Goal: Task Accomplishment & Management: Use online tool/utility

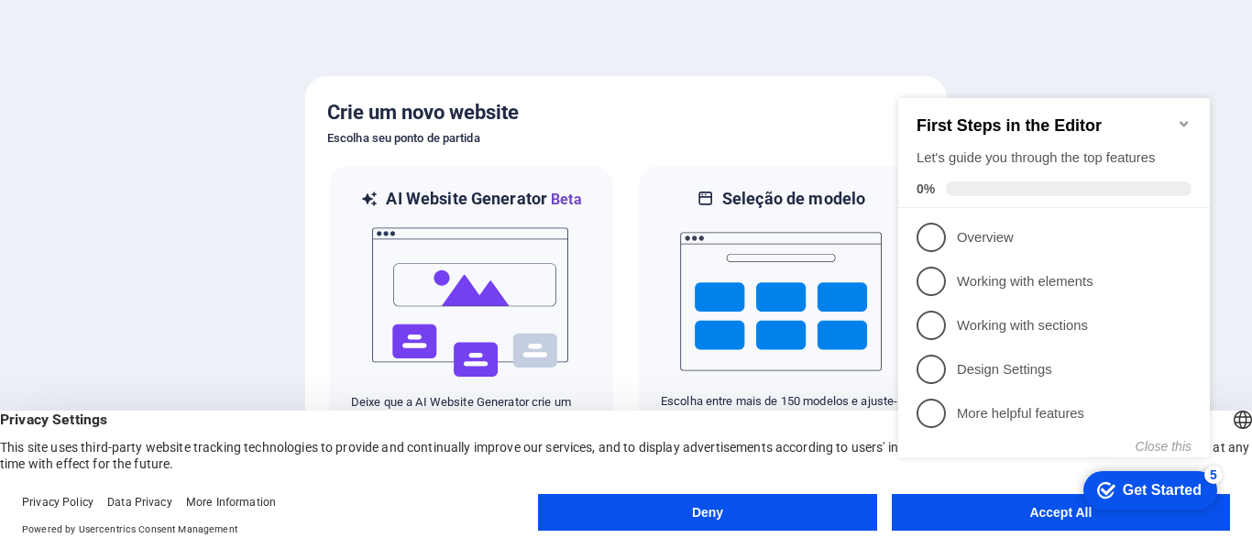
click div "checkmark Get Started 5 First Steps in the Editor Let's guide you through the t…"
click at [787, 83] on div "Crie um novo website Escolha seu ponto de partida AI Website Generator Beta Dei…" at bounding box center [626, 274] width 642 height 397
click div "checkmark Get Started 5 First Steps in the Editor Let's guide you through the t…"
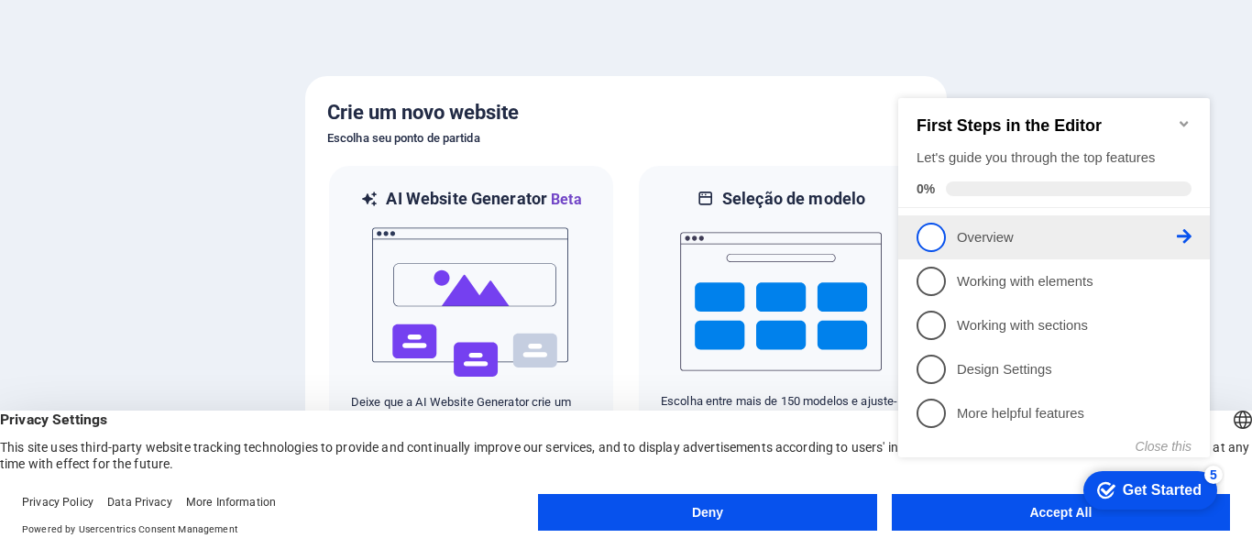
click at [955, 229] on link "1 Overview - incomplete" at bounding box center [1054, 237] width 275 height 29
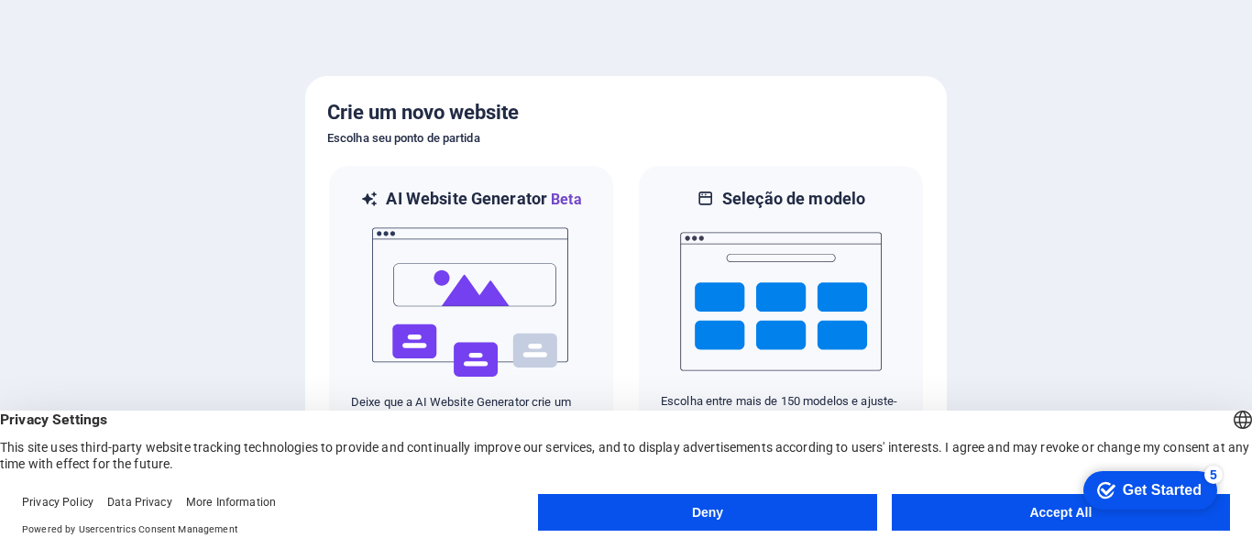
click at [1021, 520] on body "xn--gerao-em-cena-associao-juvenil-2rcr7isa.pt Pressione [Backspace] para aband…" at bounding box center [626, 274] width 1252 height 549
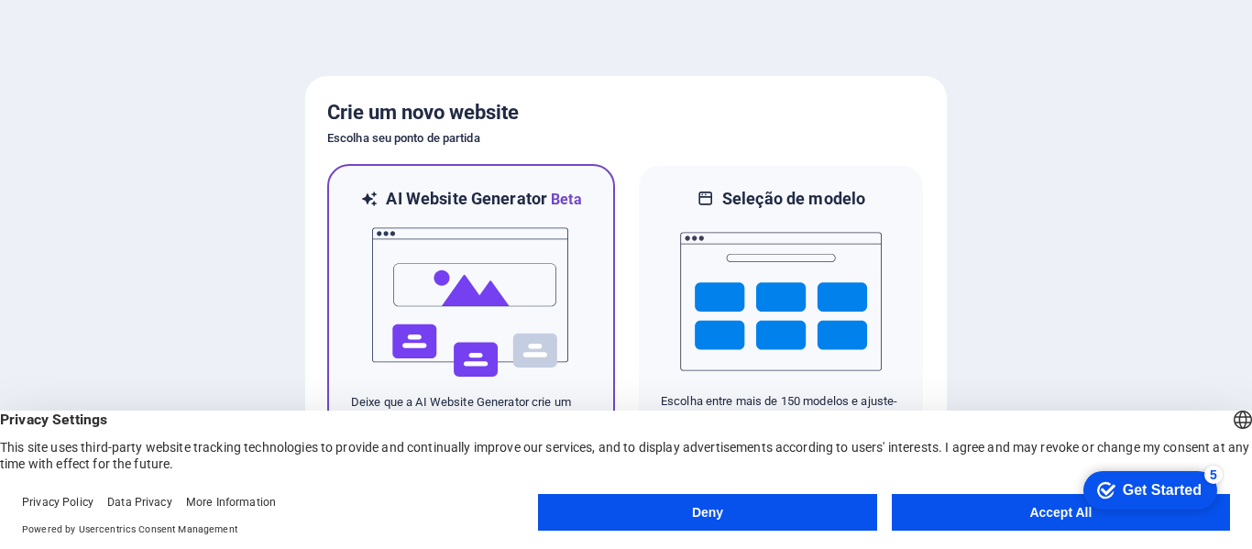
click at [525, 300] on img at bounding box center [471, 302] width 202 height 183
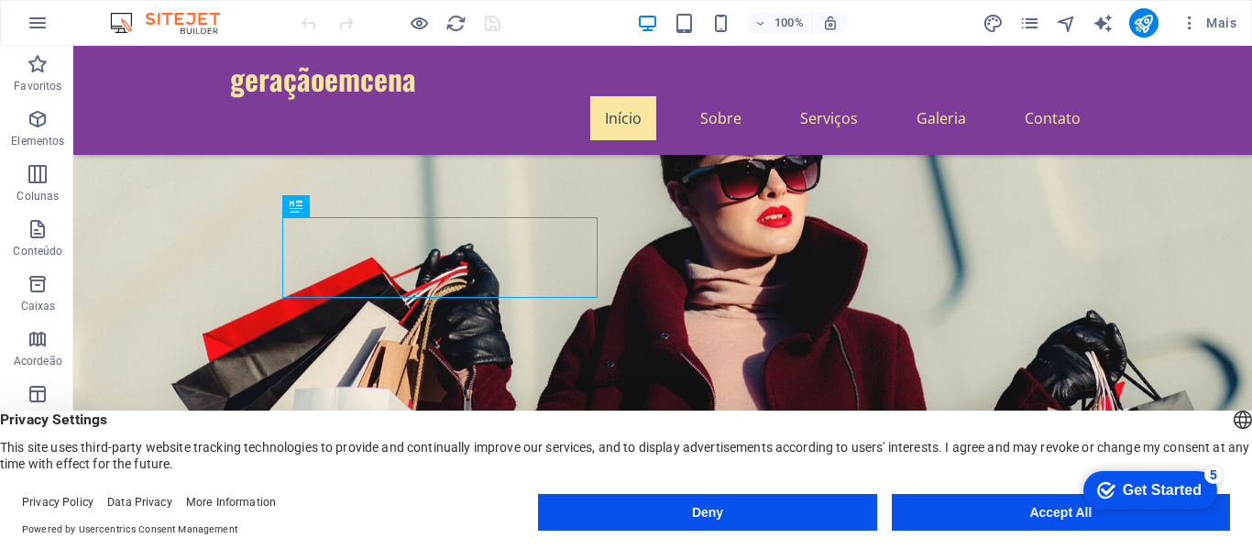
scroll to position [92, 0]
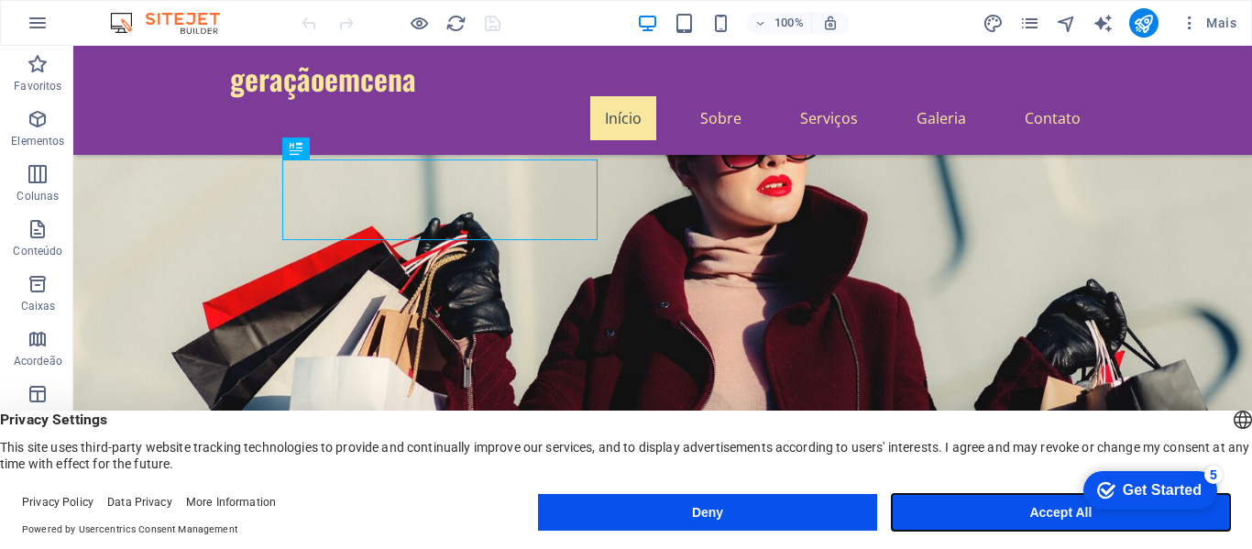
click at [967, 506] on button "Accept All" at bounding box center [1061, 512] width 338 height 37
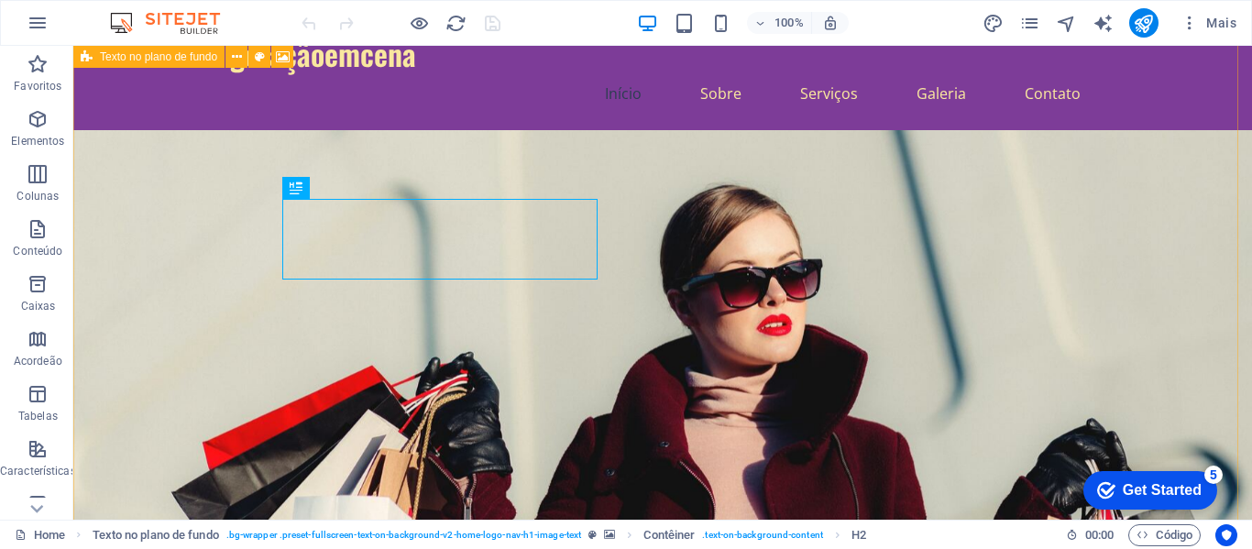
scroll to position [0, 0]
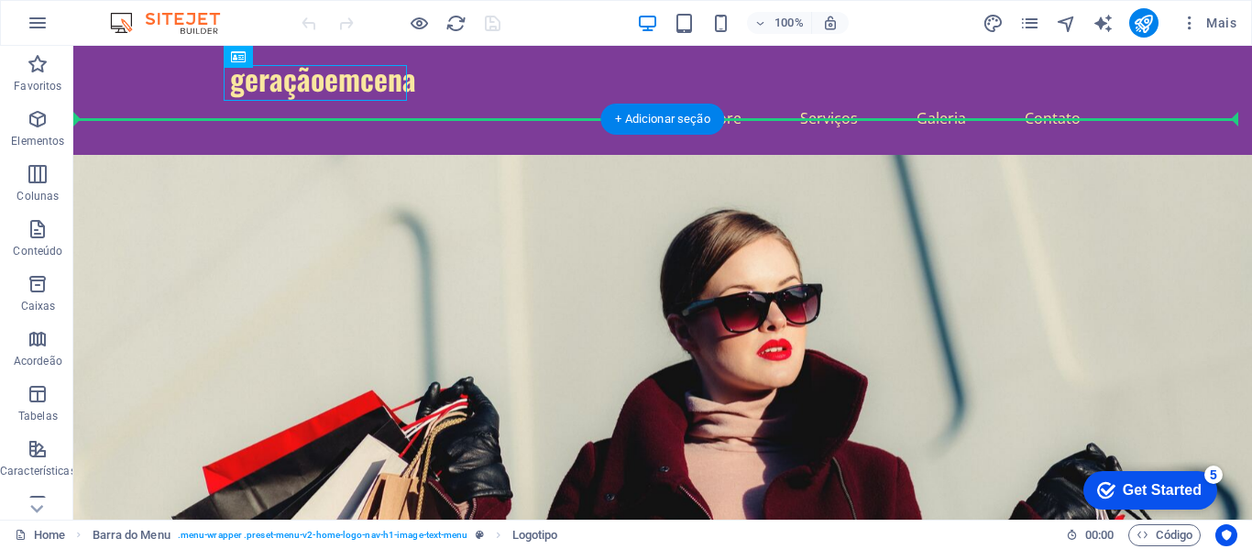
drag, startPoint x: 355, startPoint y: 85, endPoint x: 826, endPoint y: 192, distance: 483.2
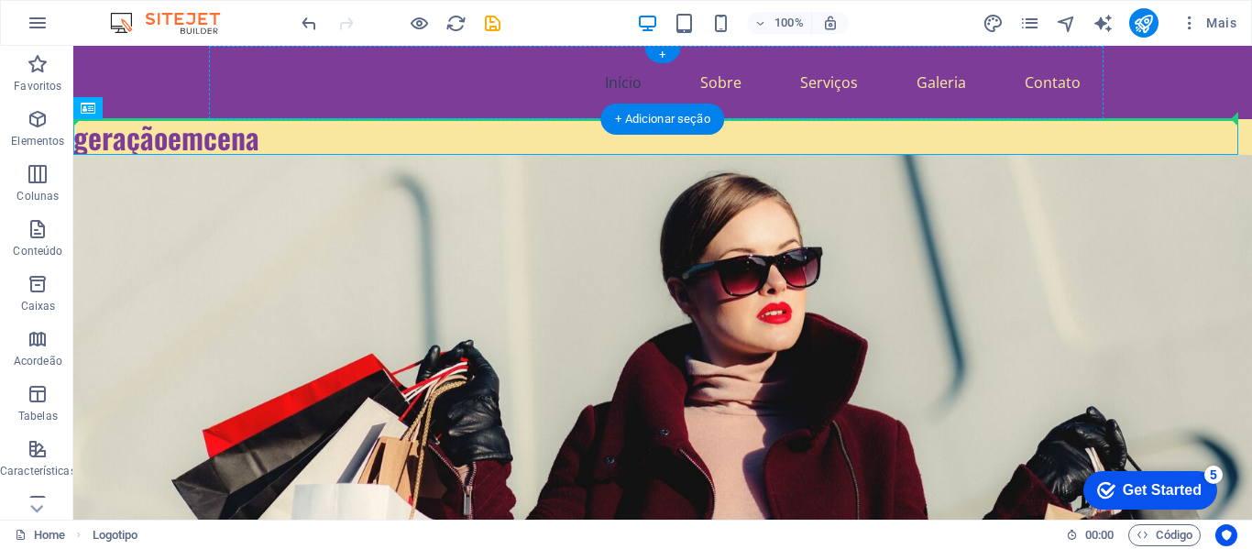
drag, startPoint x: 395, startPoint y: 139, endPoint x: 369, endPoint y: 91, distance: 54.9
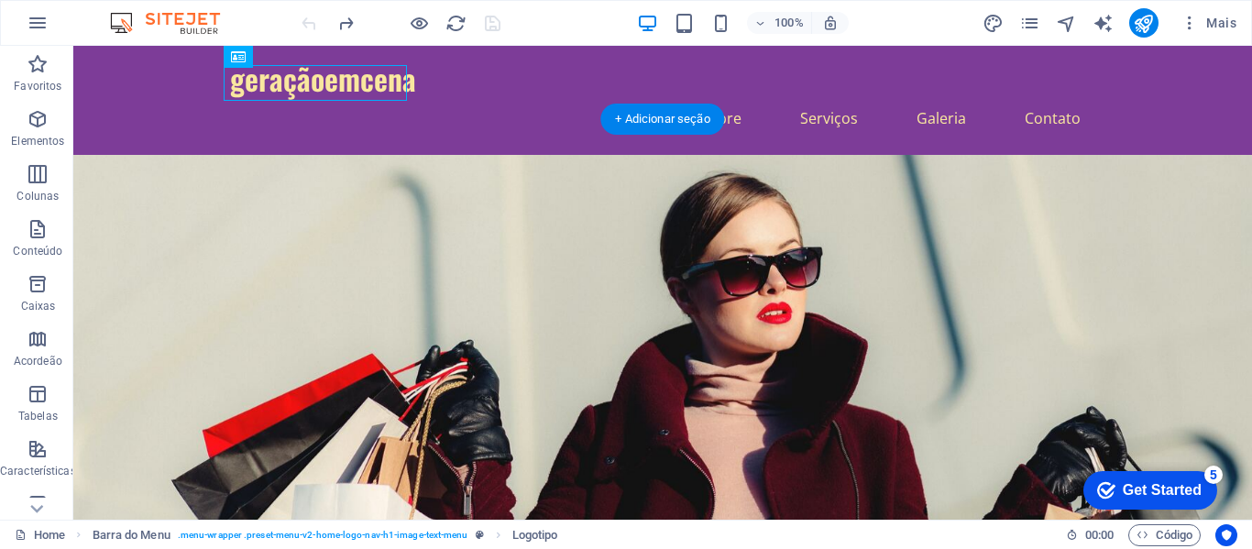
click at [545, 155] on figure at bounding box center [662, 400] width 1179 height 491
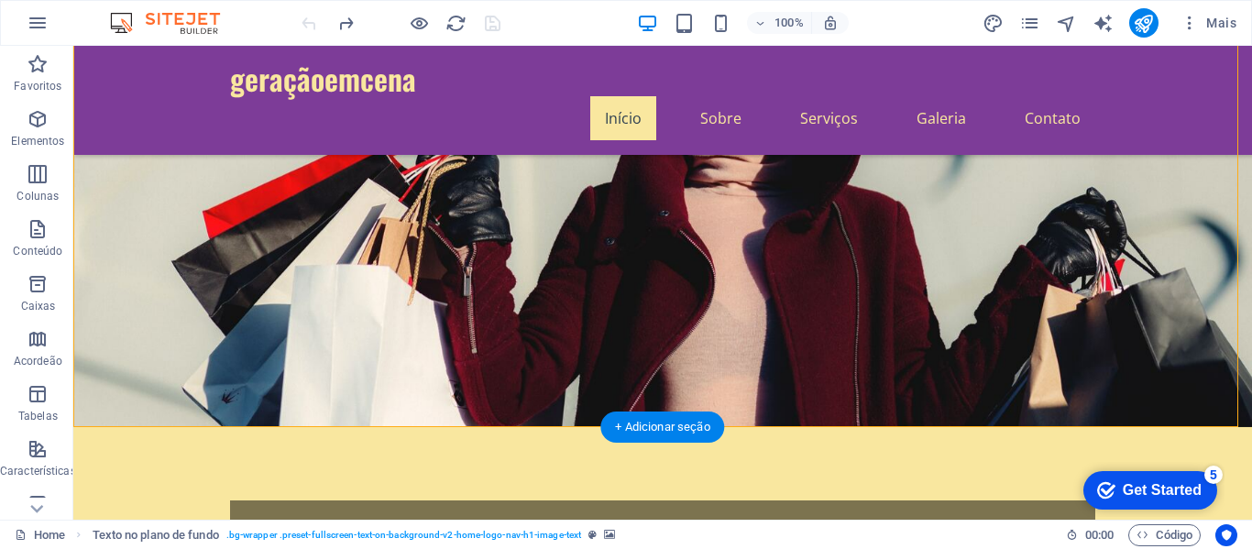
click at [896, 220] on figure at bounding box center [662, 181] width 1179 height 491
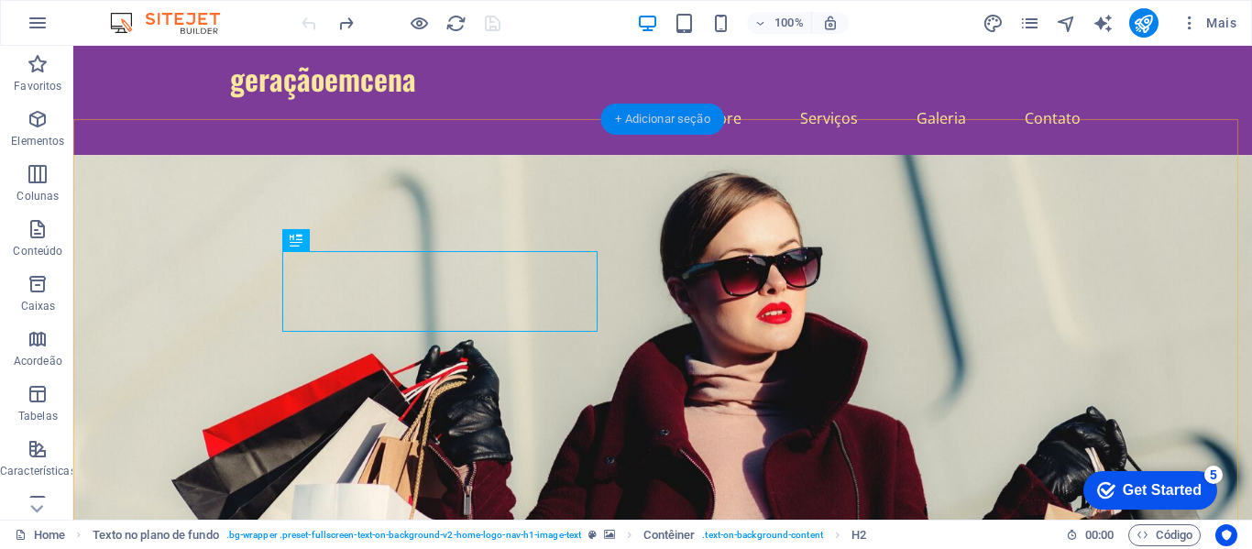
click at [662, 119] on div "+ Adicionar seção" at bounding box center [662, 119] width 124 height 31
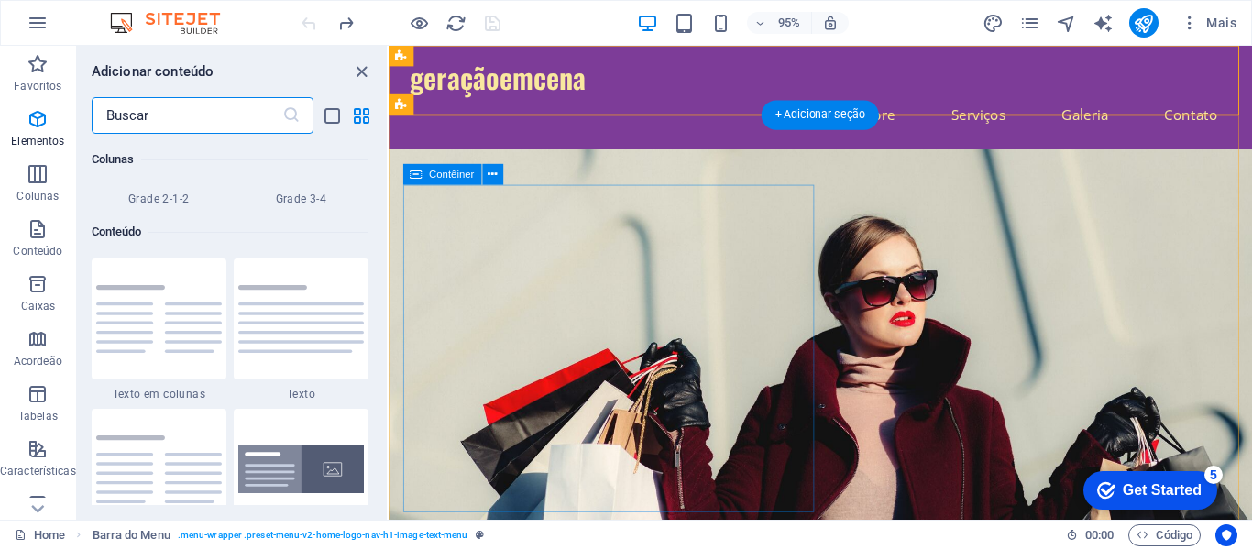
scroll to position [3207, 0]
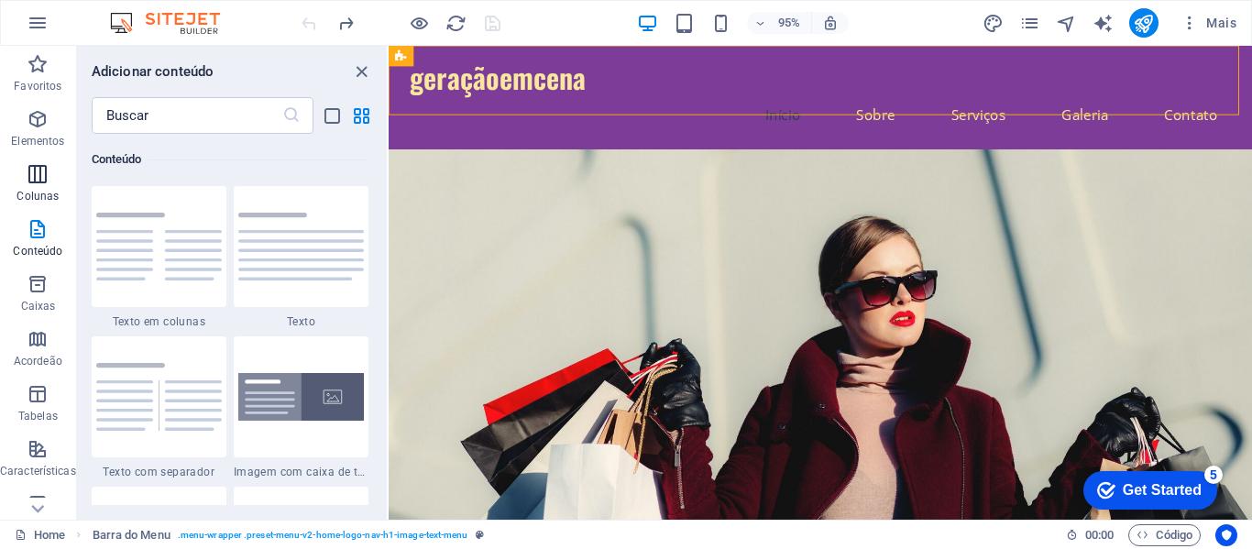
click at [41, 178] on icon "button" at bounding box center [38, 174] width 22 height 22
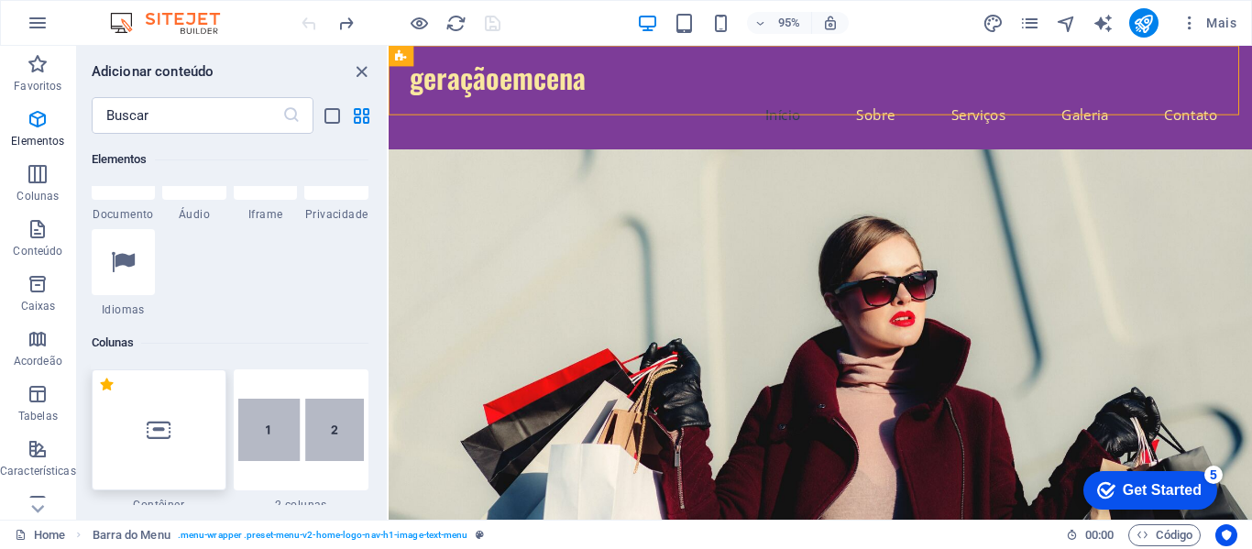
scroll to position [816, 0]
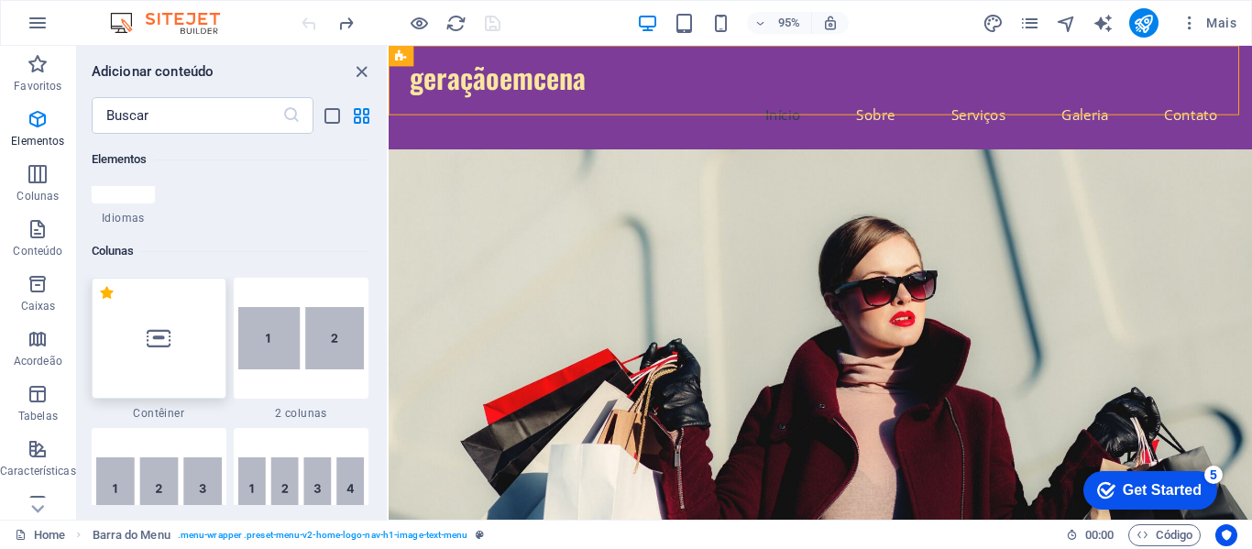
click at [180, 338] on div at bounding box center [159, 338] width 135 height 121
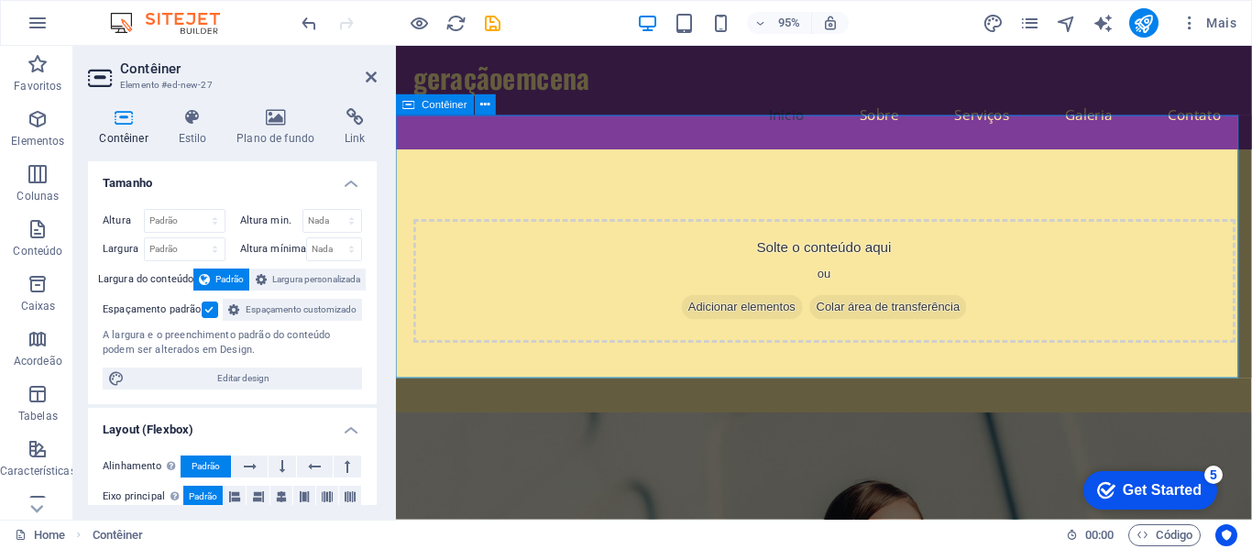
click at [844, 159] on div "Solte o conteúdo aqui ou Adicionar elementos Colar área de transferência" at bounding box center [846, 293] width 901 height 277
click at [643, 96] on nav "Início Sobre Serviços Galeria Contato" at bounding box center [846, 118] width 865 height 44
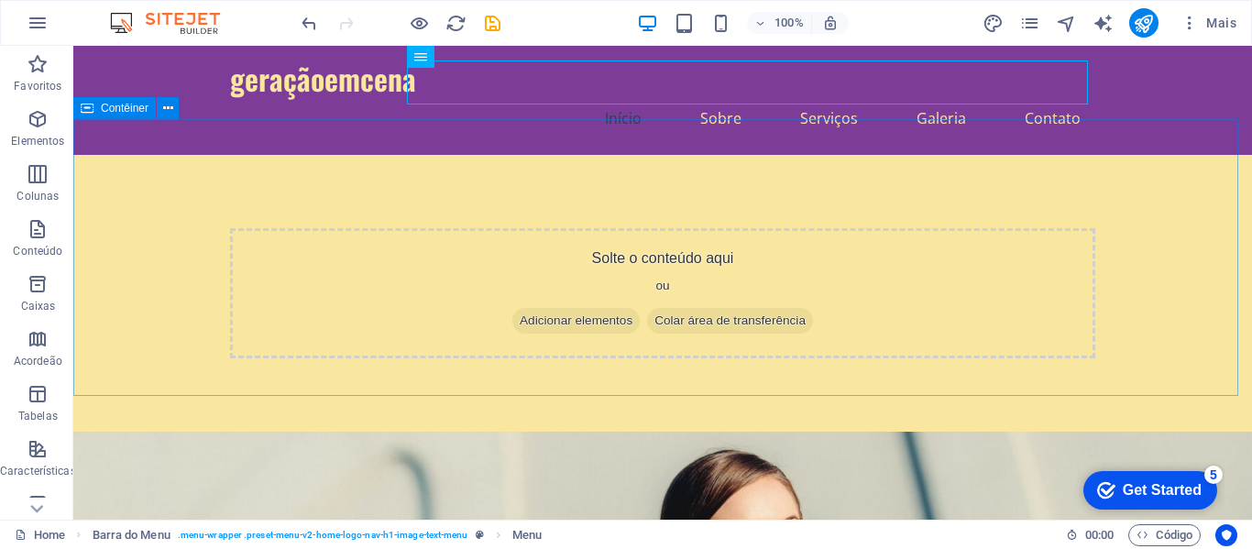
click at [670, 155] on div "Solte o conteúdo aqui ou Adicionar elementos Colar área de transferência" at bounding box center [662, 293] width 1179 height 277
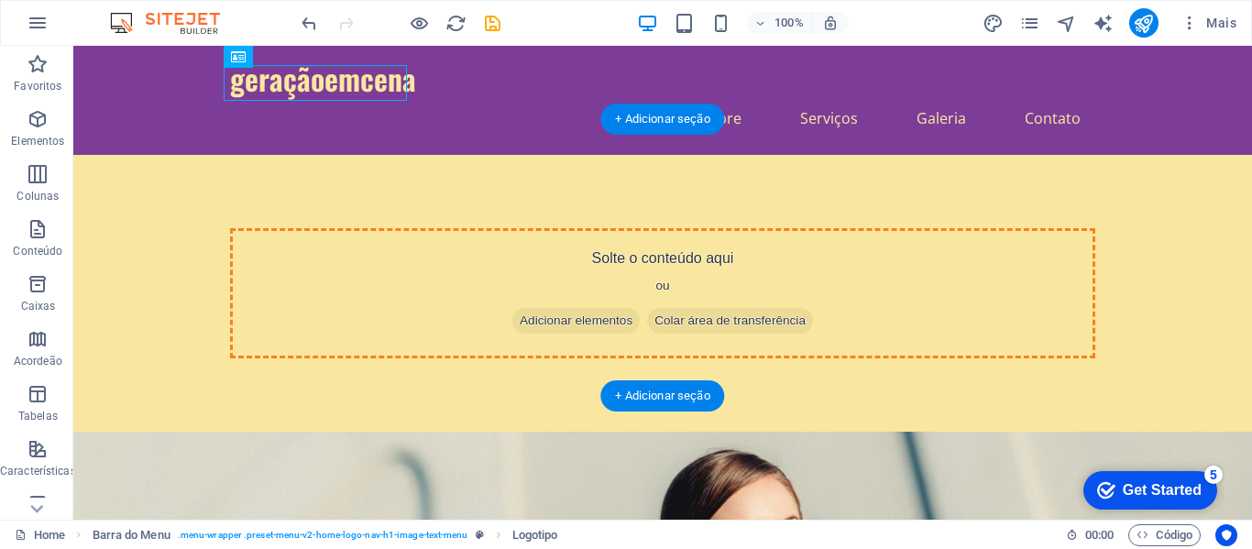
drag, startPoint x: 333, startPoint y: 89, endPoint x: 687, endPoint y: 239, distance: 384.4
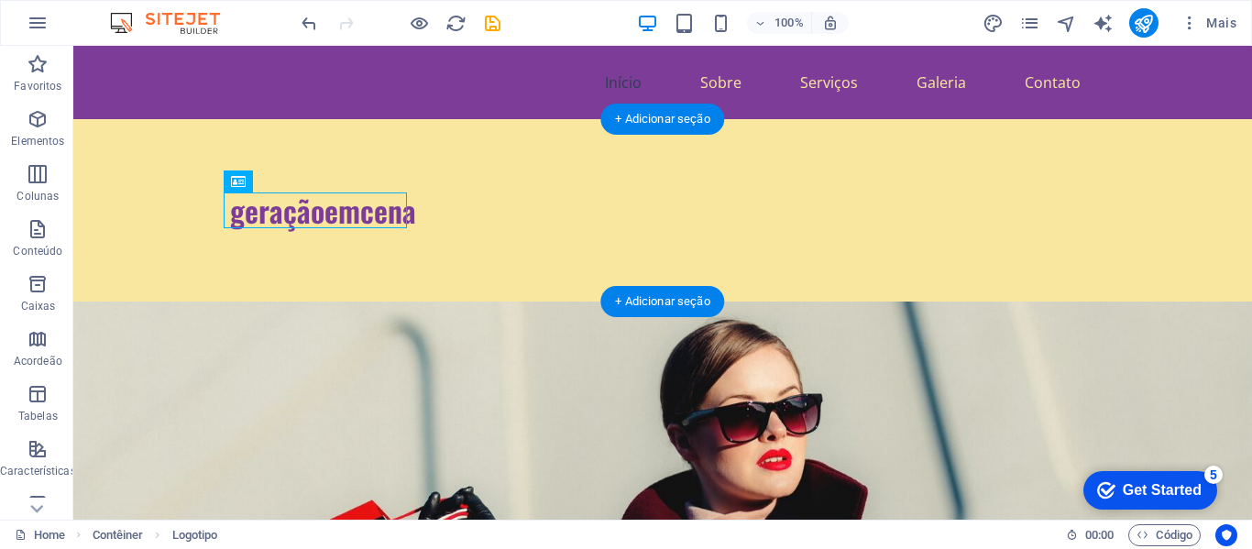
drag, startPoint x: 357, startPoint y: 208, endPoint x: 588, endPoint y: 203, distance: 230.1
click at [588, 203] on div "geraçãoemcena" at bounding box center [662, 210] width 1179 height 182
click at [344, 205] on div "geraçãoemcena" at bounding box center [662, 210] width 865 height 36
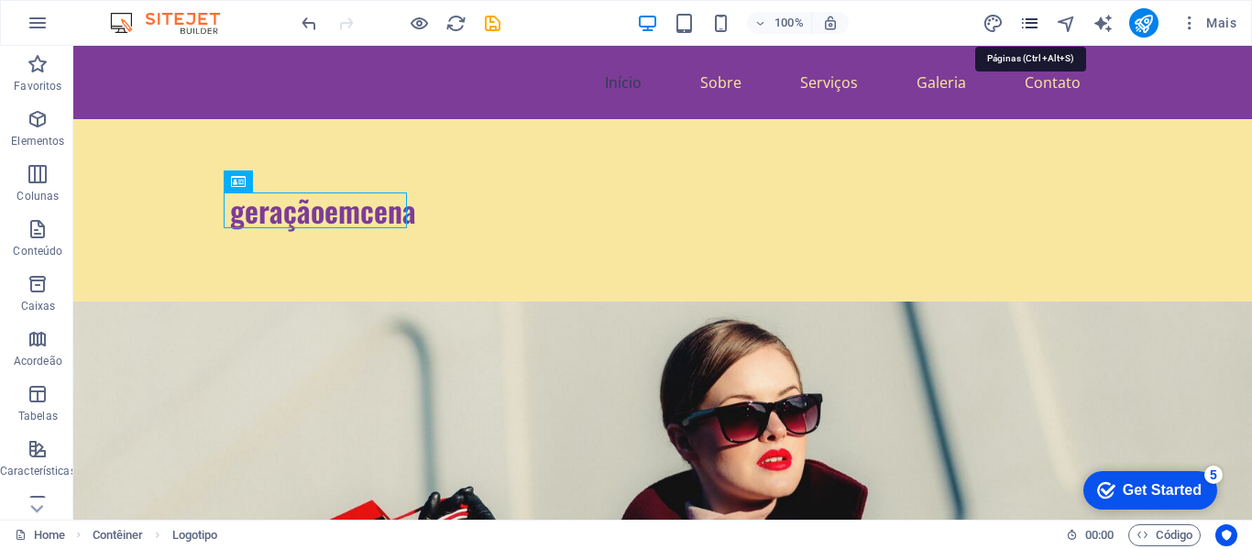
click at [1025, 21] on icon "pages" at bounding box center [1029, 23] width 21 height 21
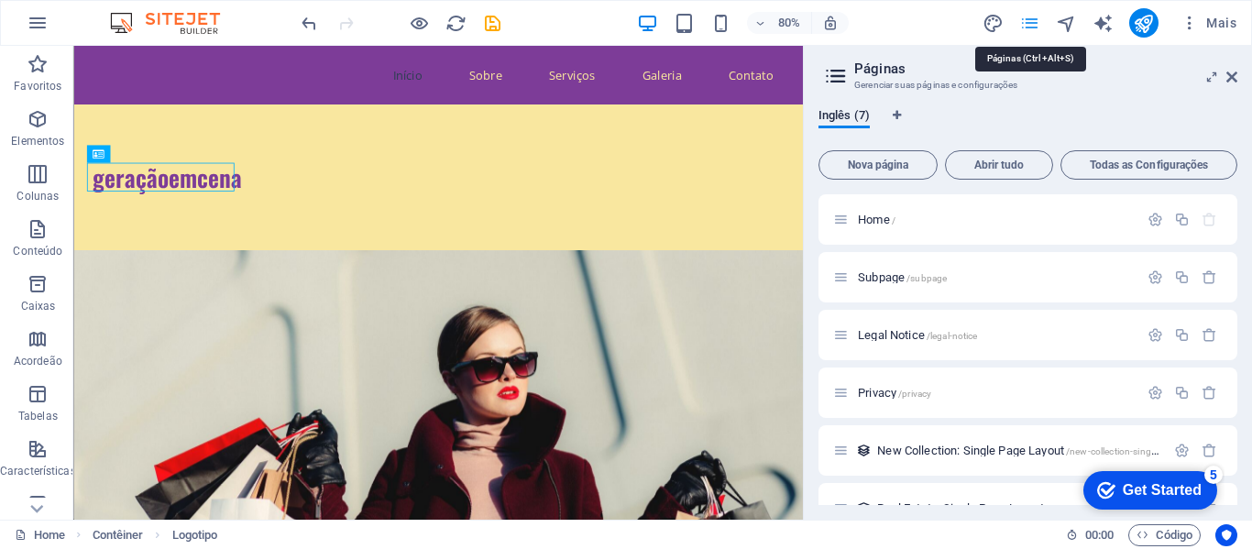
click at [1033, 16] on icon "pages" at bounding box center [1029, 23] width 21 height 21
click at [1230, 78] on icon at bounding box center [1231, 77] width 11 height 15
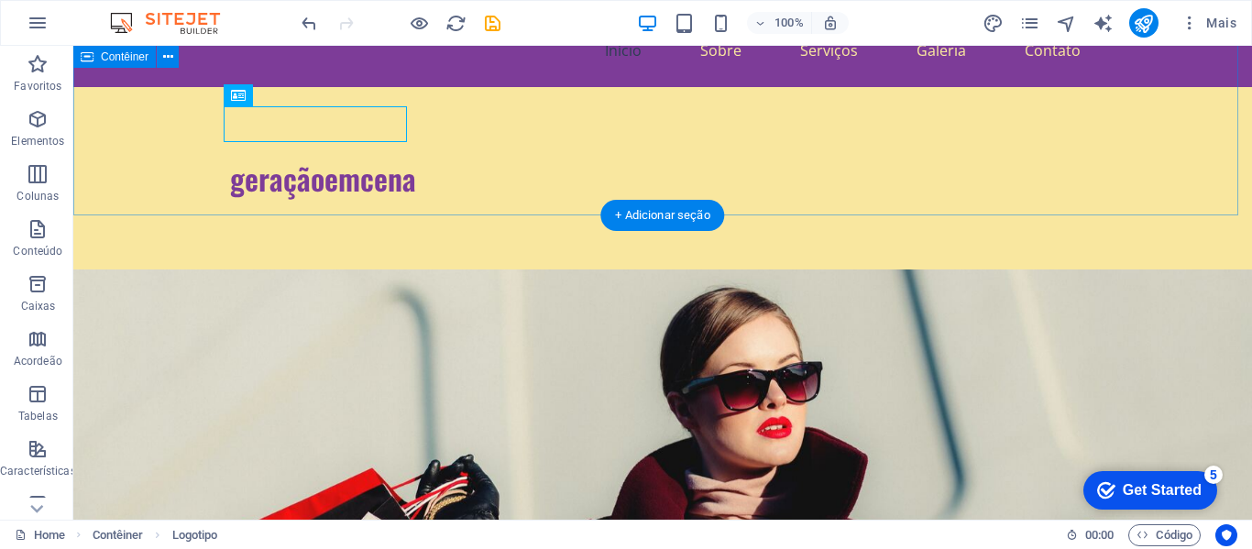
scroll to position [0, 0]
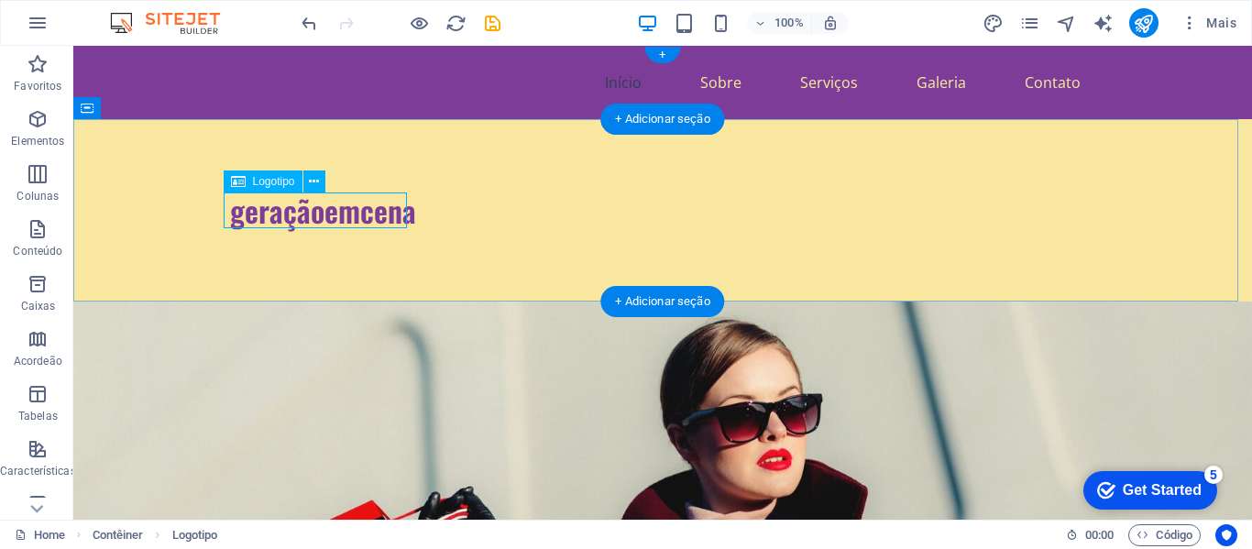
click at [341, 210] on div "geraçãoemcena" at bounding box center [662, 210] width 865 height 36
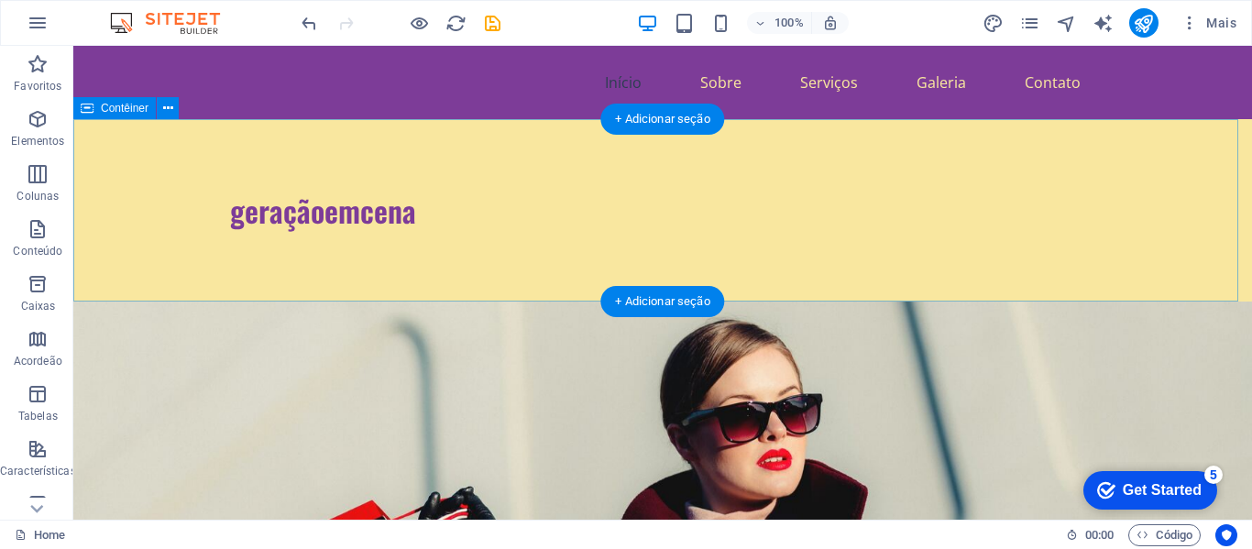
click at [336, 229] on div "geraçãoemcena" at bounding box center [662, 210] width 1179 height 182
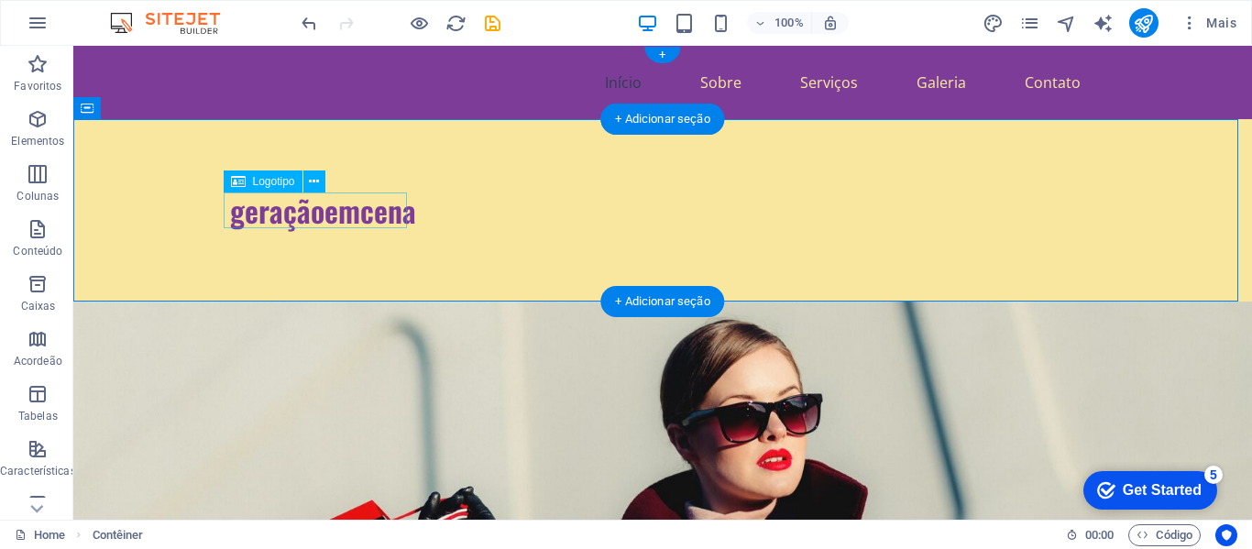
click at [338, 214] on div "geraçãoemcena" at bounding box center [662, 210] width 865 height 36
click at [454, 177] on div "geraçãoemcena" at bounding box center [662, 210] width 1179 height 182
click at [364, 219] on div "geraçãoemcena" at bounding box center [662, 210] width 865 height 36
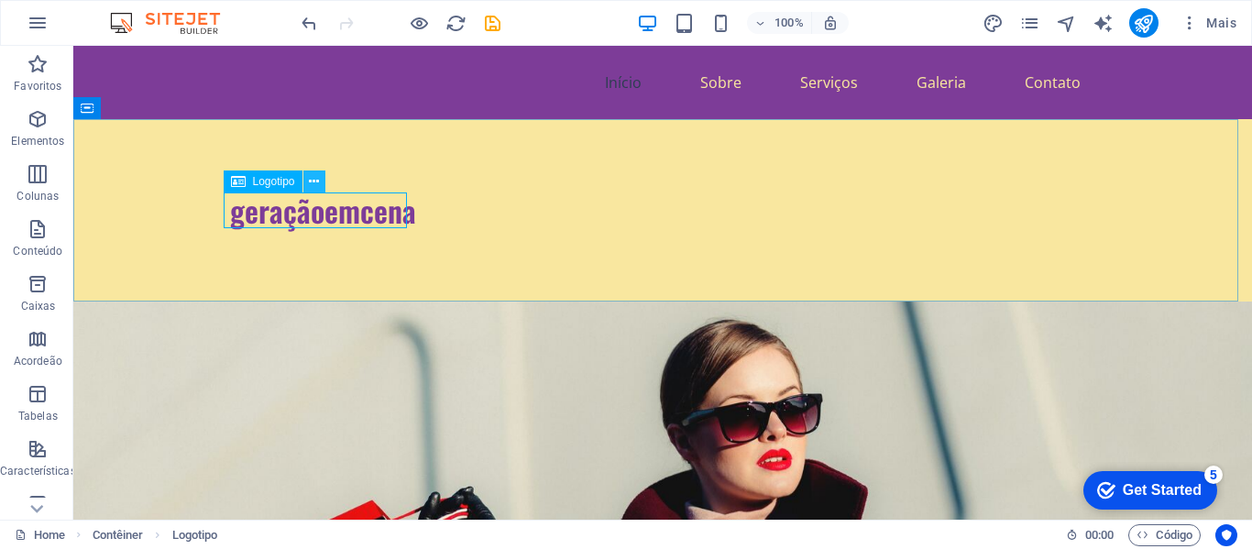
click at [320, 181] on button at bounding box center [314, 181] width 22 height 22
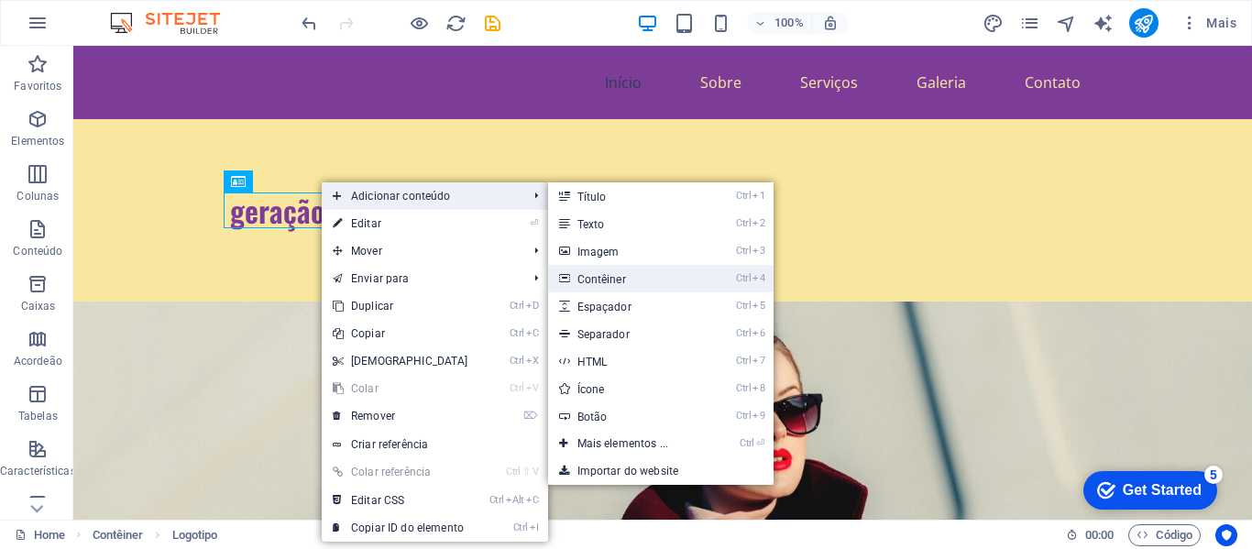
click at [632, 280] on link "Ctrl 4 Contêiner" at bounding box center [627, 278] width 158 height 27
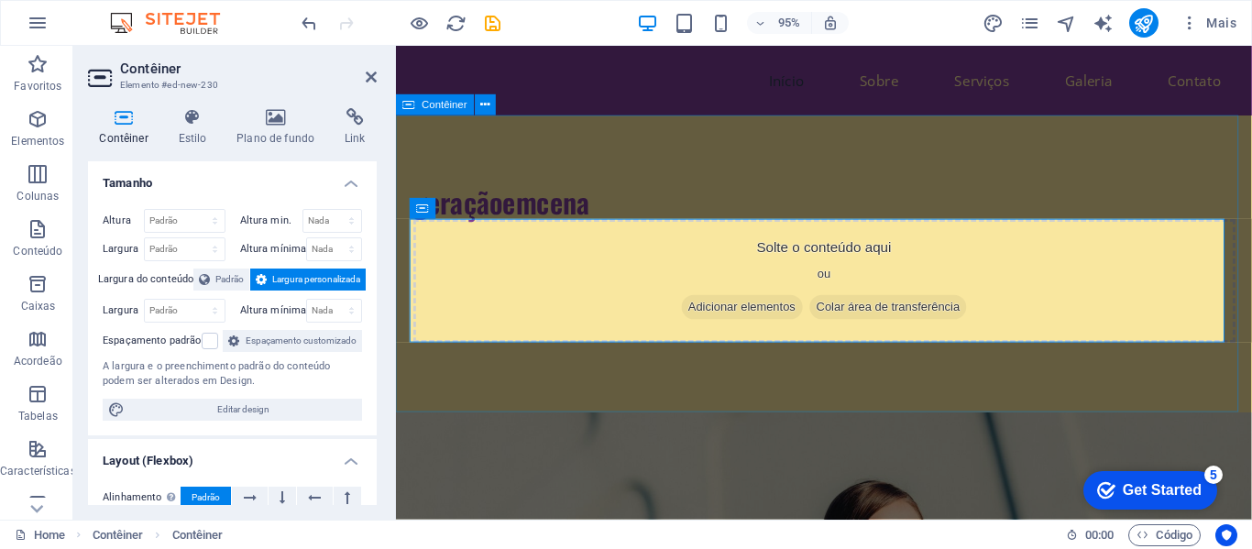
click at [674, 187] on div "geraçãoemcena Solte o conteúdo aqui ou Adicionar elementos Colar área de transf…" at bounding box center [846, 275] width 901 height 313
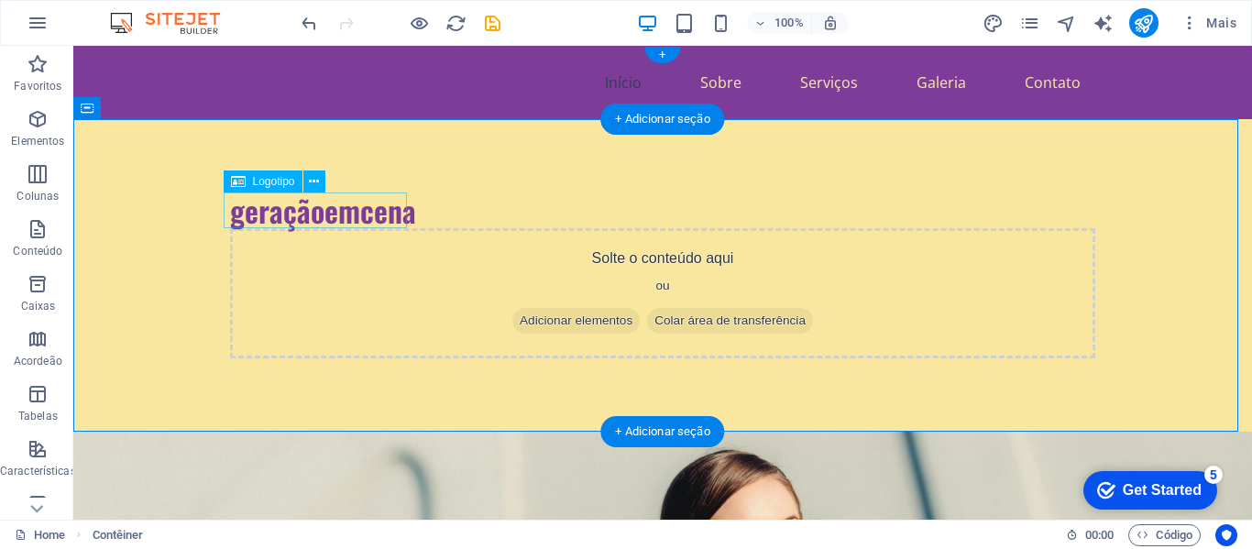
click at [395, 209] on div "geraçãoemcena" at bounding box center [662, 210] width 865 height 36
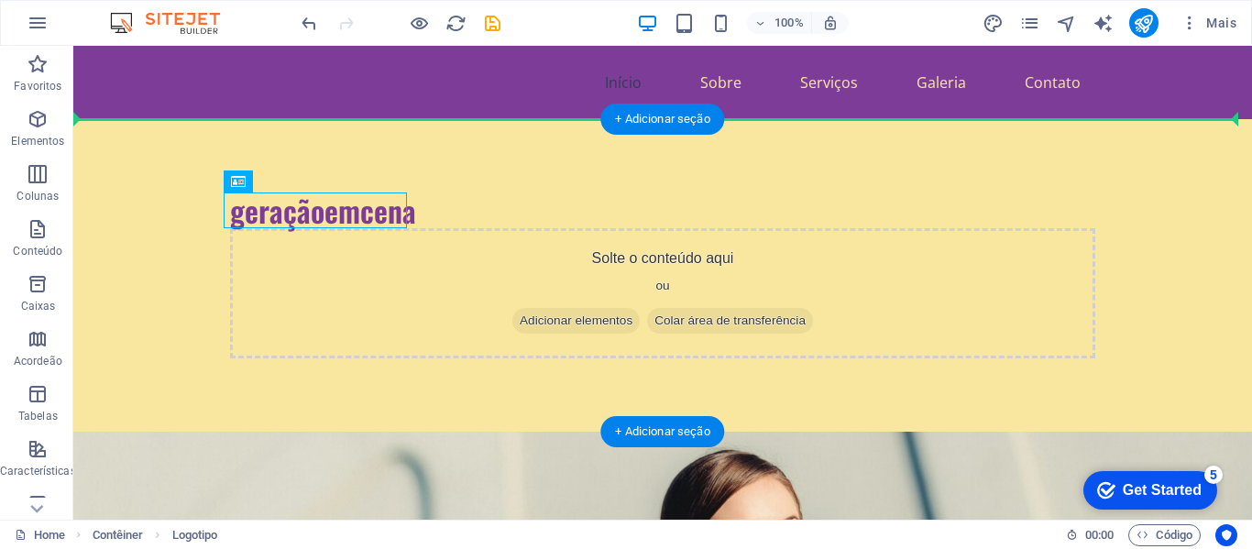
drag, startPoint x: 387, startPoint y: 214, endPoint x: 623, endPoint y: 211, distance: 236.5
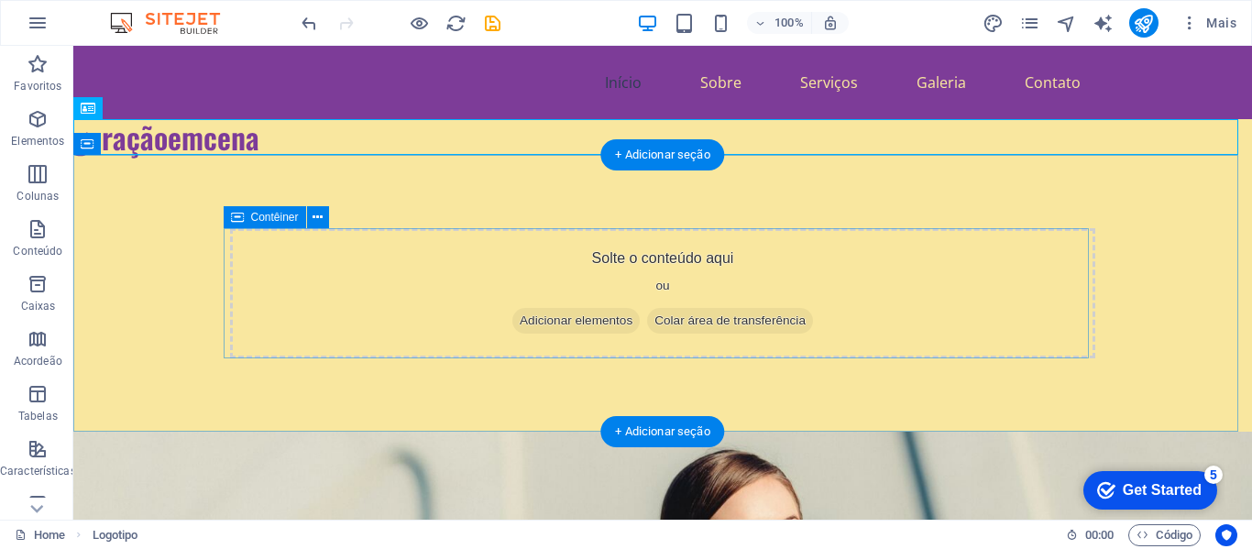
click at [625, 260] on div "Solte o conteúdo aqui ou Adicionar elementos Colar área de transferência" at bounding box center [662, 293] width 865 height 130
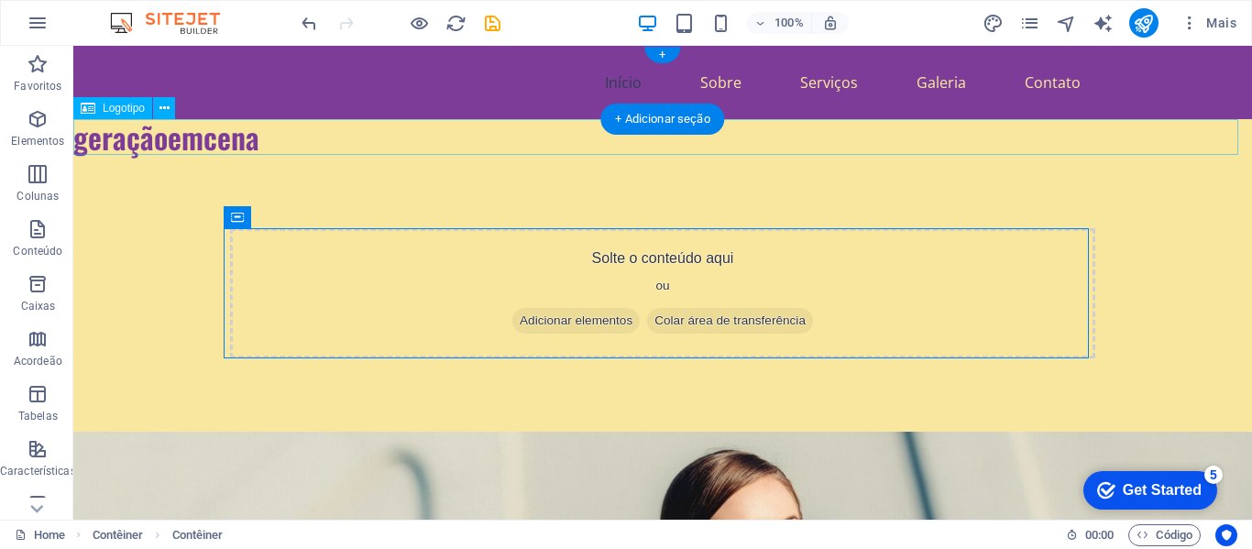
click at [254, 142] on div "geraçãoemcena" at bounding box center [662, 137] width 1179 height 36
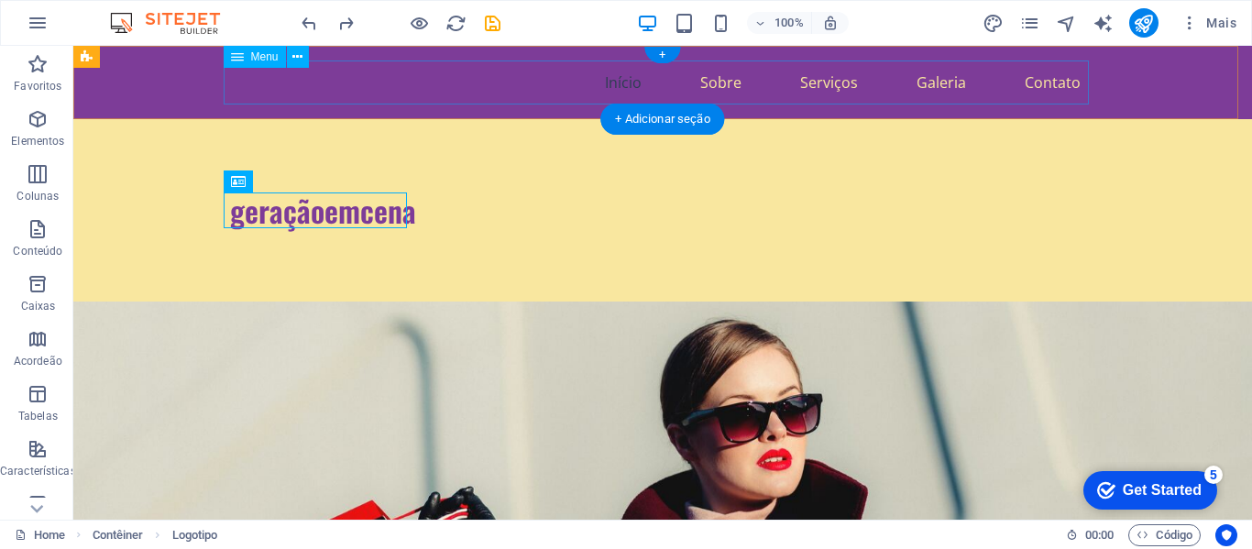
click at [510, 80] on nav "Início Sobre Serviços Galeria Contato" at bounding box center [662, 82] width 865 height 44
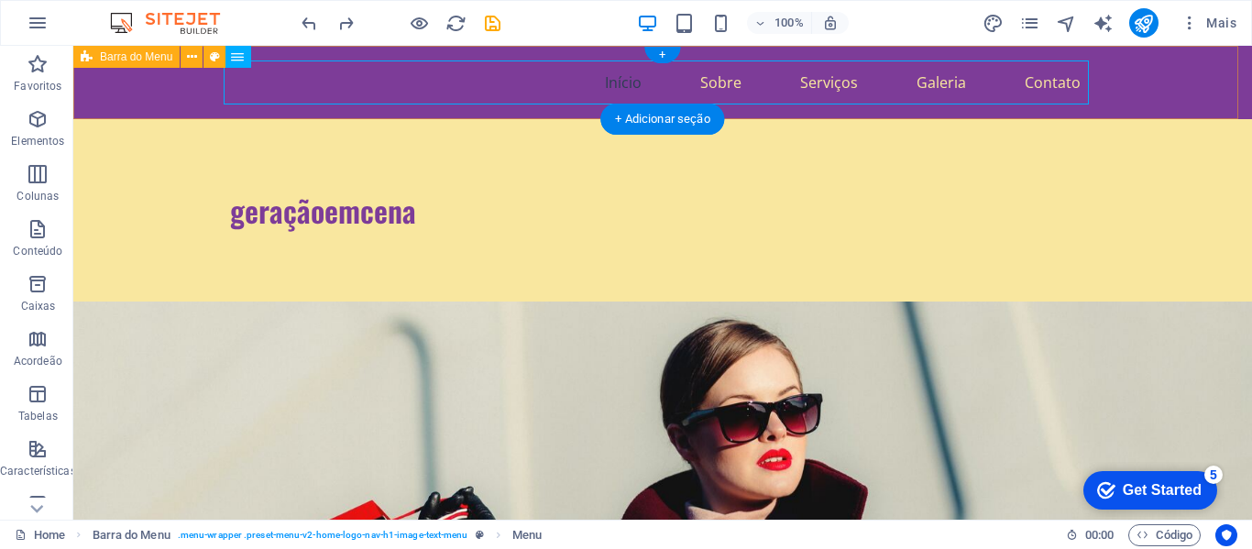
click at [151, 91] on div "Início Sobre Serviços Galeria Contato" at bounding box center [662, 82] width 1179 height 73
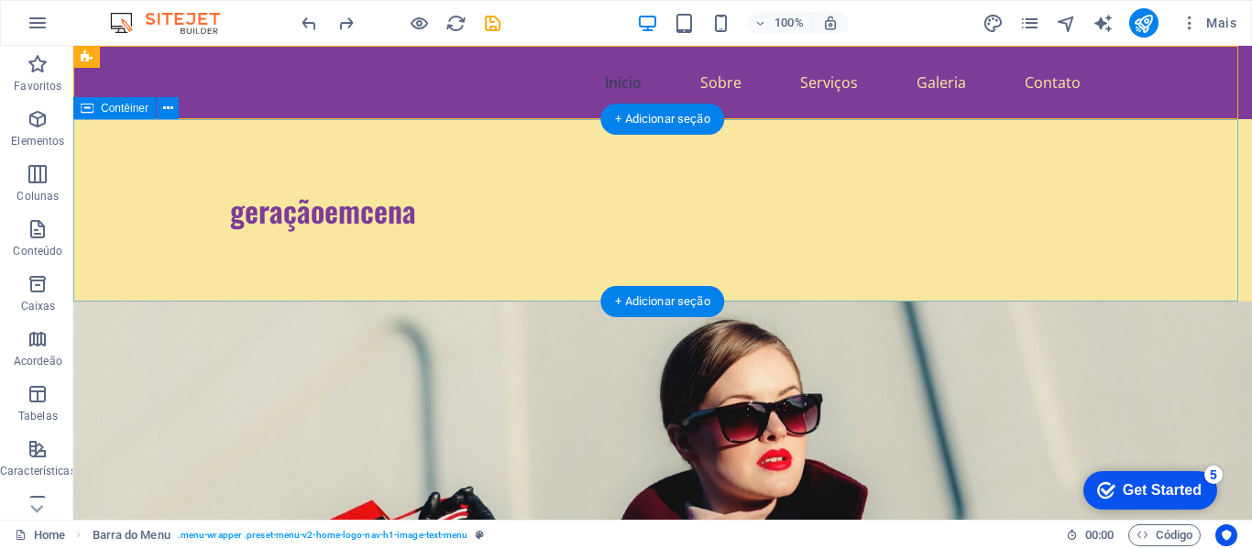
click at [353, 148] on div "geraçãoemcena" at bounding box center [662, 210] width 1179 height 182
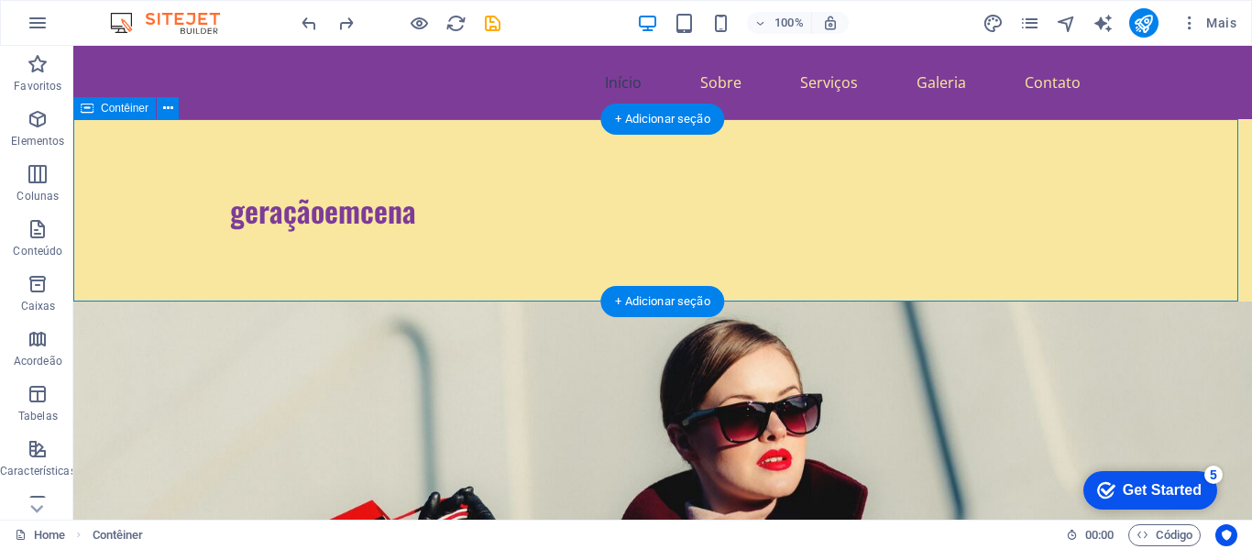
click at [168, 155] on div "geraçãoemcena" at bounding box center [662, 210] width 1179 height 182
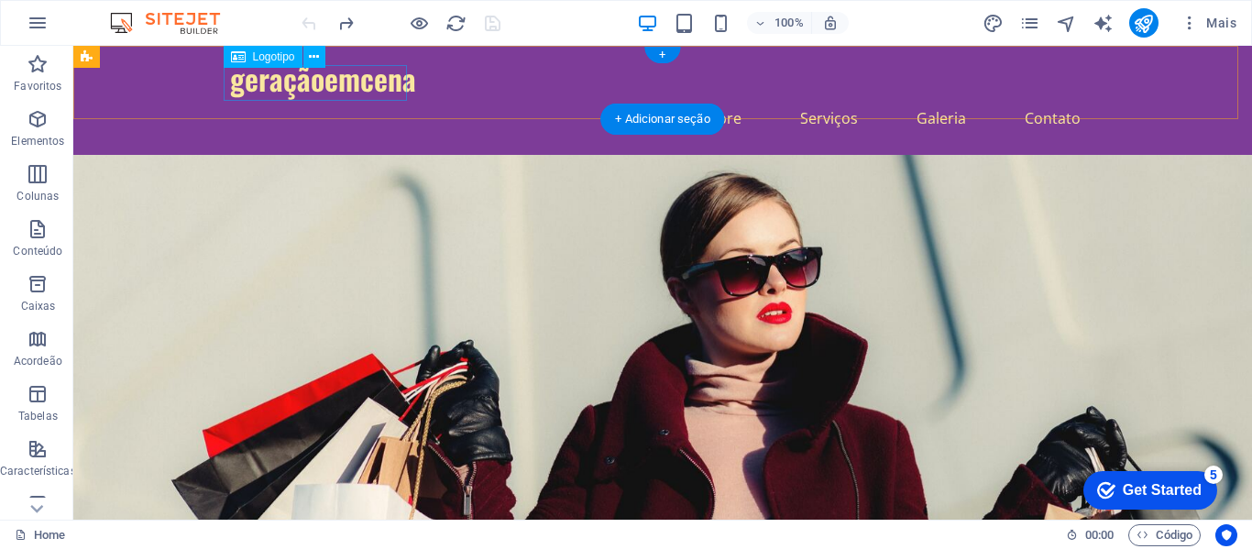
click at [332, 89] on div "geraçãoemcena" at bounding box center [662, 78] width 865 height 36
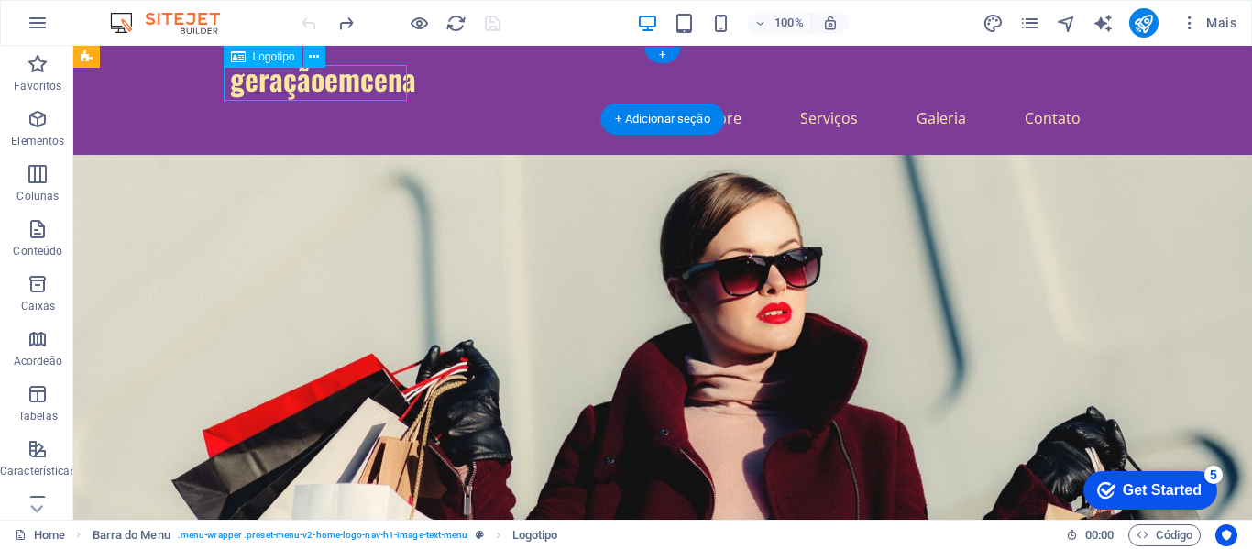
click at [272, 86] on div "geraçãoemcena" at bounding box center [662, 78] width 865 height 36
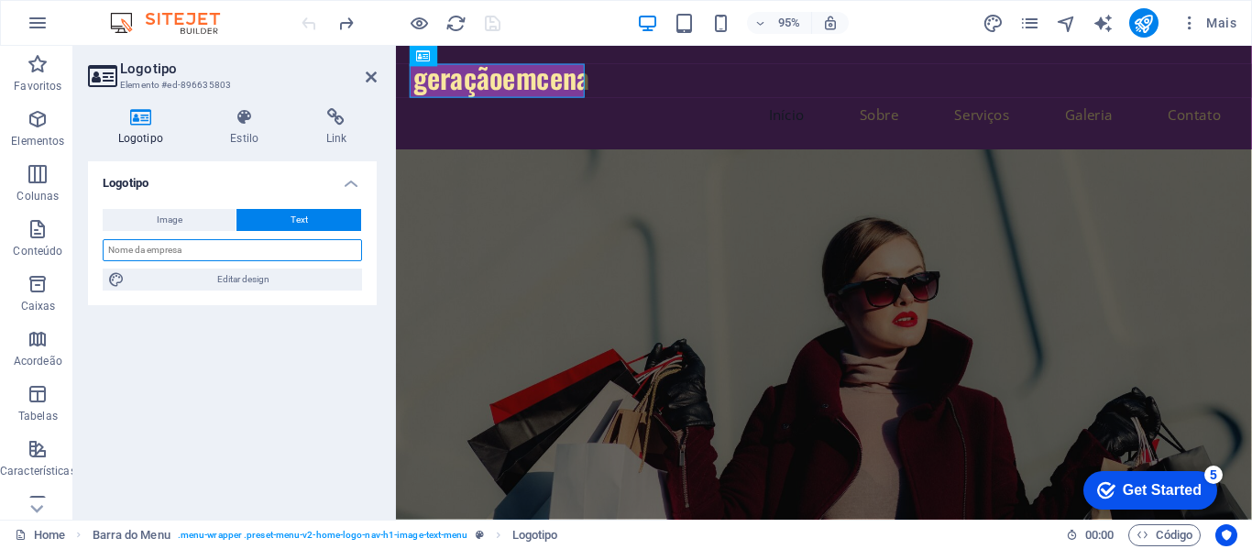
click at [146, 254] on input "text" at bounding box center [232, 250] width 259 height 22
type input "Geração em Cena"
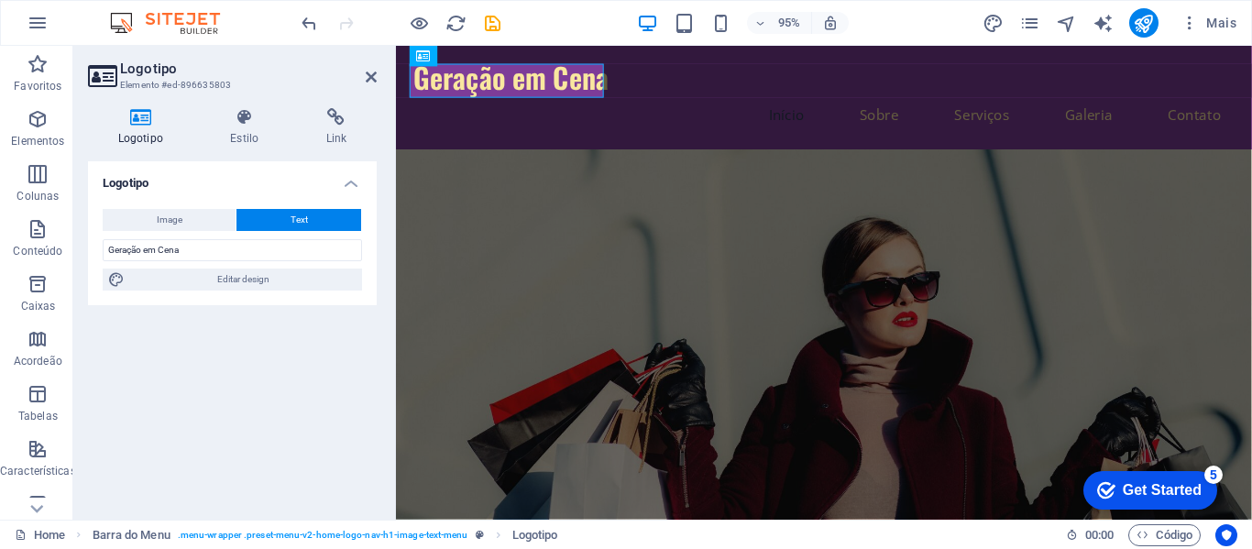
click at [1160, 423] on figure at bounding box center [846, 400] width 901 height 491
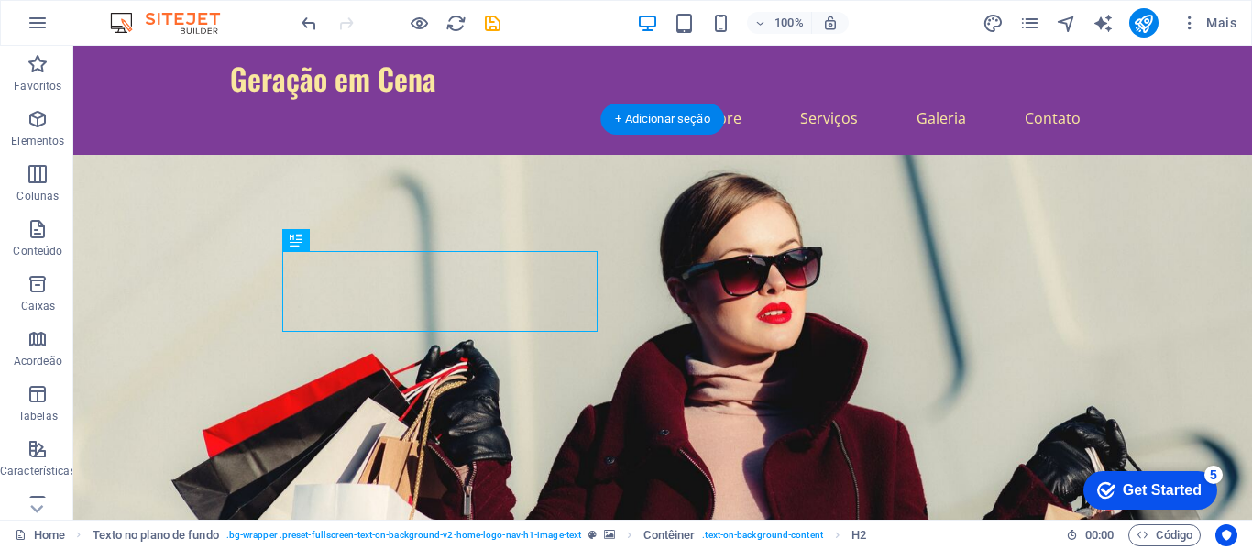
click at [756, 259] on figure at bounding box center [662, 400] width 1179 height 491
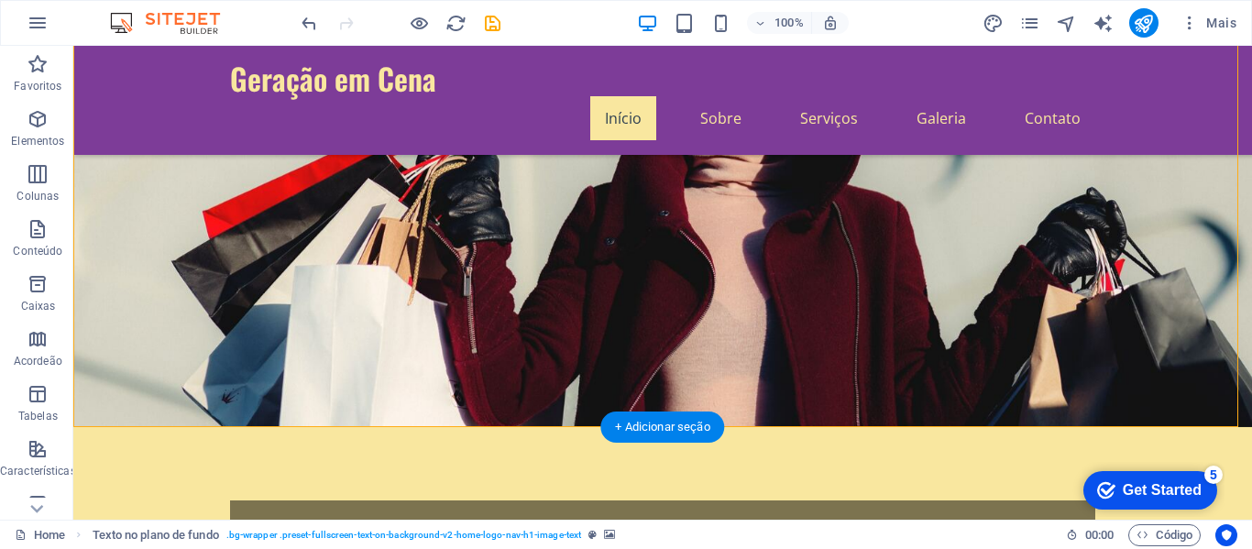
click at [768, 176] on figure at bounding box center [662, 181] width 1179 height 491
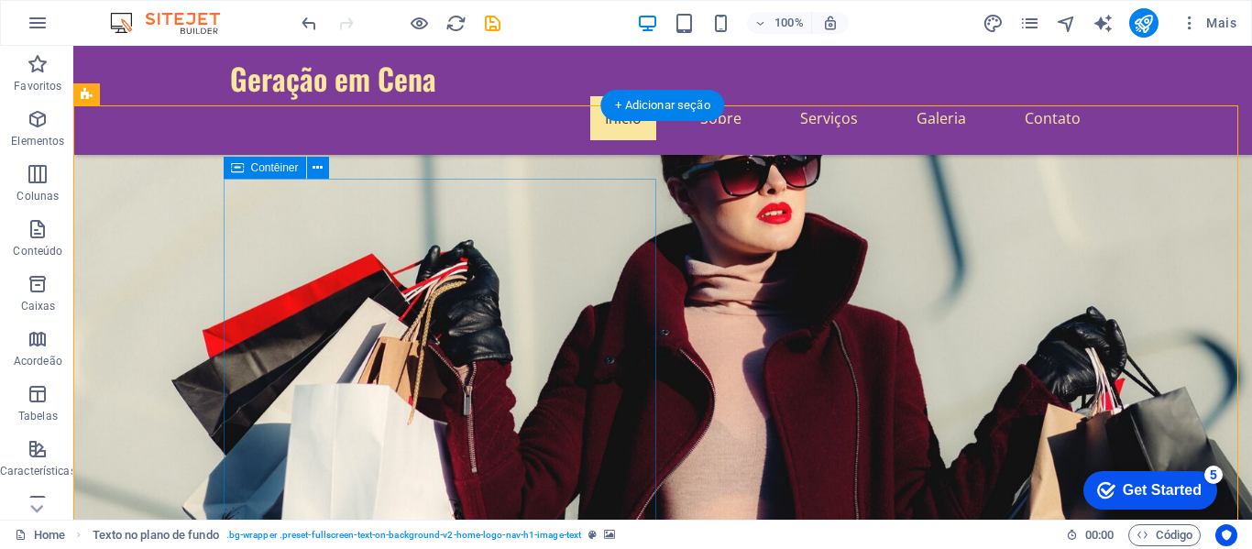
scroll to position [92, 0]
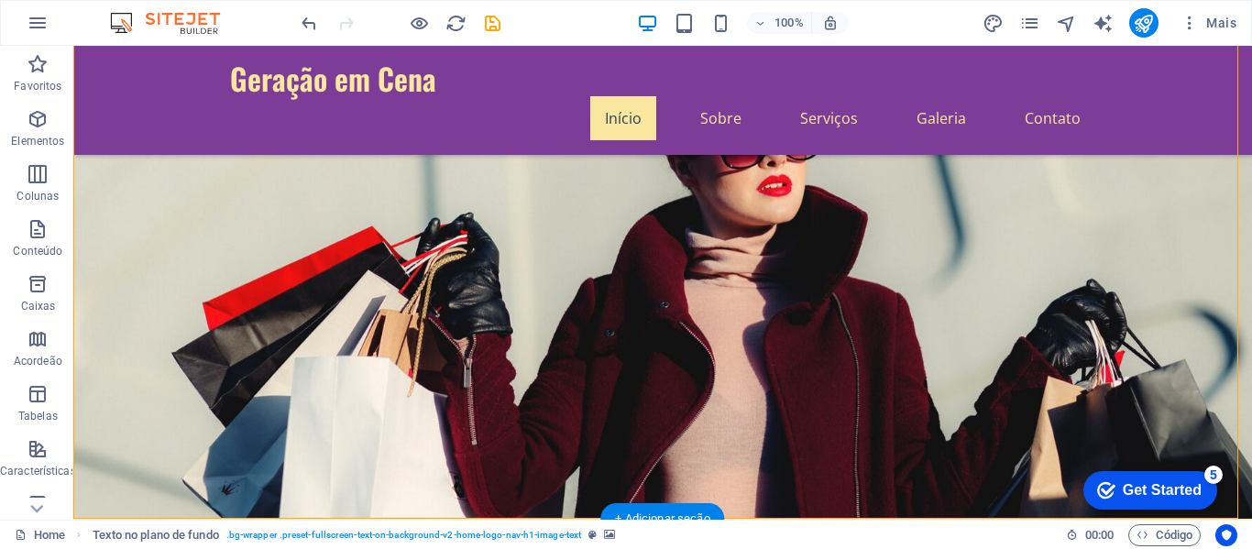
click at [800, 334] on figure at bounding box center [662, 272] width 1179 height 491
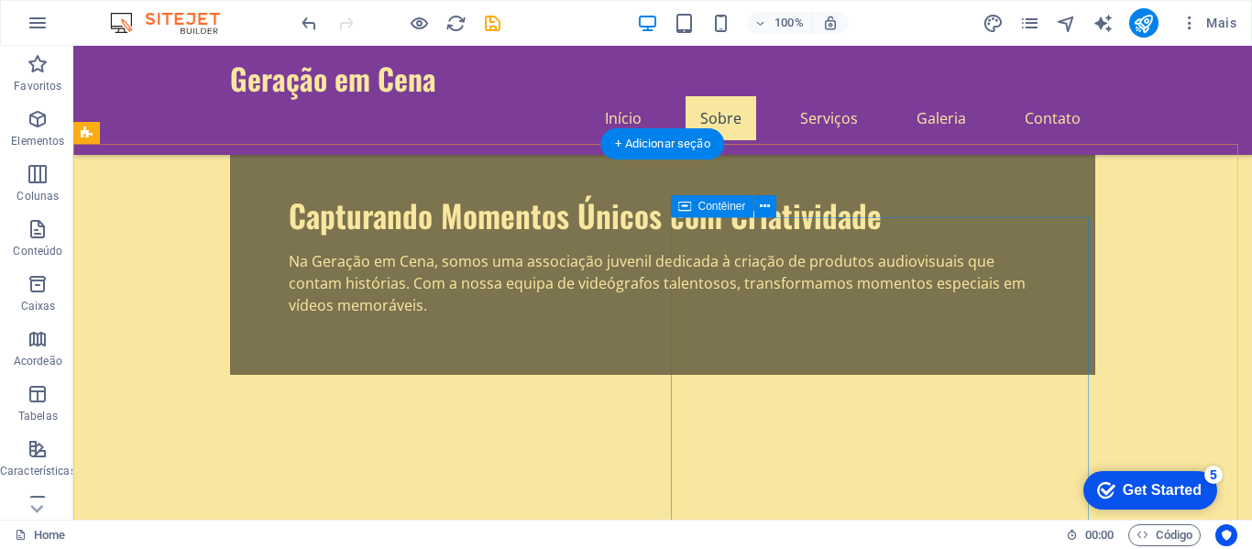
scroll to position [458, 0]
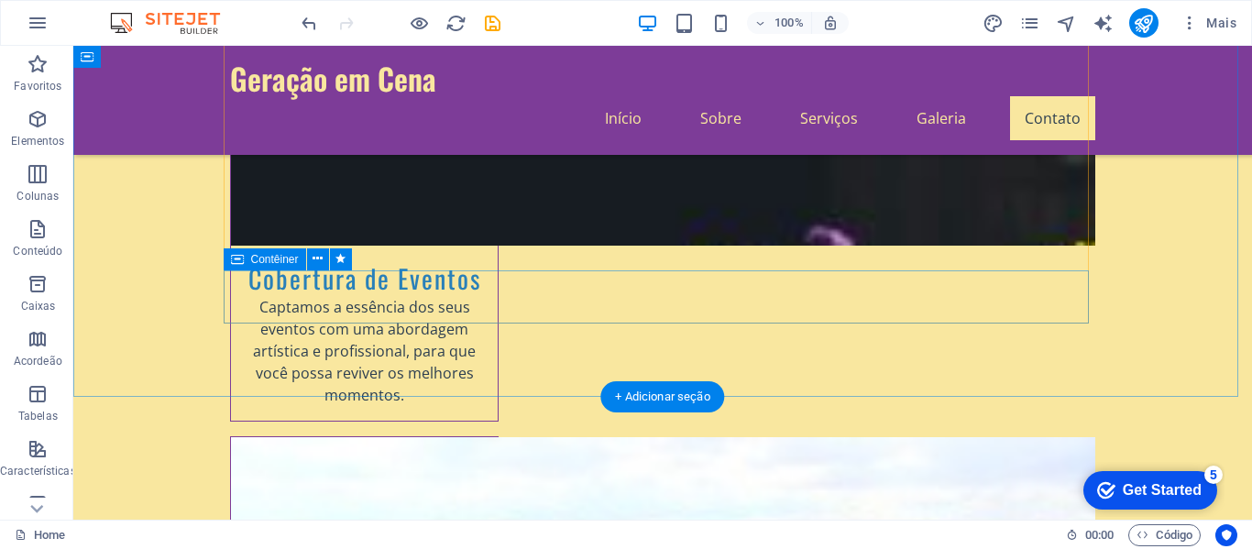
scroll to position [3758, 0]
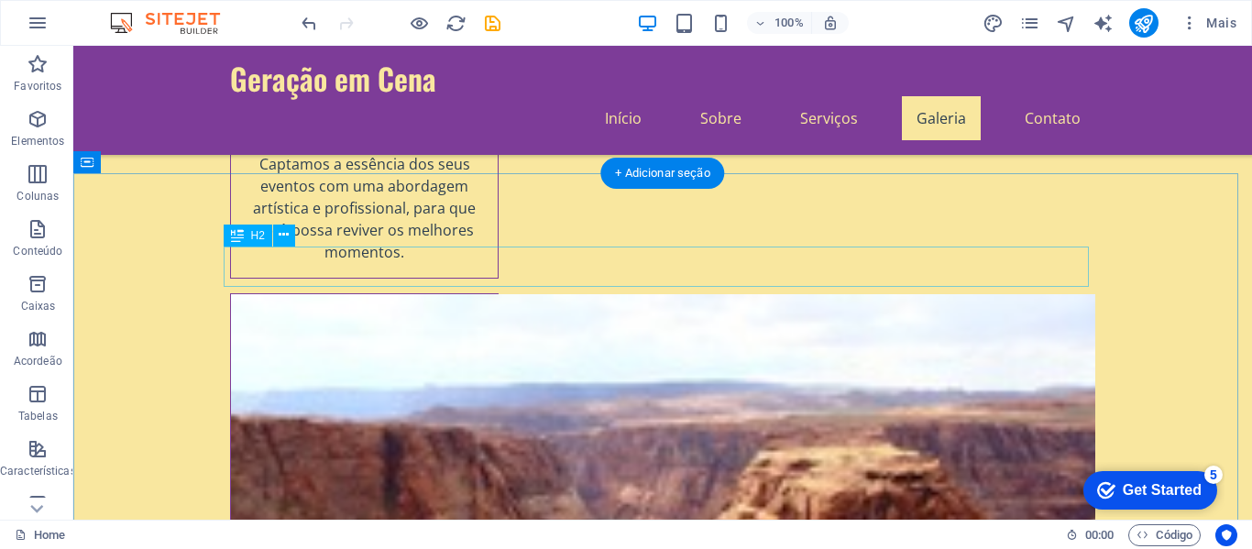
scroll to position [3897, 0]
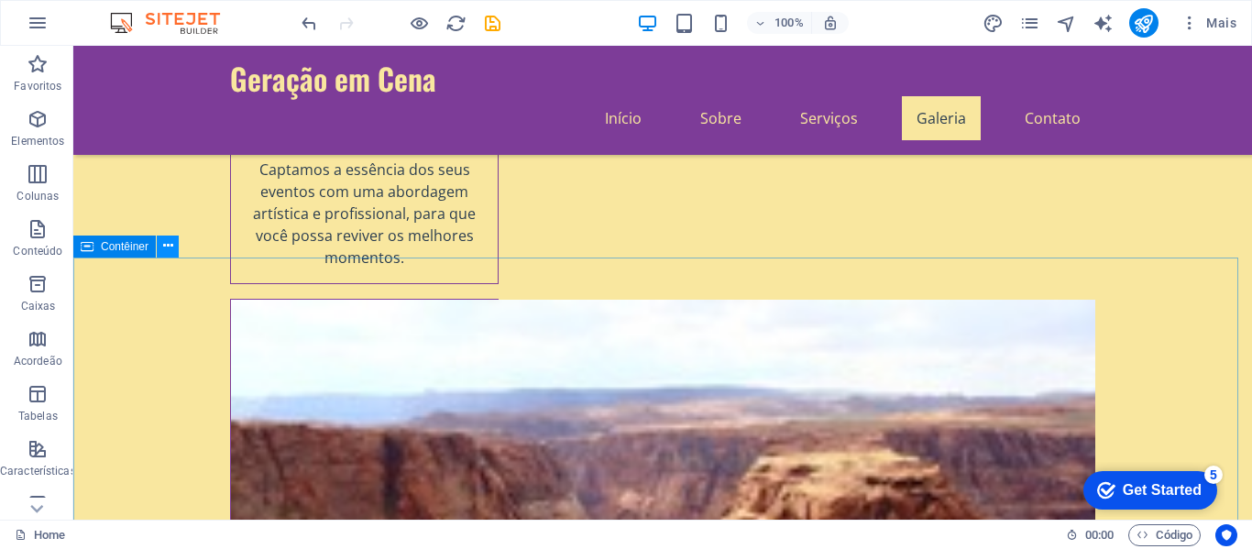
click at [170, 247] on icon at bounding box center [168, 245] width 10 height 19
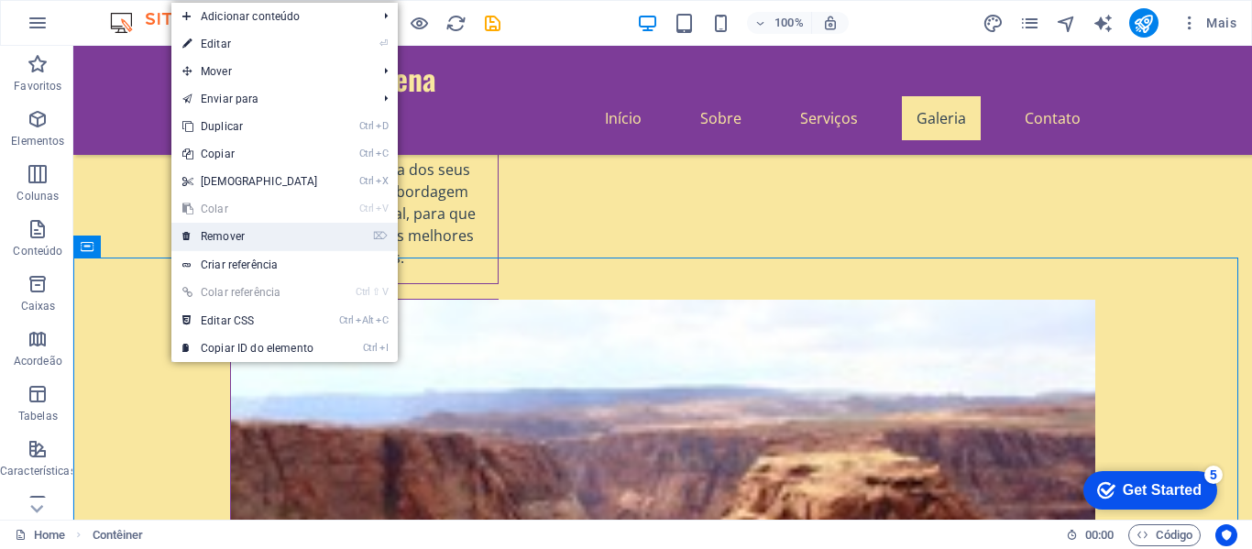
click at [291, 237] on link "⌦ Remover" at bounding box center [250, 236] width 158 height 27
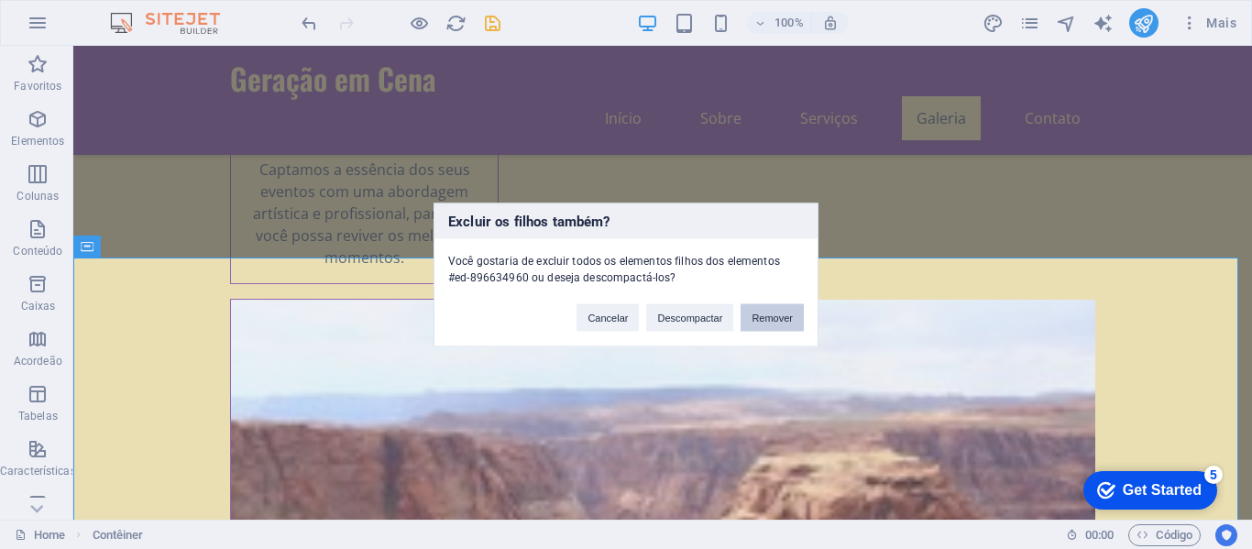
click at [764, 315] on button "Remover" at bounding box center [772, 316] width 63 height 27
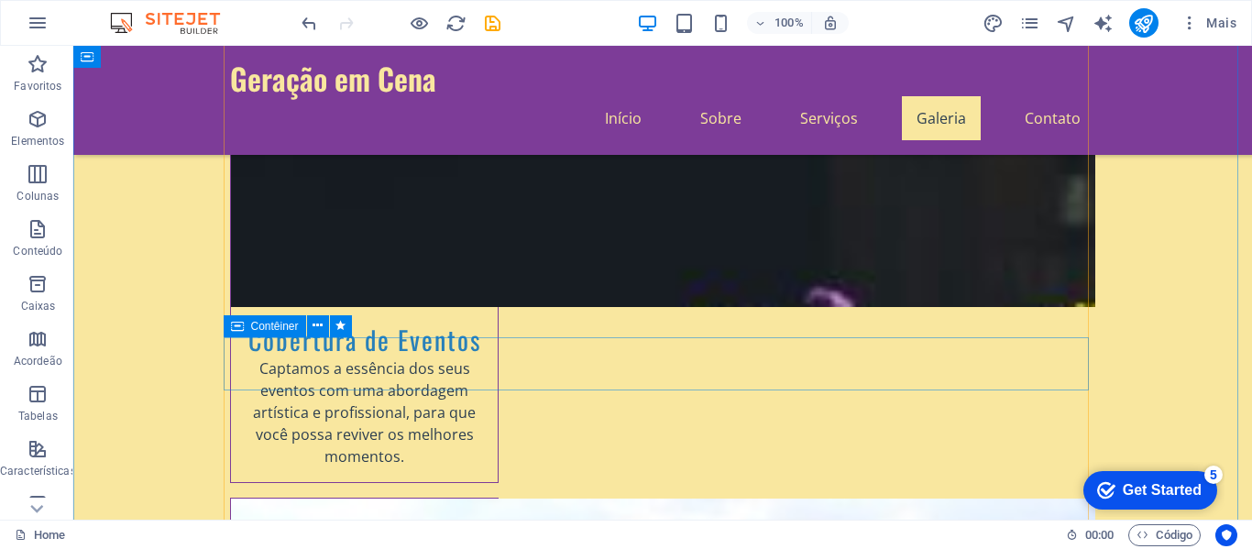
scroll to position [3806, 0]
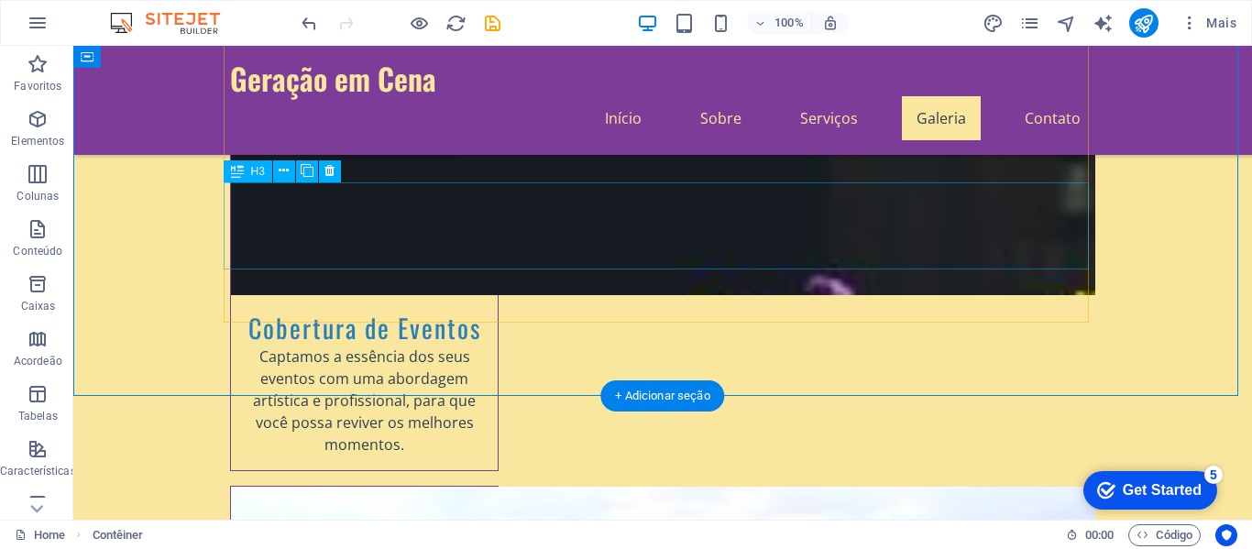
scroll to position [3622, 0]
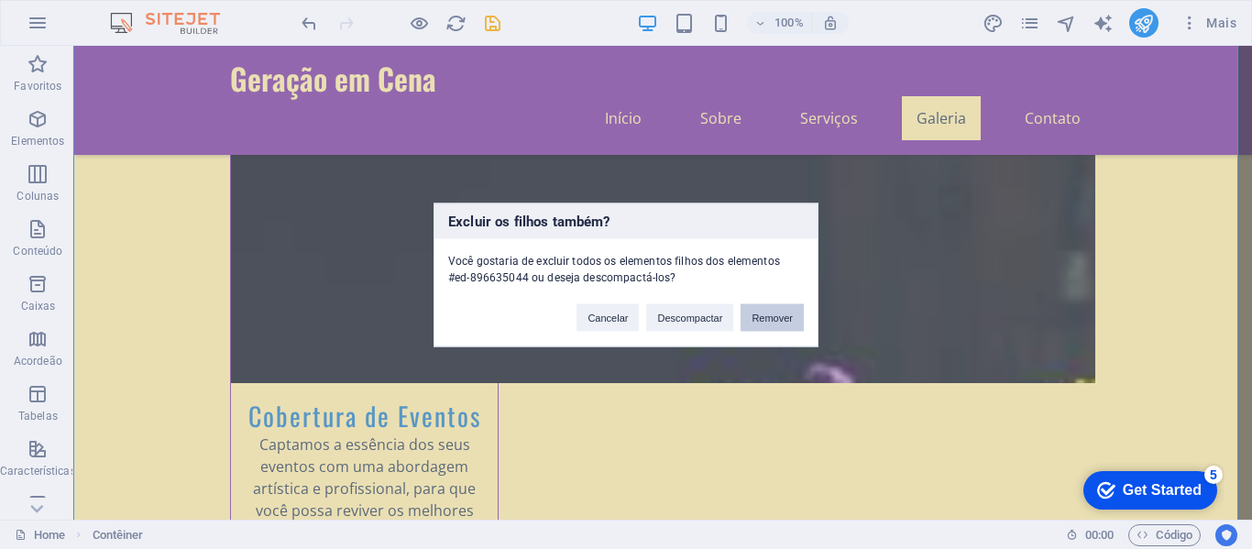
click at [774, 319] on button "Remover" at bounding box center [772, 316] width 63 height 27
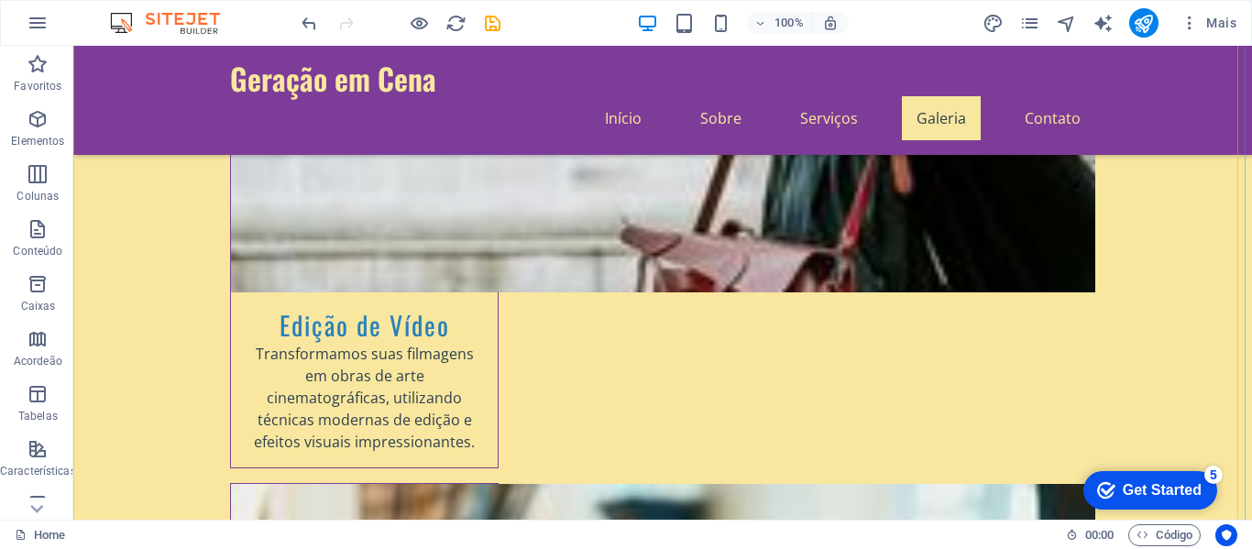
scroll to position [2908, 0]
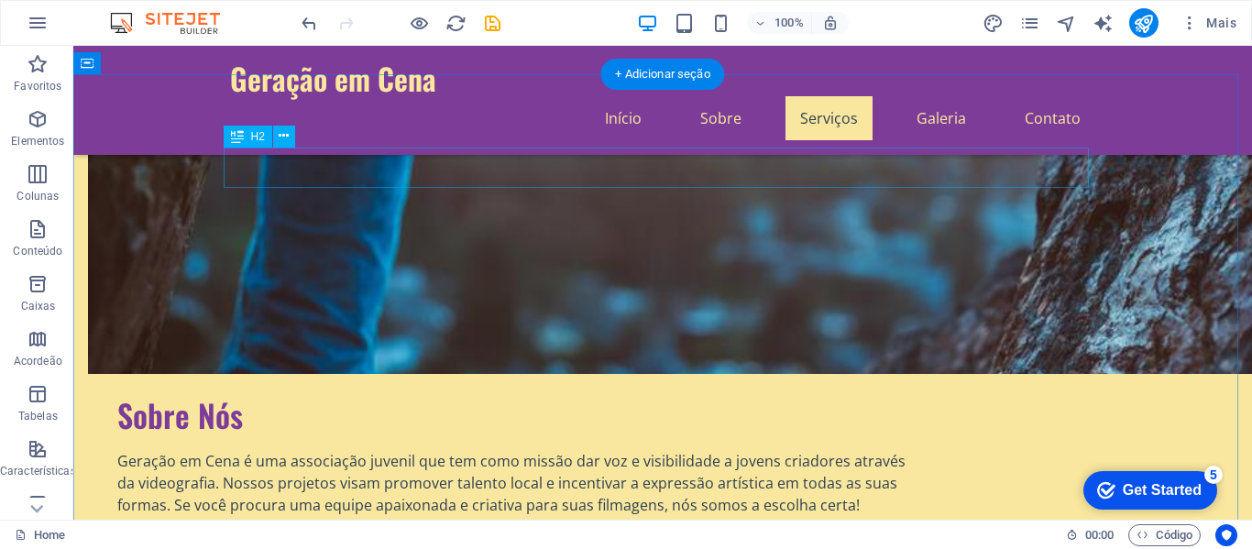
scroll to position [984, 0]
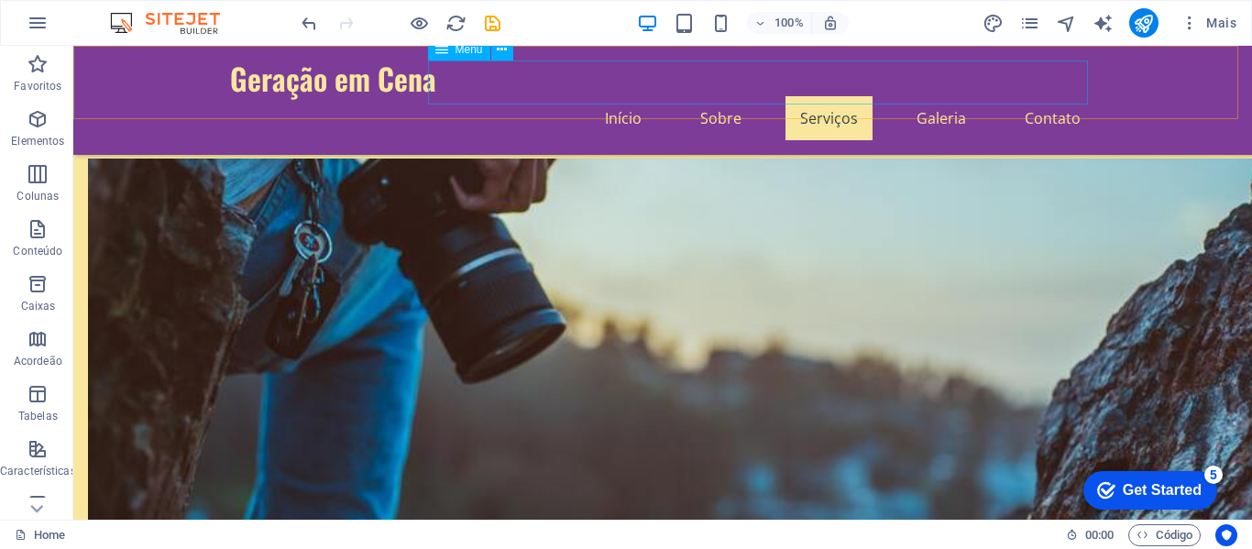
click at [724, 96] on nav "Início Sobre Serviços Galeria Contato" at bounding box center [662, 118] width 865 height 44
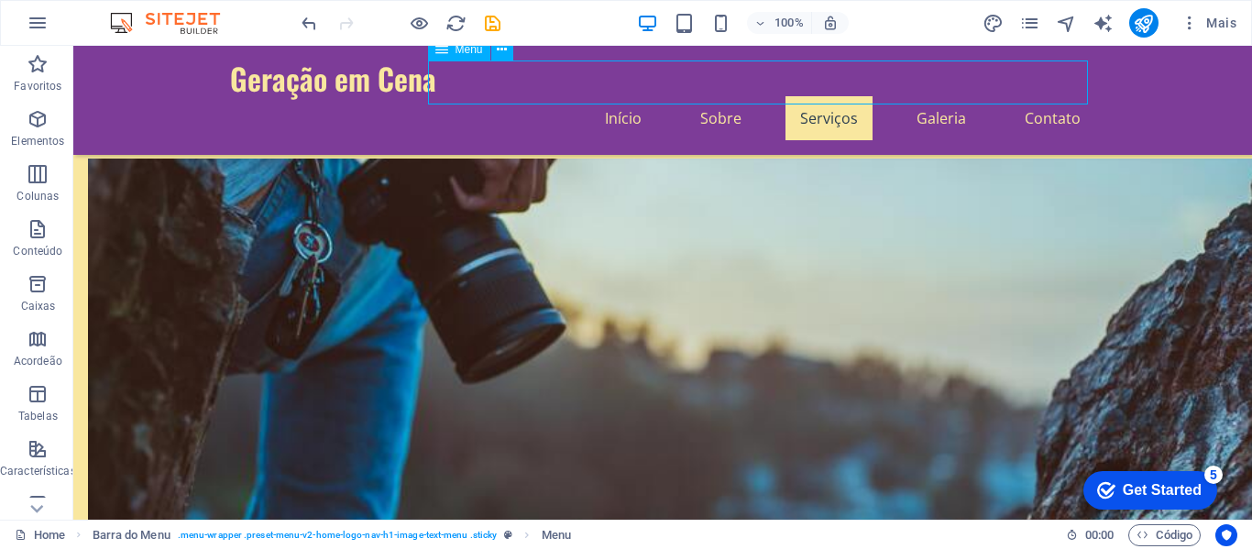
drag, startPoint x: 660, startPoint y: 85, endPoint x: 677, endPoint y: 86, distance: 17.4
click at [659, 96] on nav "Início Sobre Serviços Galeria Contato" at bounding box center [662, 118] width 865 height 44
click at [726, 96] on nav "Início Sobre Serviços Galeria Contato" at bounding box center [662, 118] width 865 height 44
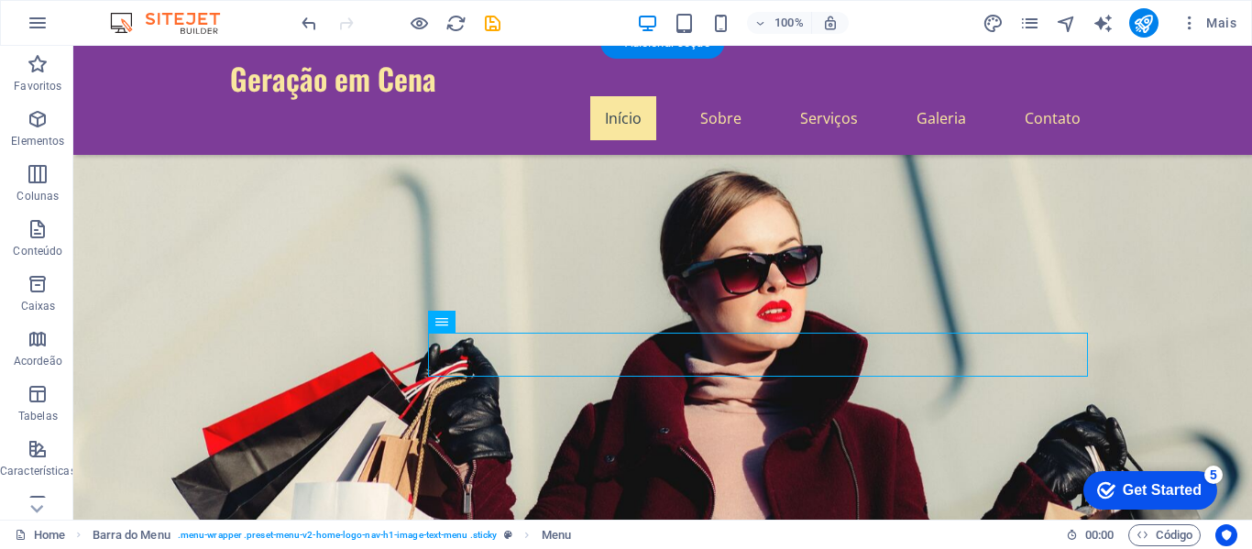
scroll to position [0, 0]
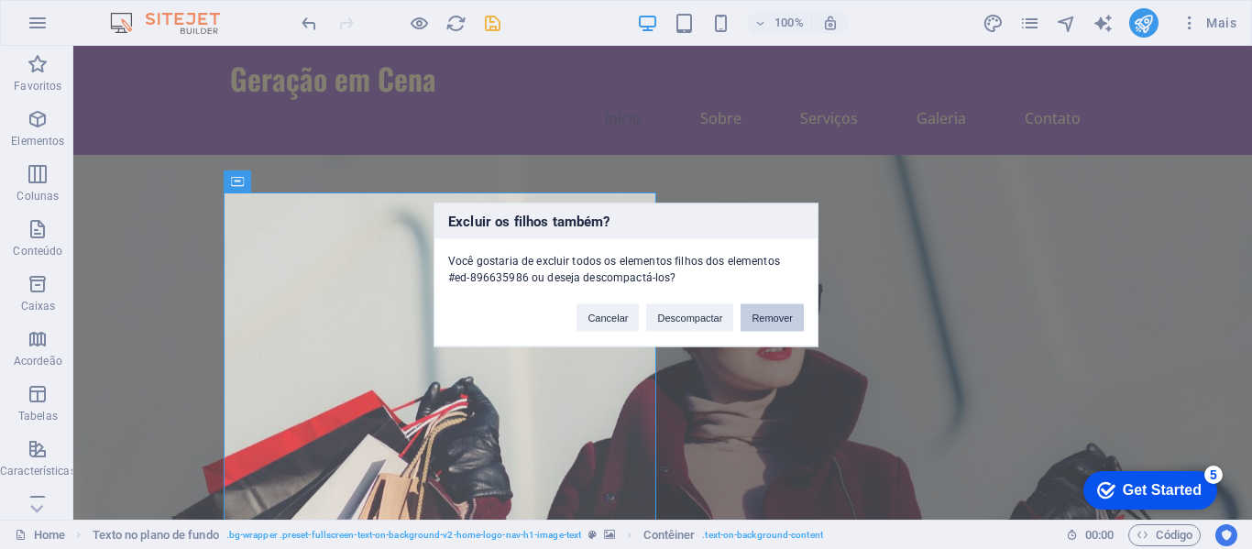
click at [767, 313] on button "Remover" at bounding box center [772, 316] width 63 height 27
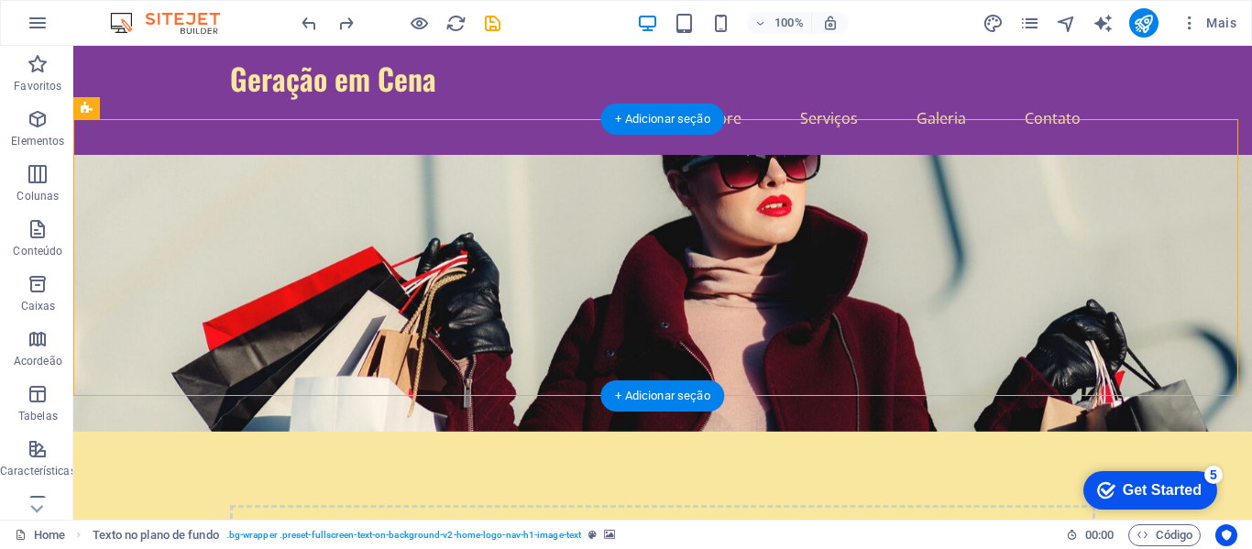
click at [1163, 208] on figure at bounding box center [662, 293] width 1179 height 277
click at [876, 170] on figure at bounding box center [662, 293] width 1179 height 277
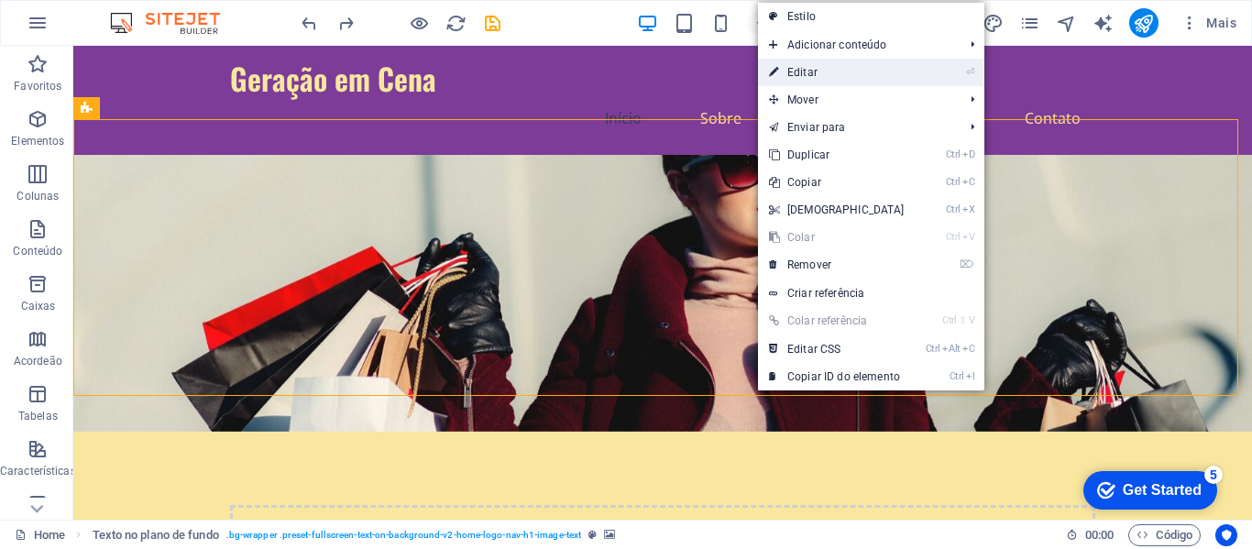
click at [838, 83] on link "⏎ Editar" at bounding box center [837, 72] width 158 height 27
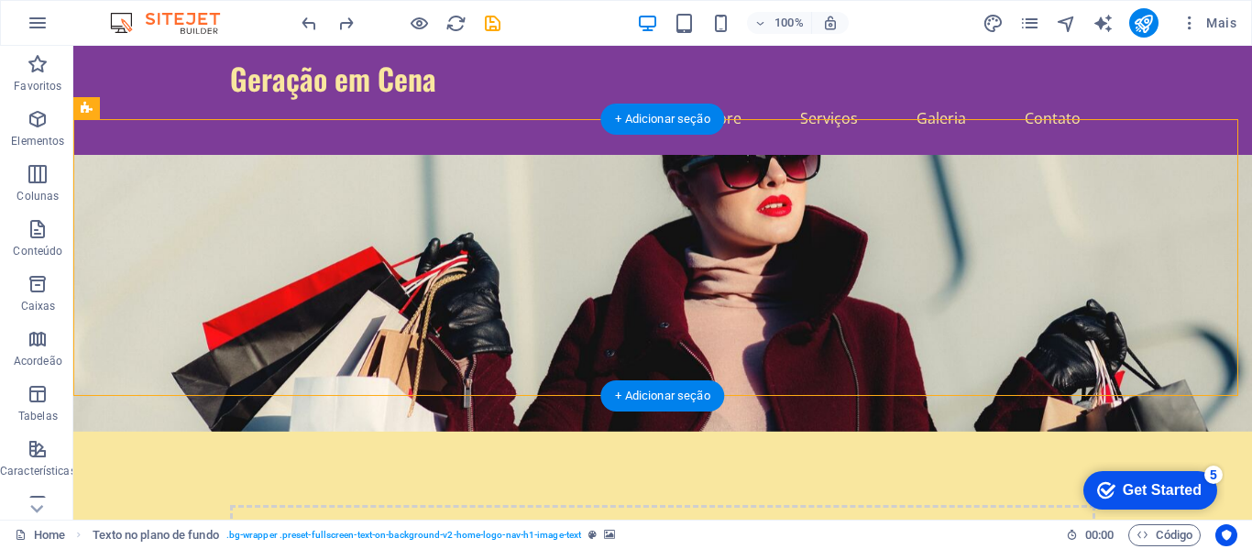
click at [1118, 192] on figure at bounding box center [662, 293] width 1179 height 277
click at [830, 164] on figure at bounding box center [662, 293] width 1179 height 277
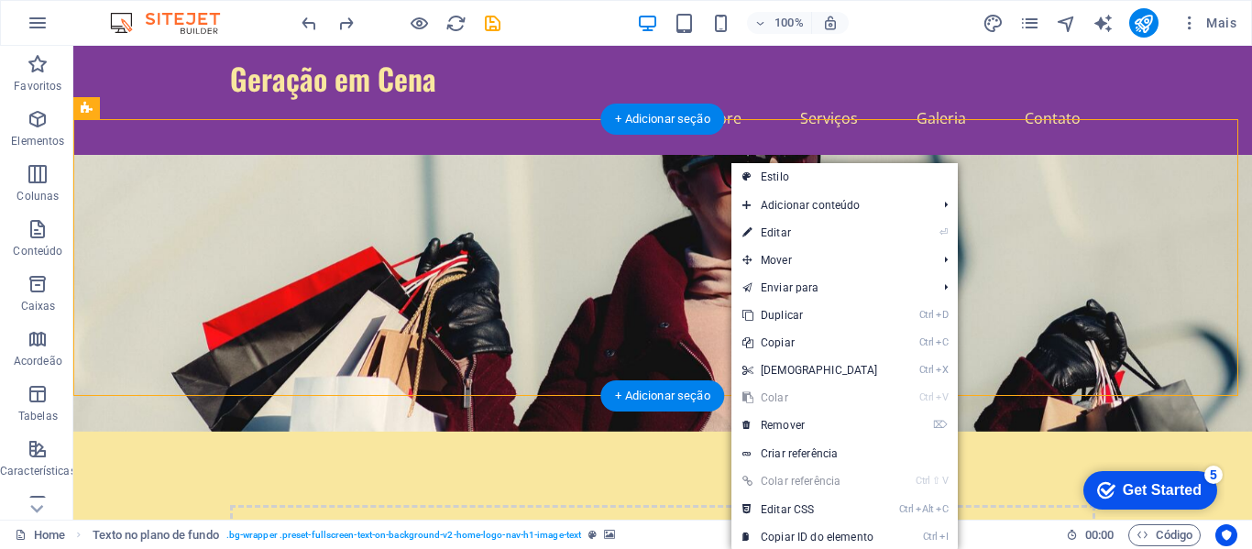
click at [688, 174] on figure at bounding box center [662, 293] width 1179 height 277
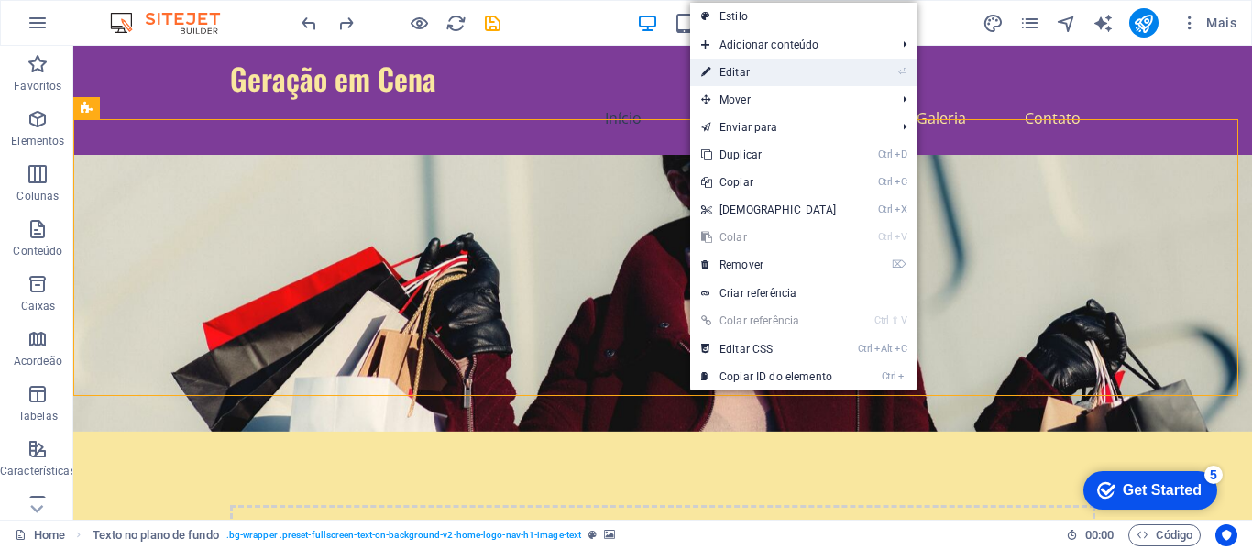
click at [773, 72] on link "⏎ Editar" at bounding box center [769, 72] width 158 height 27
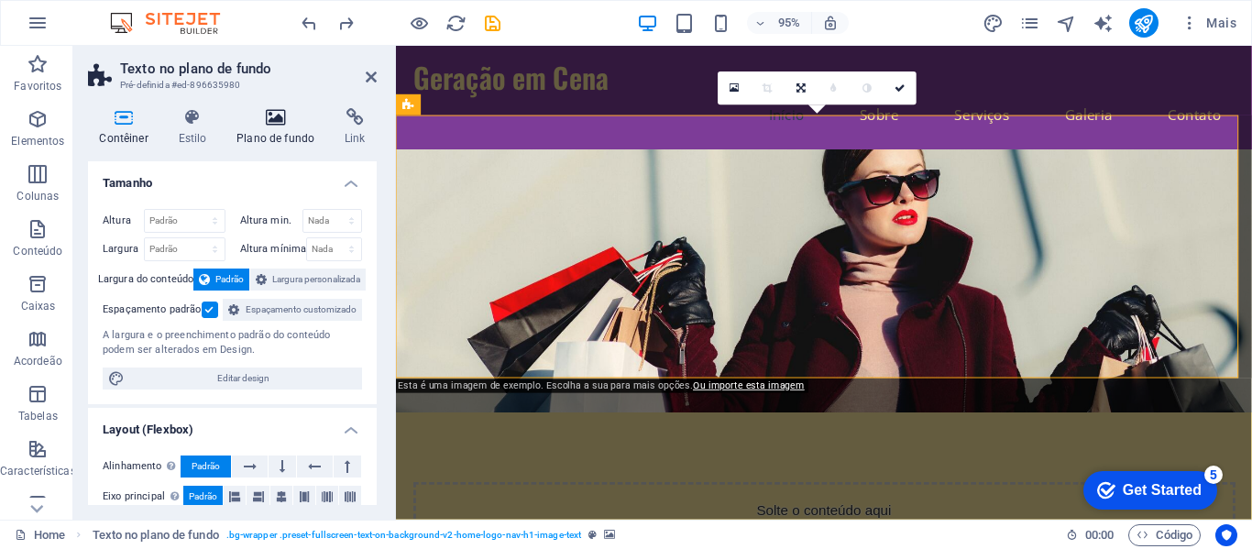
click at [302, 129] on h4 "Plano de fundo" at bounding box center [279, 127] width 108 height 38
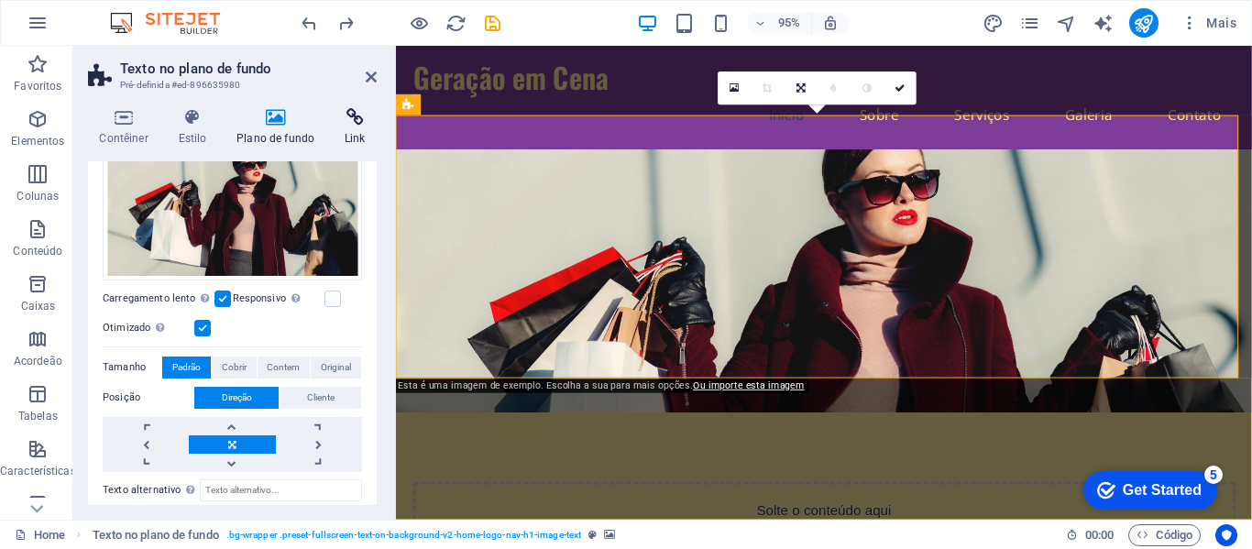
scroll to position [176, 0]
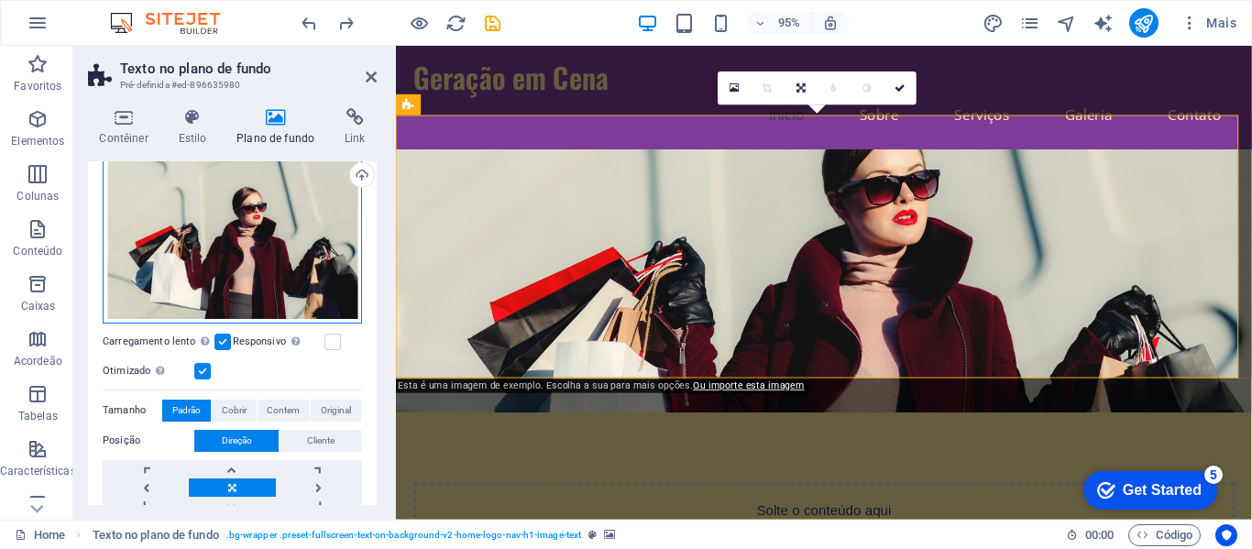
click at [287, 245] on div "Arraste os arquivos aqui, clique para escolher os arquivos ou selecione os arqu…" at bounding box center [232, 236] width 259 height 176
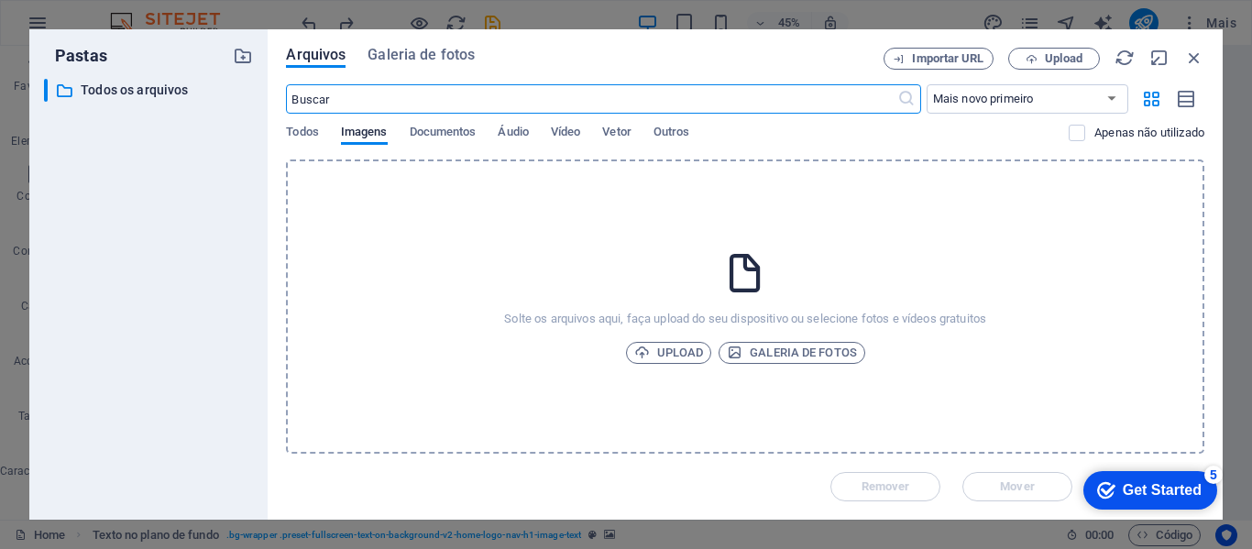
click at [566, 221] on div "Solte os arquivos aqui, faça upload do seu dispositivo ou selecione fotos e víd…" at bounding box center [745, 306] width 918 height 294
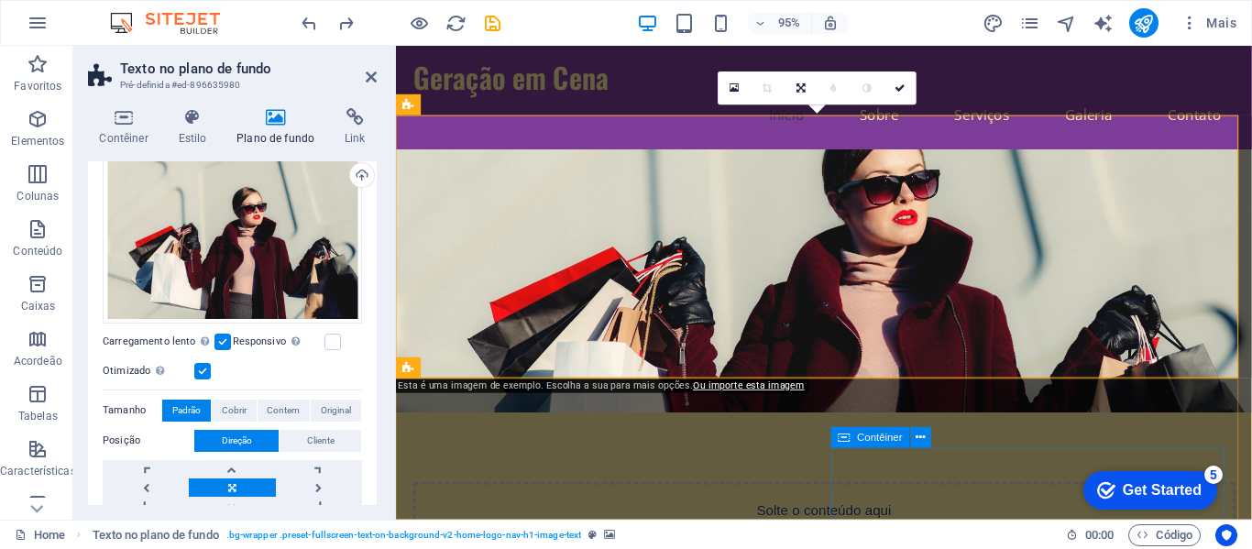
click at [848, 444] on icon at bounding box center [845, 437] width 12 height 21
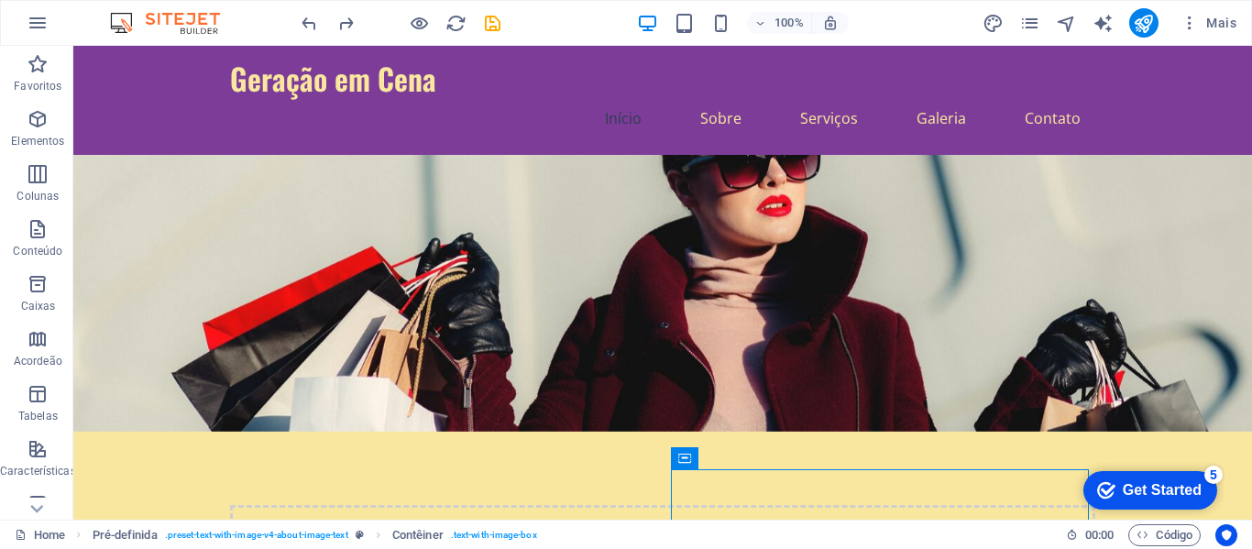
click at [949, 24] on div "100% Mais" at bounding box center [771, 22] width 946 height 29
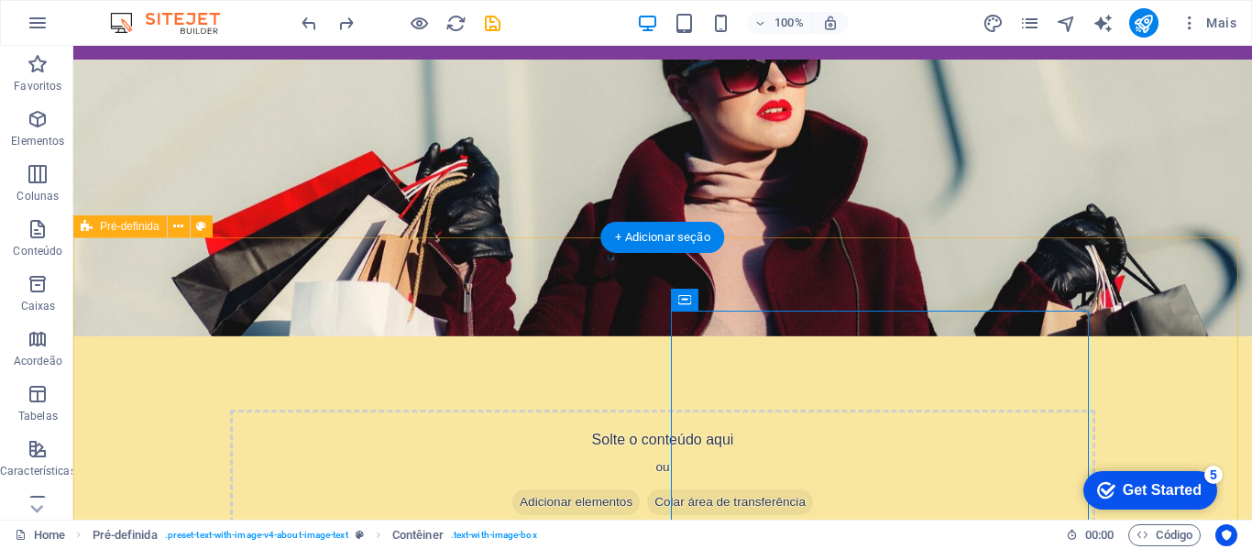
scroll to position [0, 0]
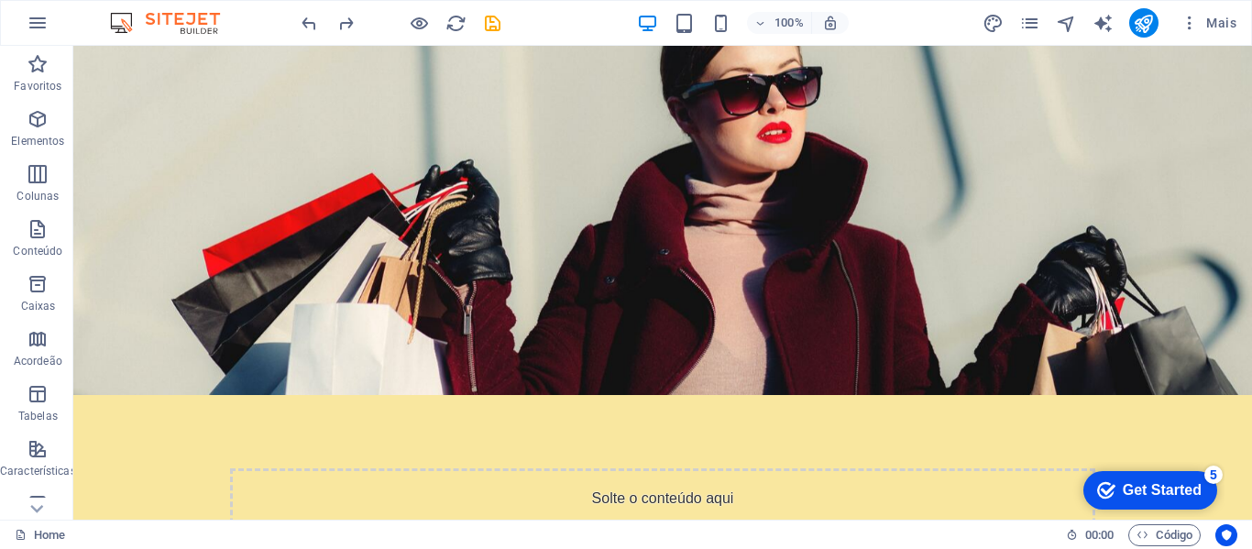
scroll to position [11, 0]
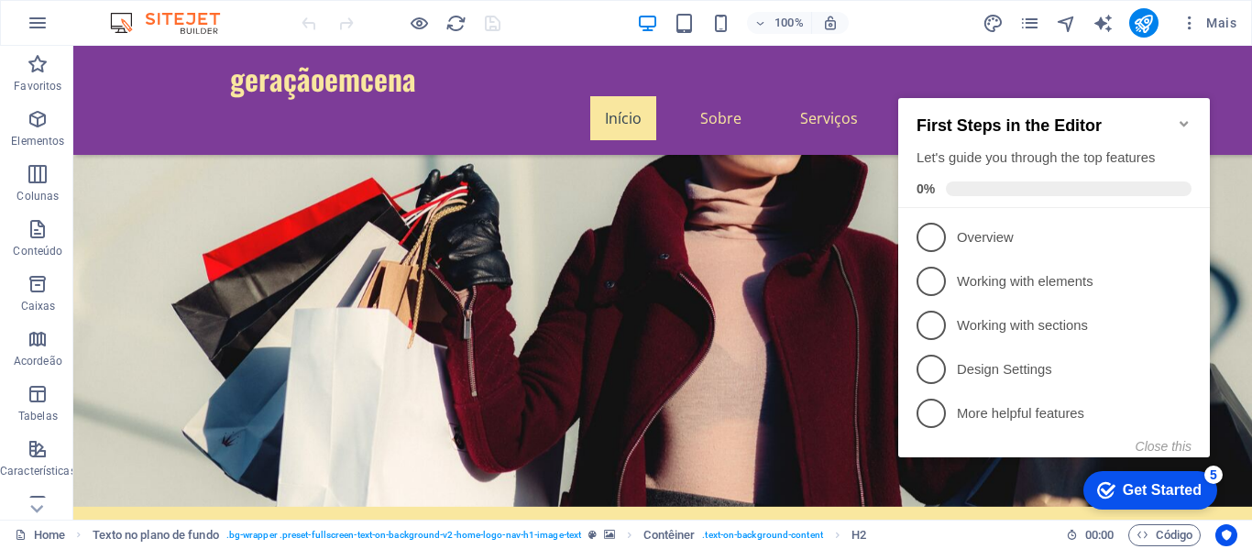
scroll to position [92, 0]
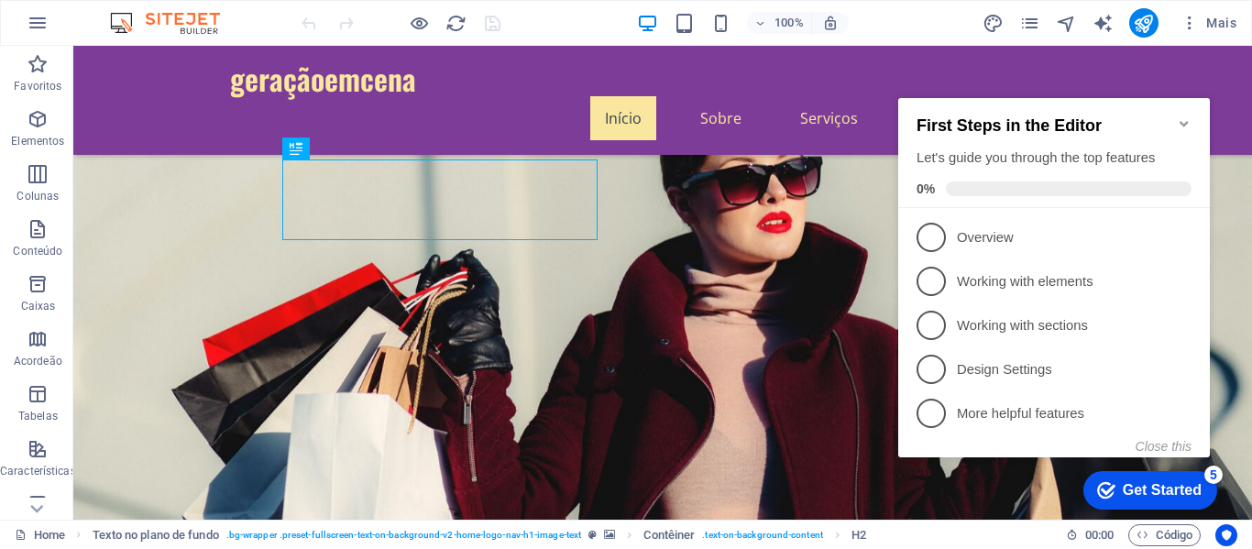
click at [795, 251] on figure at bounding box center [662, 309] width 1179 height 565
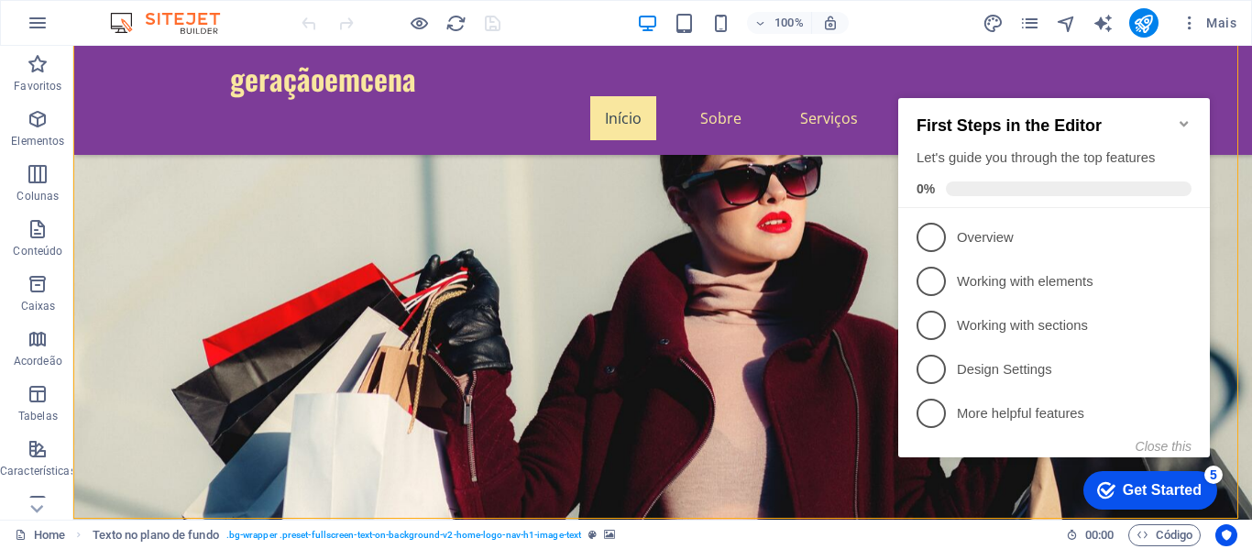
click at [1184, 116] on icon "Minimize checklist" at bounding box center [1184, 123] width 15 height 15
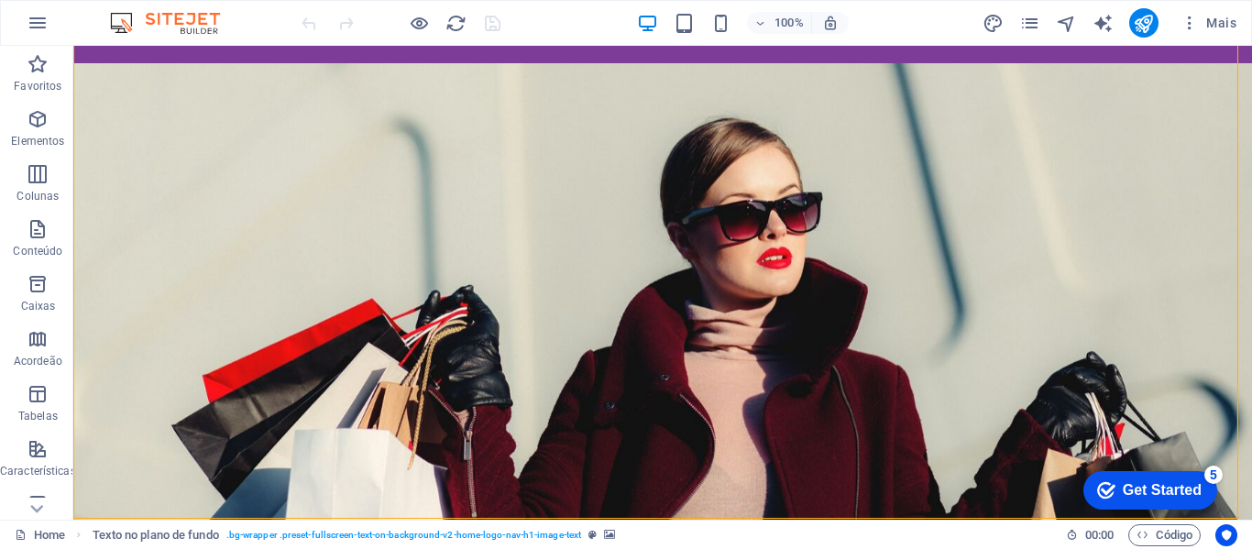
scroll to position [0, 0]
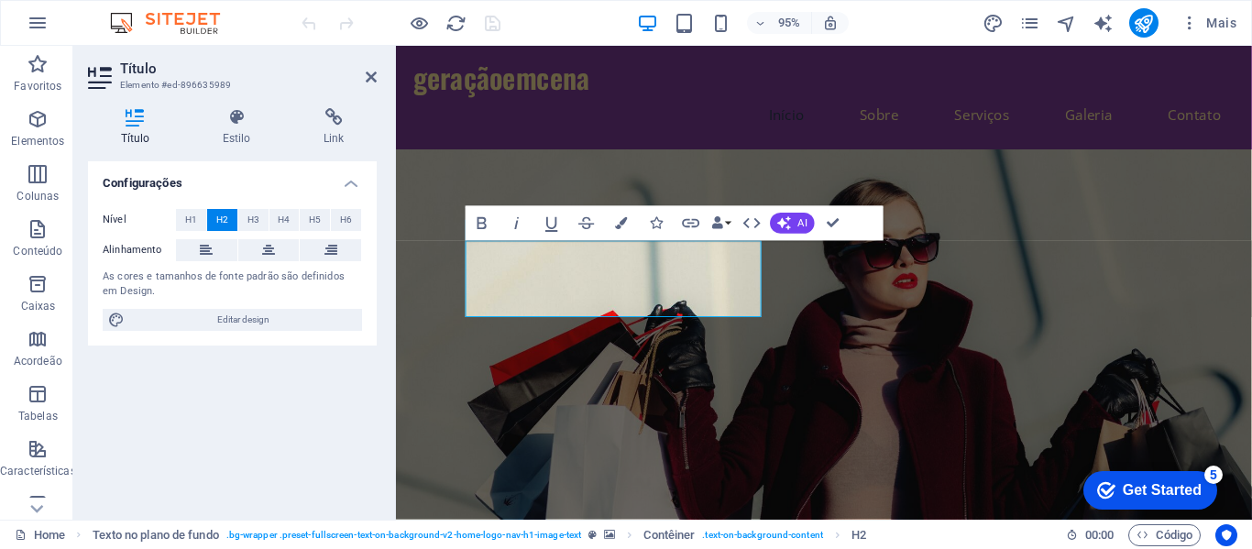
click at [841, 313] on figure at bounding box center [846, 360] width 901 height 411
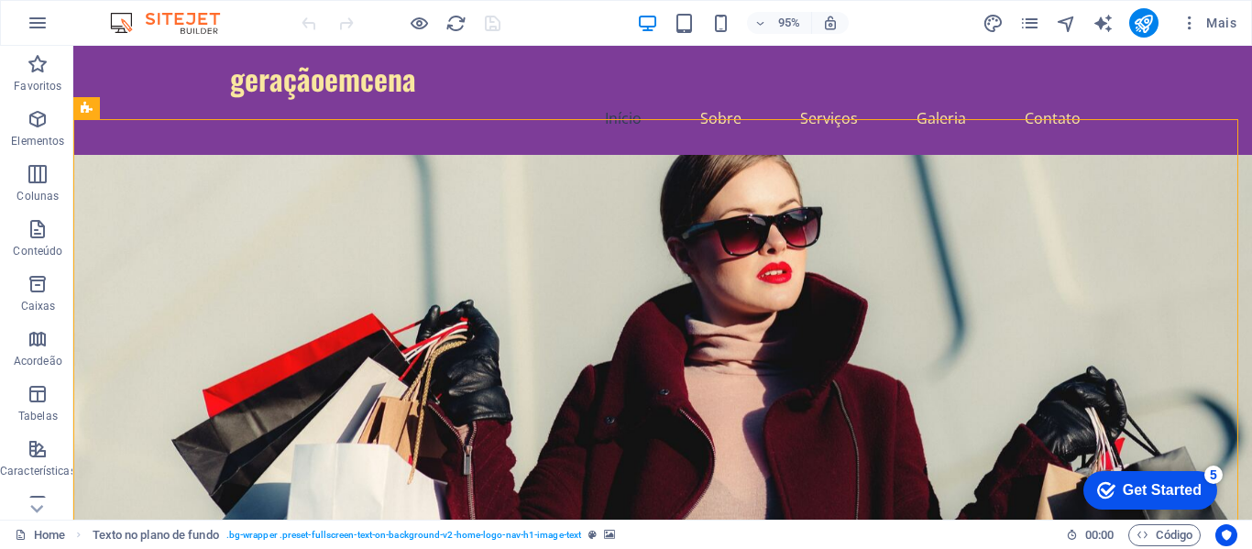
click at [921, 306] on figure at bounding box center [662, 360] width 1179 height 411
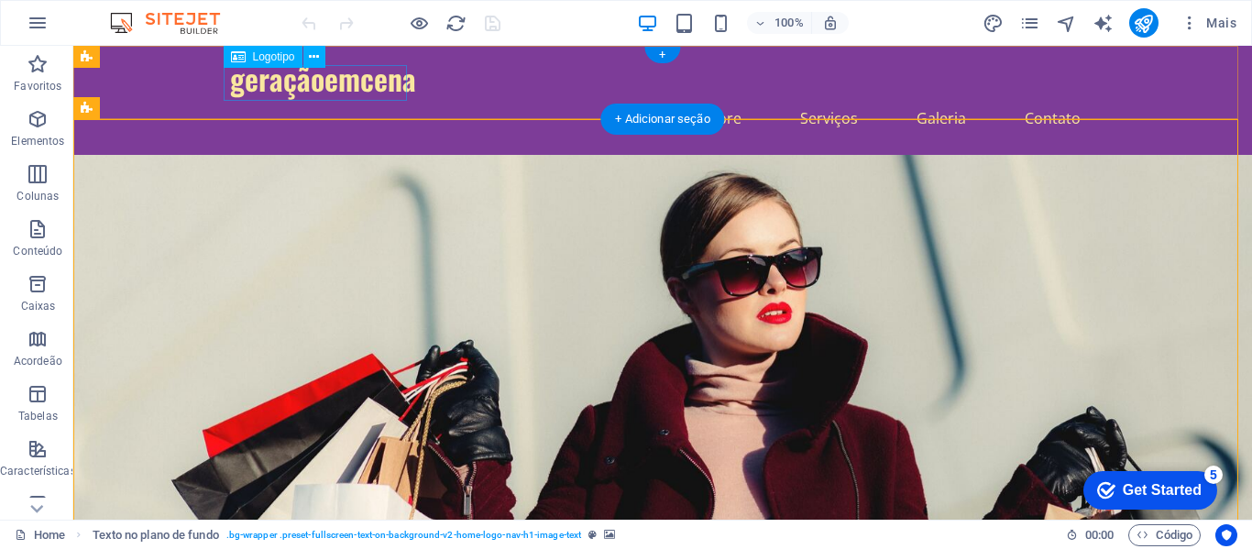
click at [362, 90] on div "geraçãoemcena" at bounding box center [662, 78] width 865 height 36
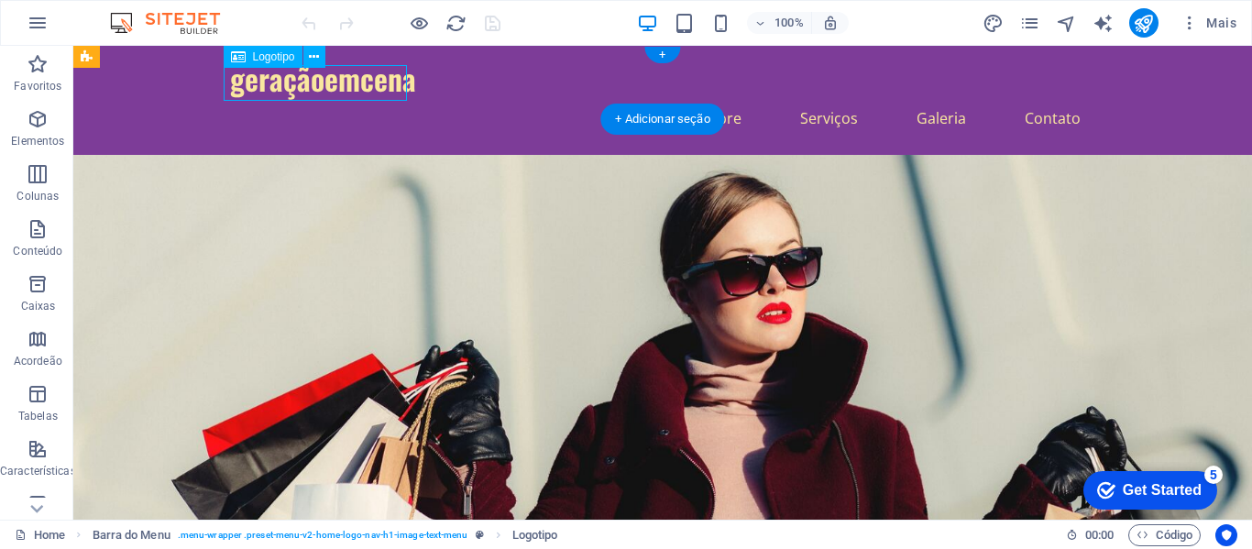
click at [259, 89] on div "geraçãoemcena" at bounding box center [662, 78] width 865 height 36
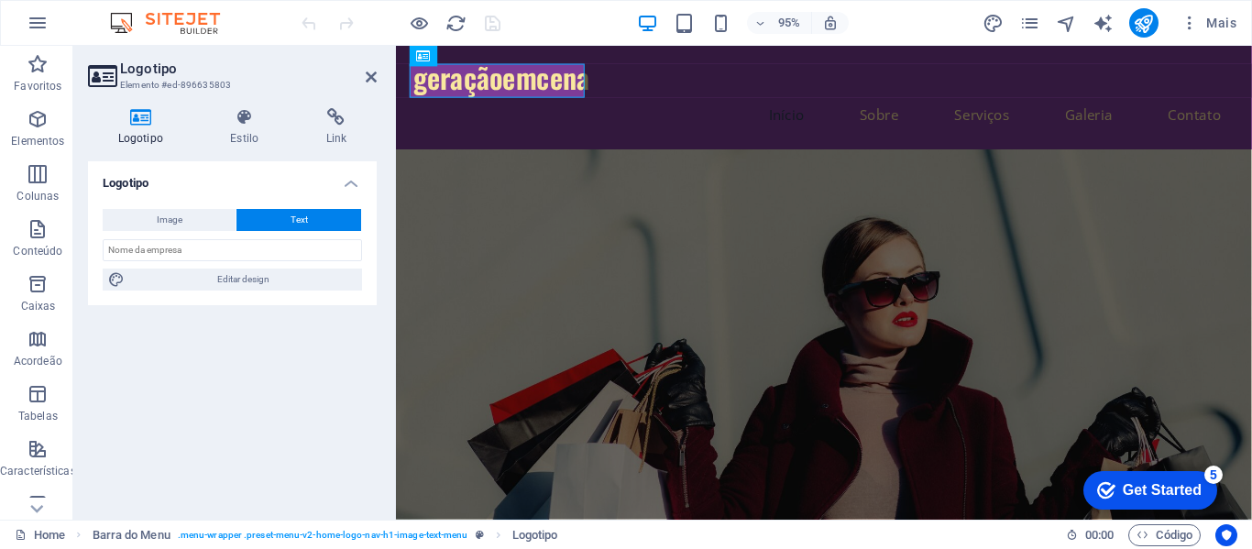
click at [649, 155] on figure at bounding box center [846, 400] width 901 height 491
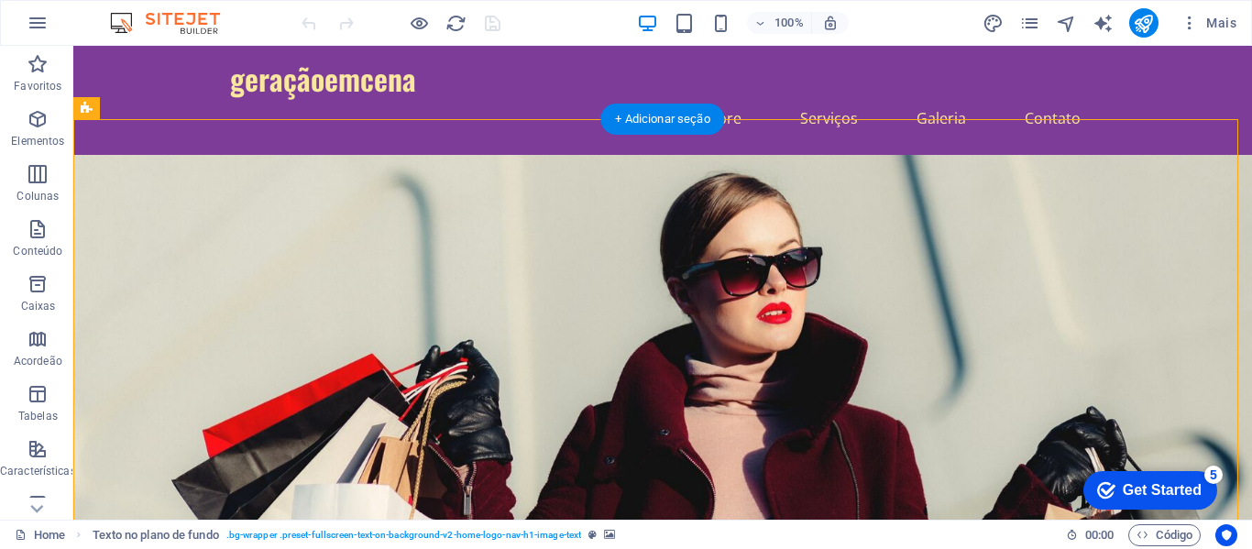
click at [839, 236] on figure at bounding box center [662, 400] width 1179 height 491
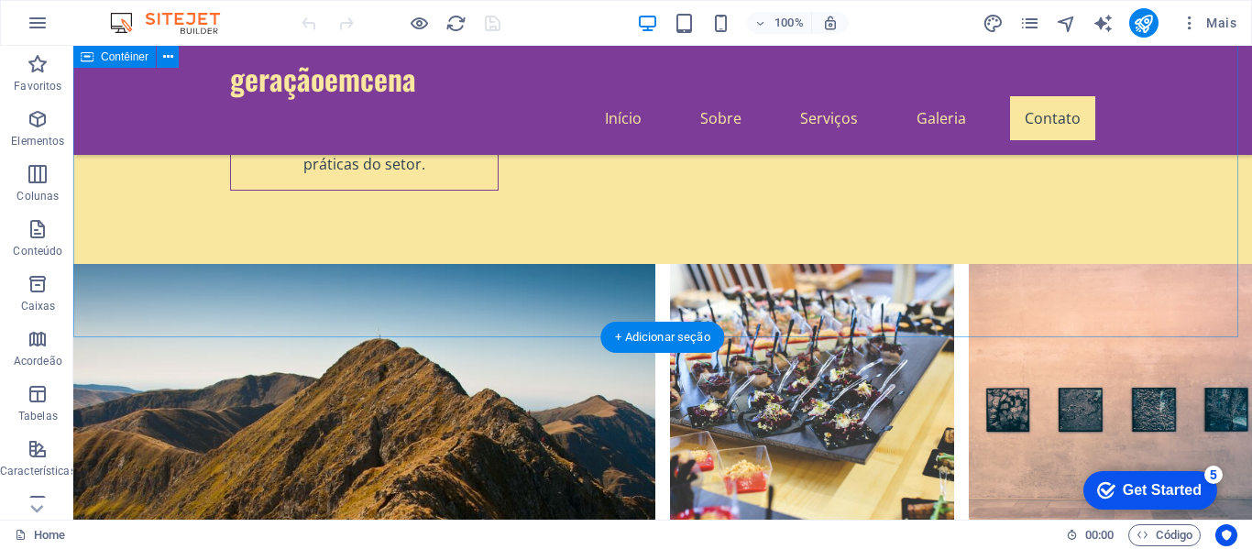
scroll to position [4520, 0]
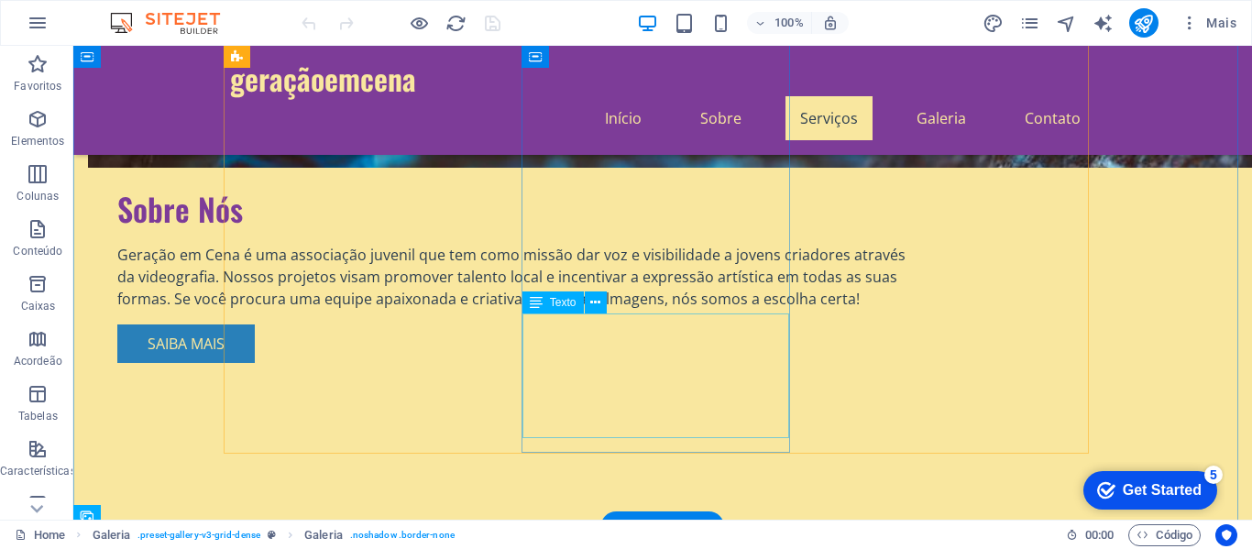
scroll to position [1403, 0]
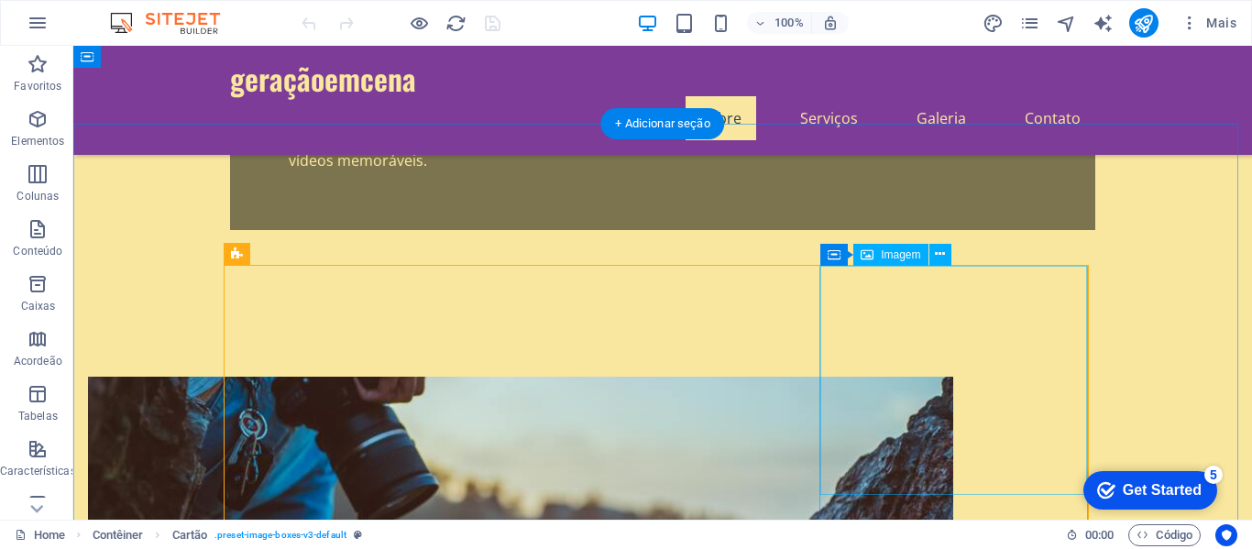
scroll to position [762, 0]
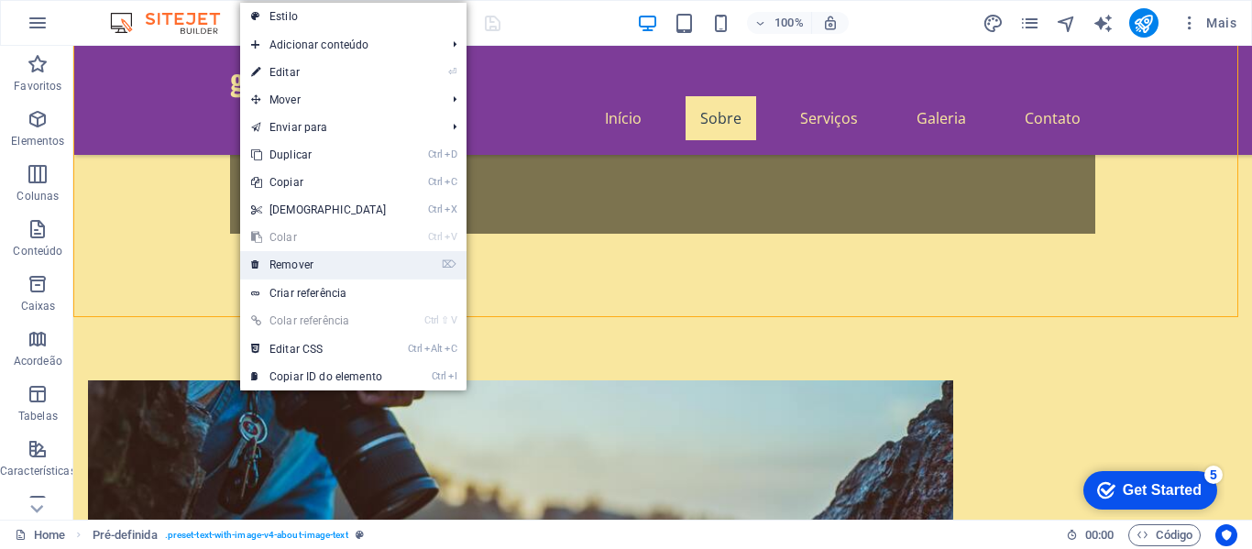
click at [313, 256] on link "⌦ Remover" at bounding box center [319, 264] width 158 height 27
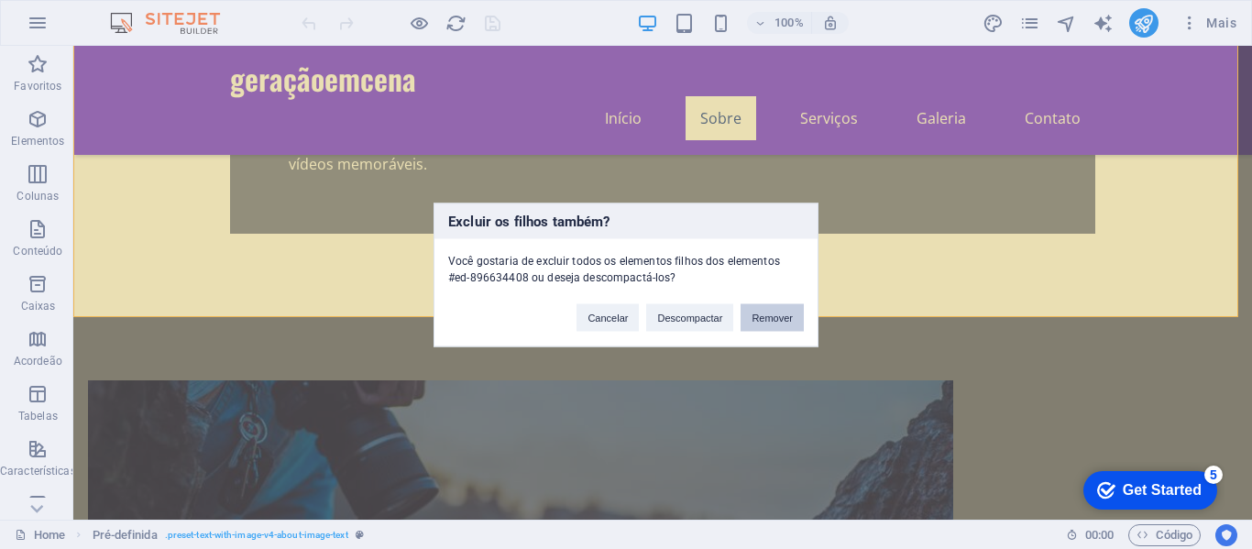
click at [764, 323] on button "Remover" at bounding box center [772, 316] width 63 height 27
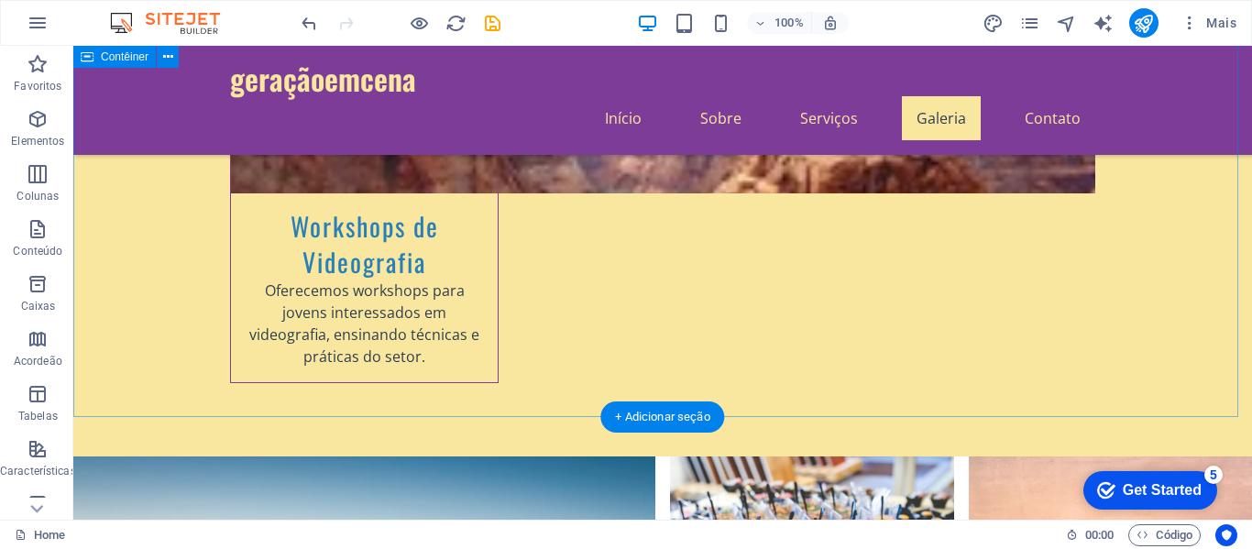
scroll to position [3391, 0]
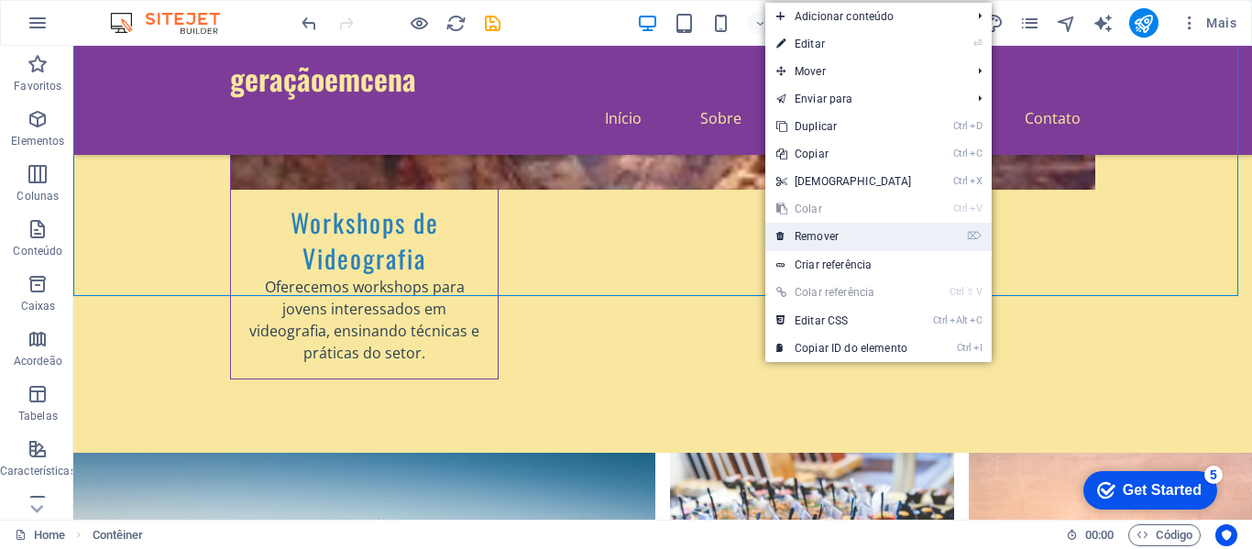
click at [837, 242] on link "⌦ Remover" at bounding box center [844, 236] width 158 height 27
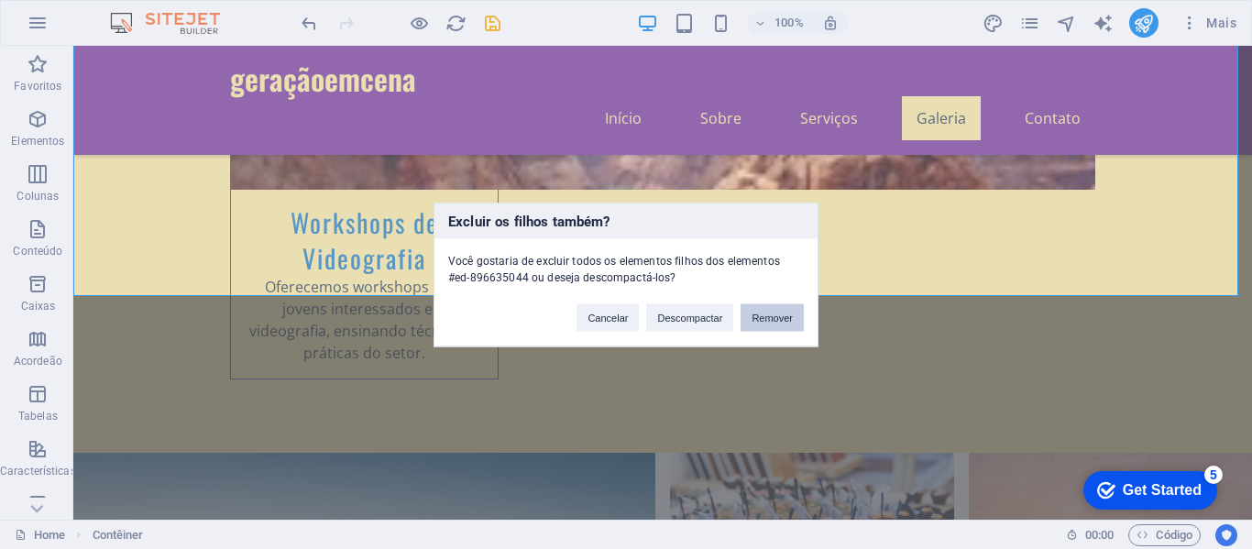
click at [760, 317] on button "Remover" at bounding box center [772, 316] width 63 height 27
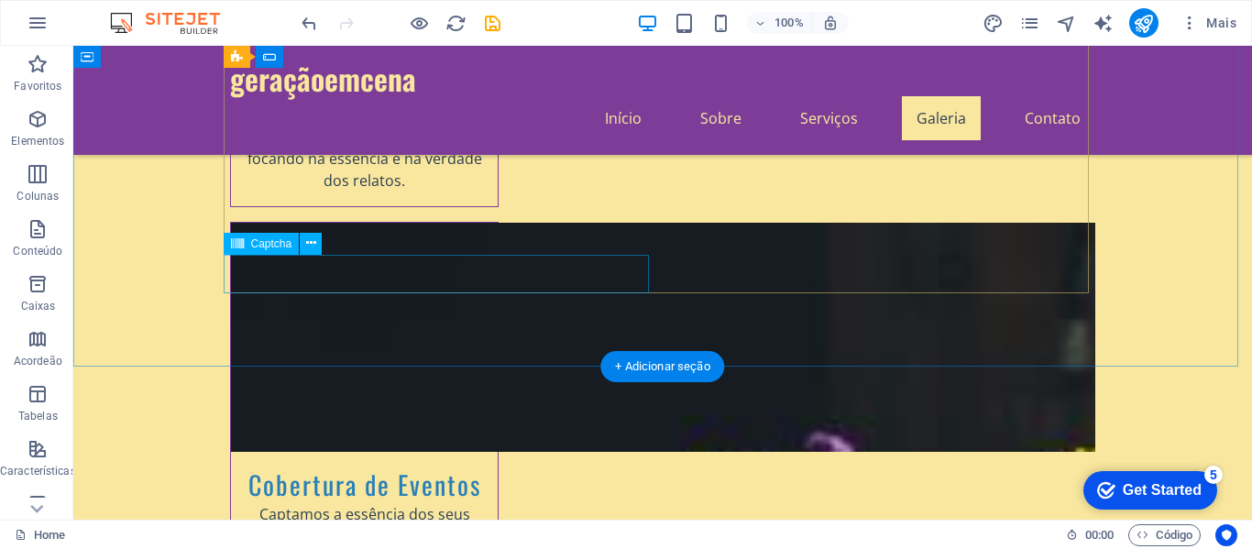
scroll to position [2750, 0]
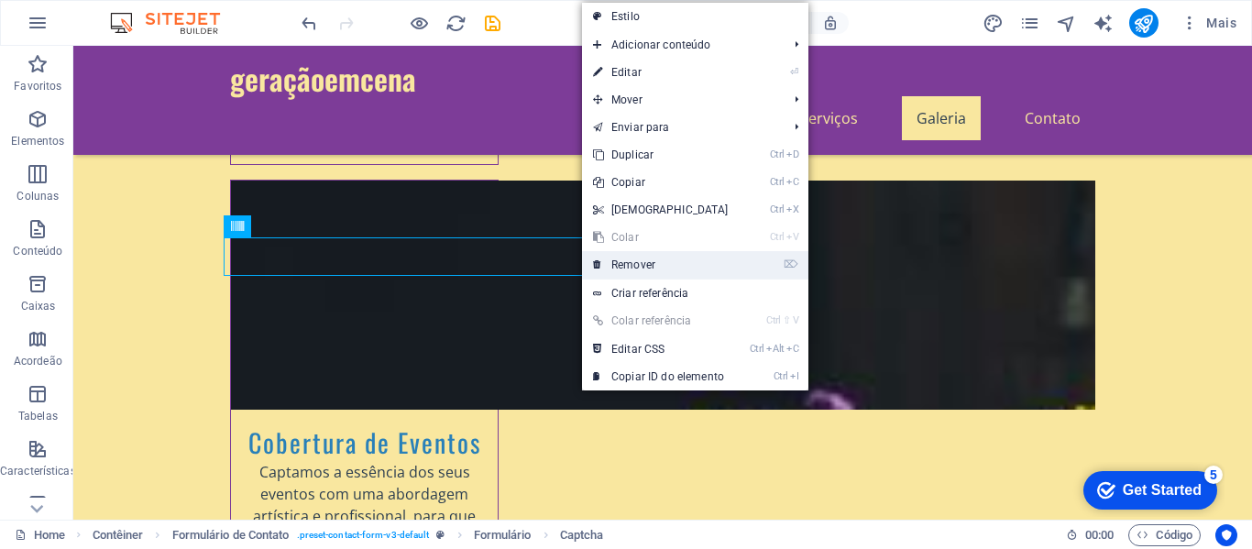
click at [637, 259] on link "⌦ Remover" at bounding box center [661, 264] width 158 height 27
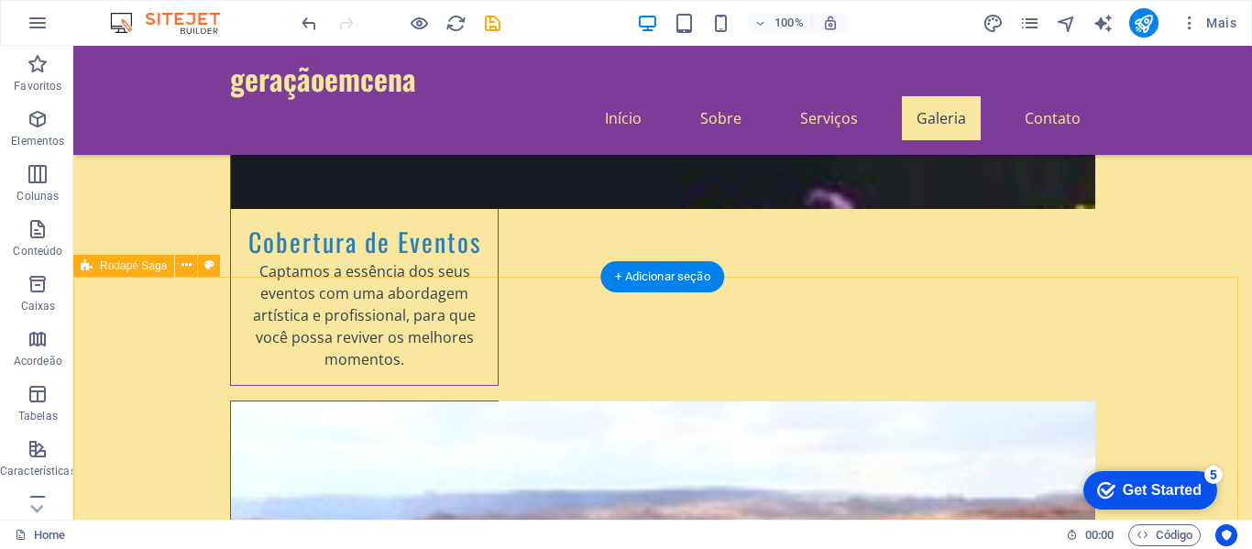
scroll to position [2952, 0]
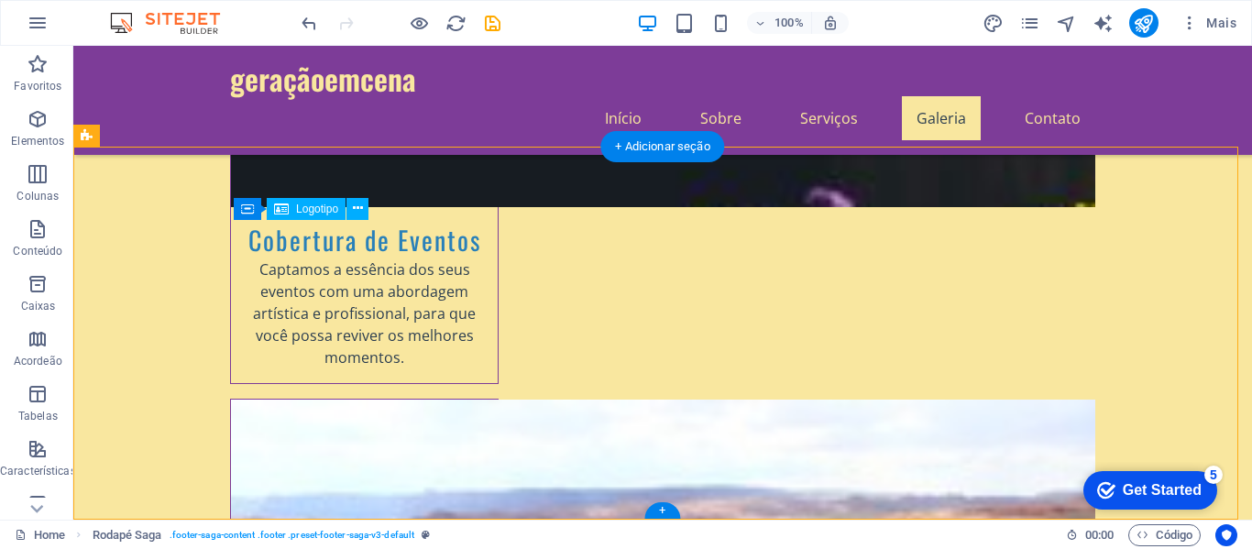
drag, startPoint x: 280, startPoint y: 245, endPoint x: 253, endPoint y: 243, distance: 27.6
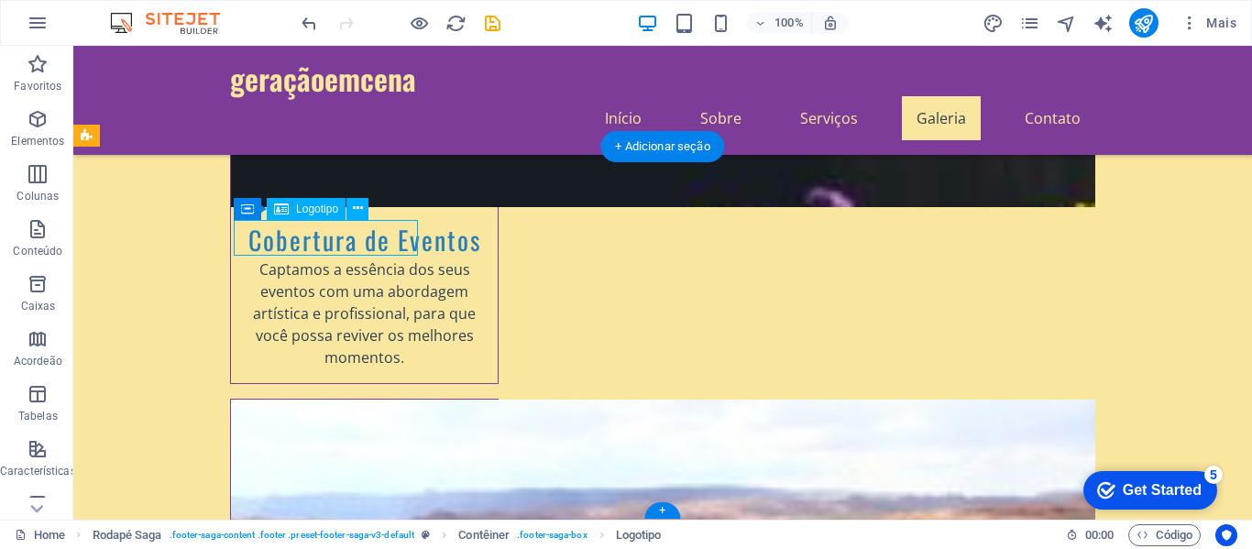
drag, startPoint x: 268, startPoint y: 239, endPoint x: 248, endPoint y: 240, distance: 19.3
drag, startPoint x: 248, startPoint y: 240, endPoint x: 237, endPoint y: 239, distance: 11.0
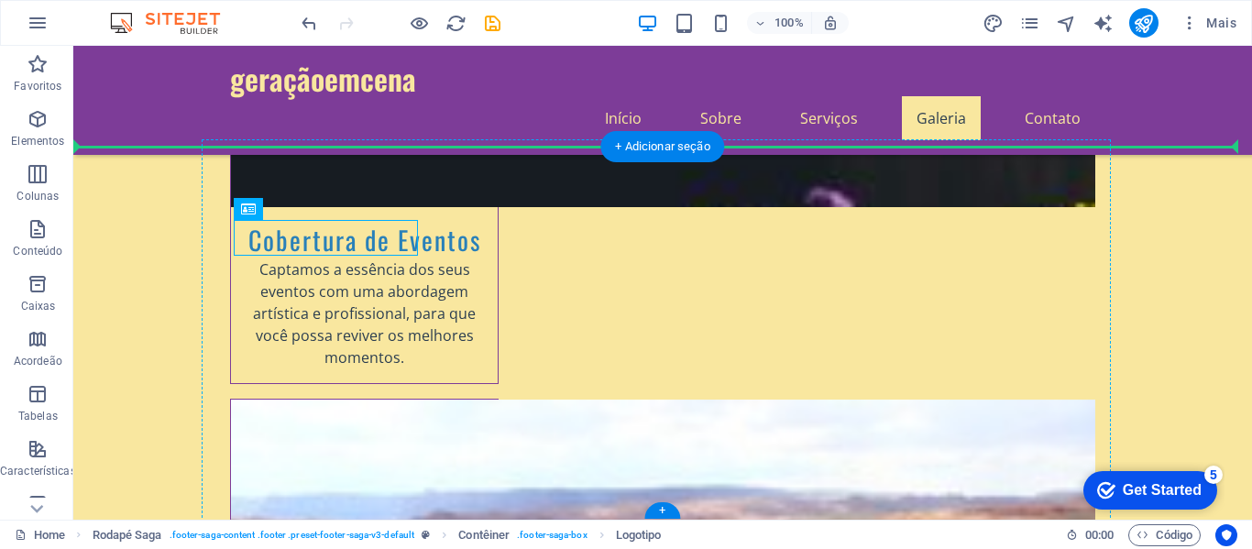
drag, startPoint x: 237, startPoint y: 239, endPoint x: 225, endPoint y: 241, distance: 13.0
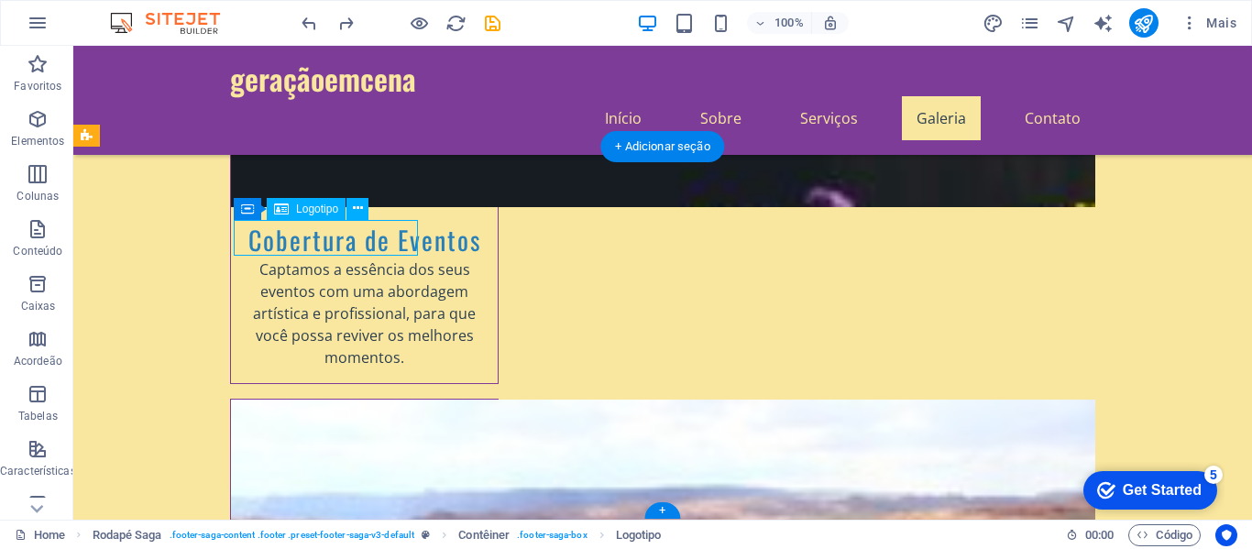
drag, startPoint x: 383, startPoint y: 236, endPoint x: 236, endPoint y: 234, distance: 147.6
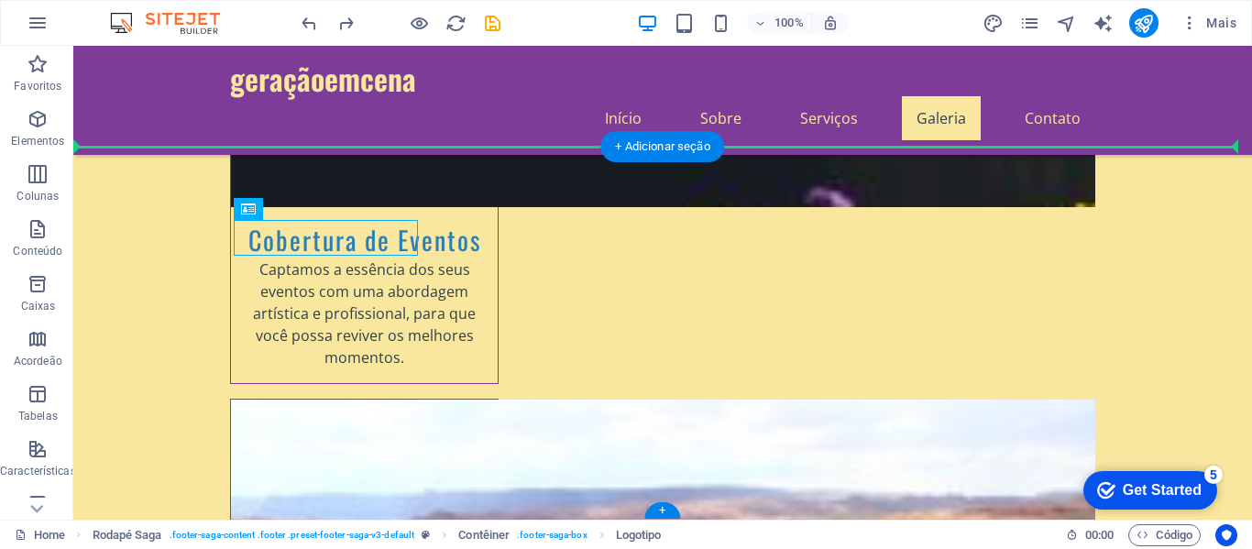
drag, startPoint x: 249, startPoint y: 235, endPoint x: 210, endPoint y: 235, distance: 39.4
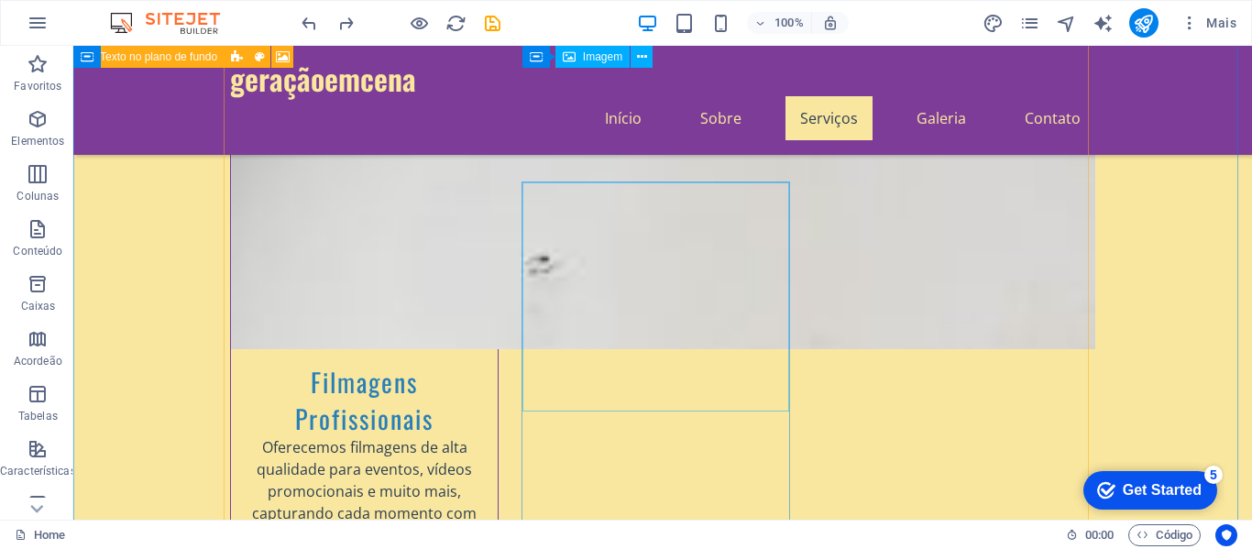
scroll to position [1008, 0]
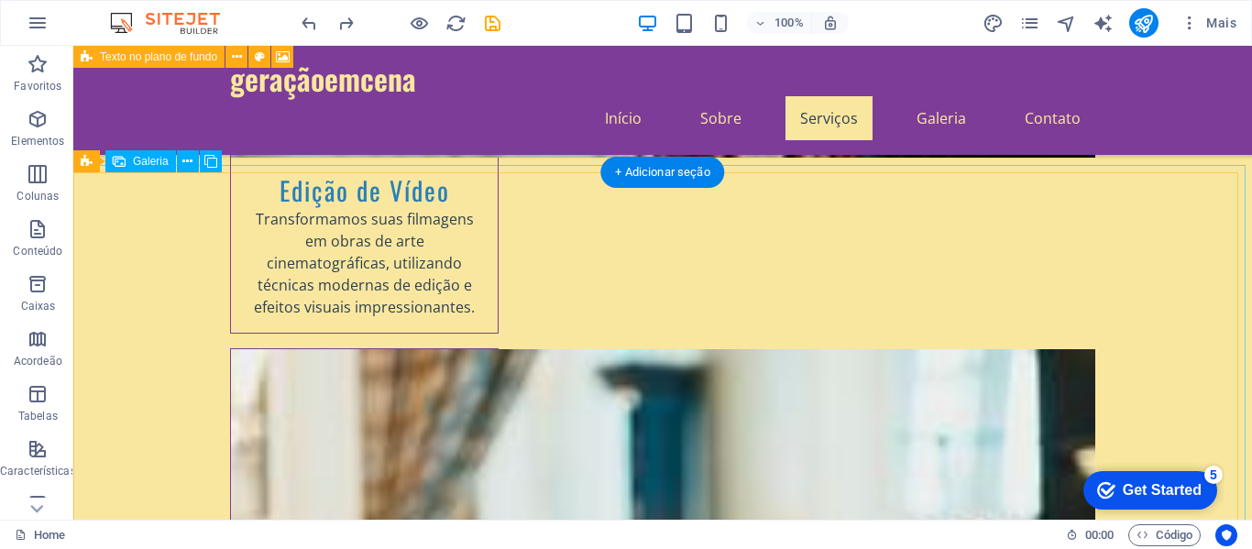
scroll to position [1742, 0]
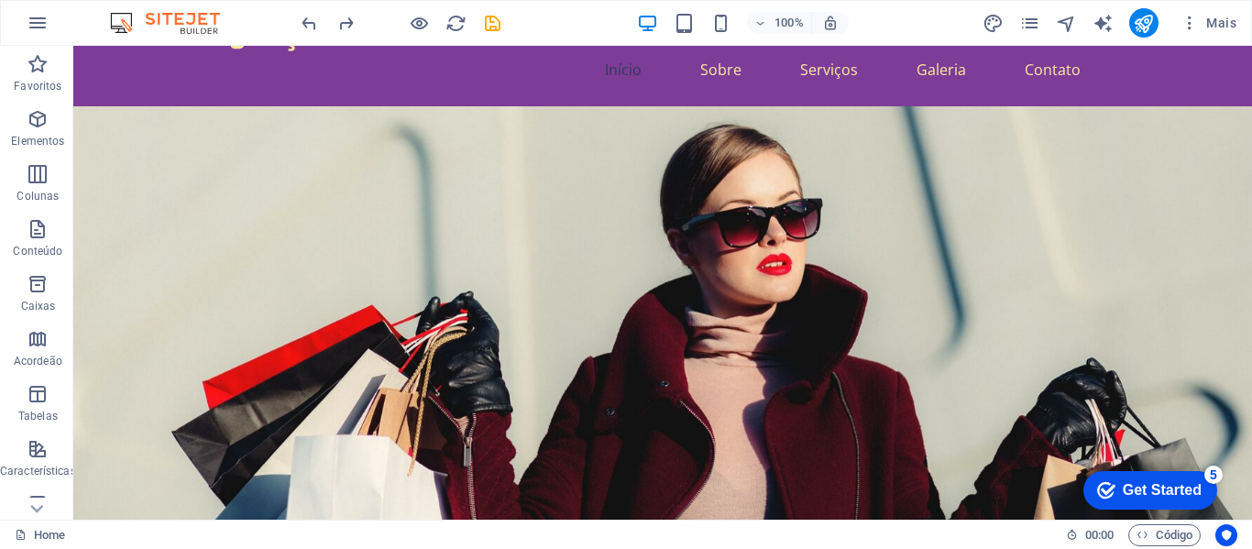
scroll to position [35, 0]
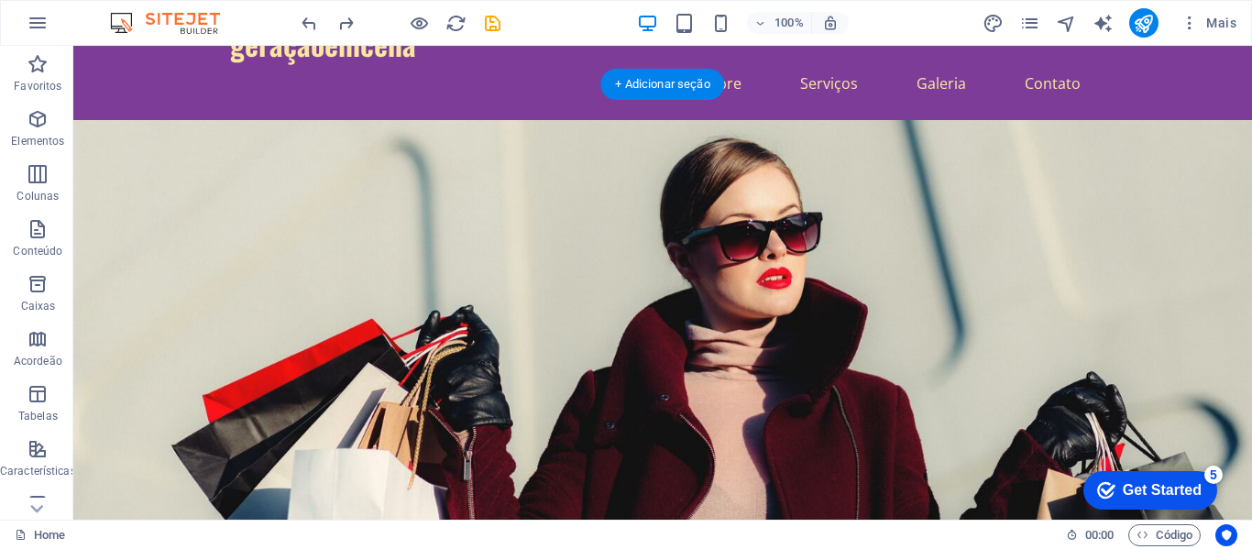
click at [803, 222] on figure at bounding box center [662, 365] width 1179 height 491
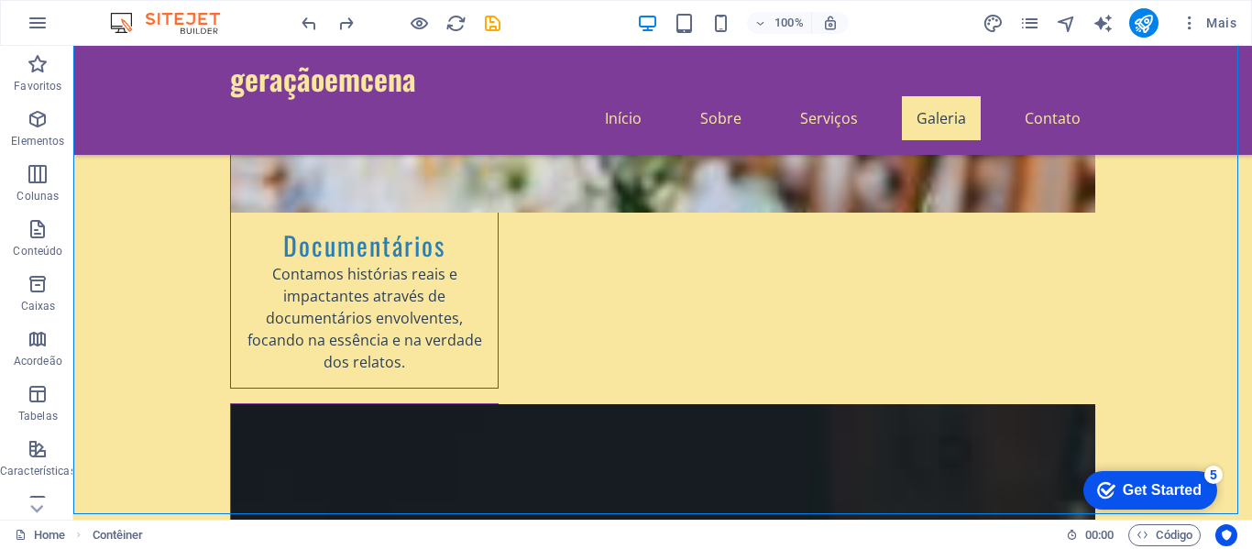
scroll to position [2494, 0]
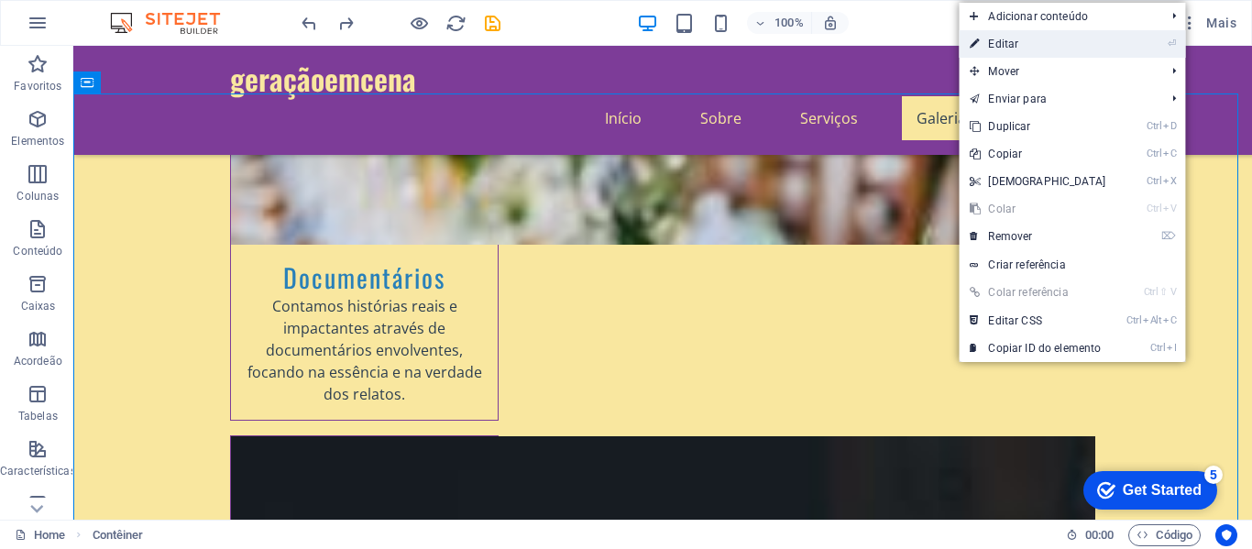
click at [1017, 47] on link "⏎ Editar" at bounding box center [1038, 43] width 158 height 27
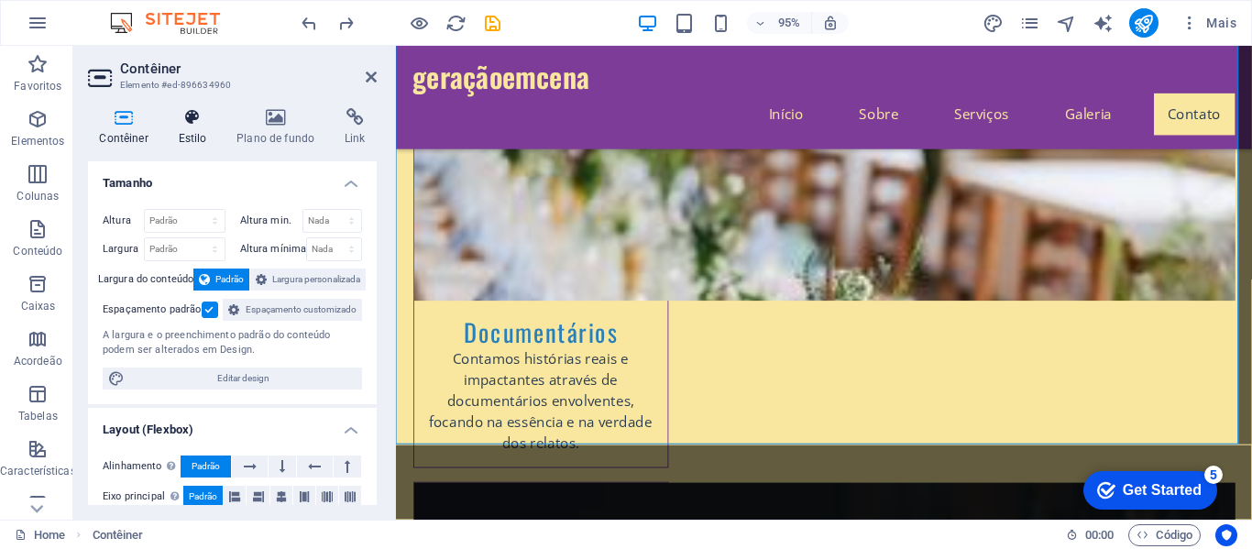
click at [184, 137] on h4 "Estilo" at bounding box center [196, 127] width 59 height 38
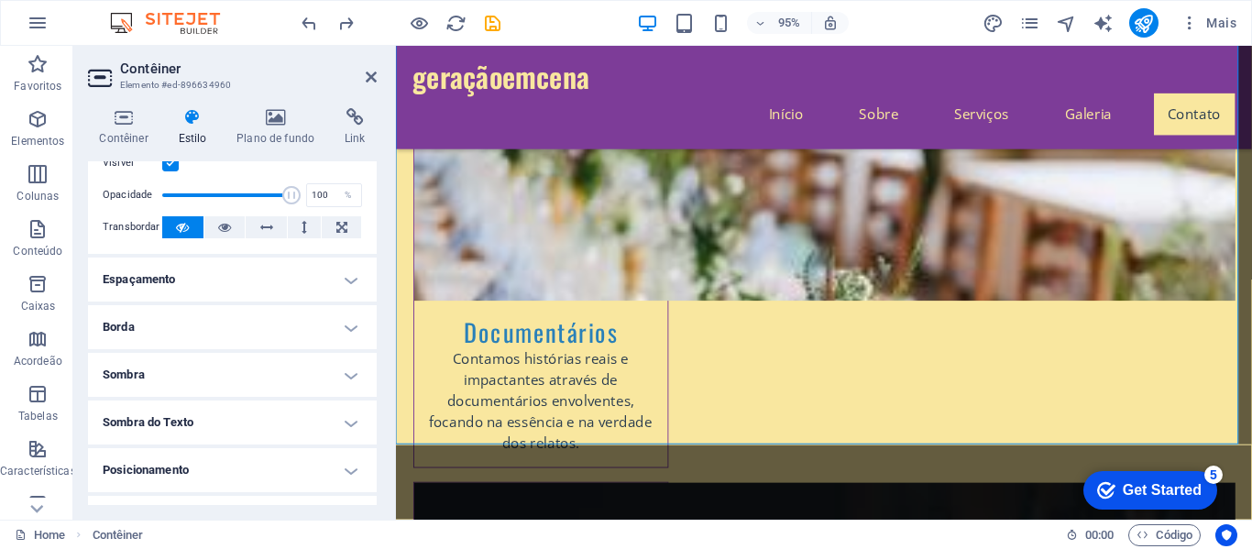
scroll to position [51, 0]
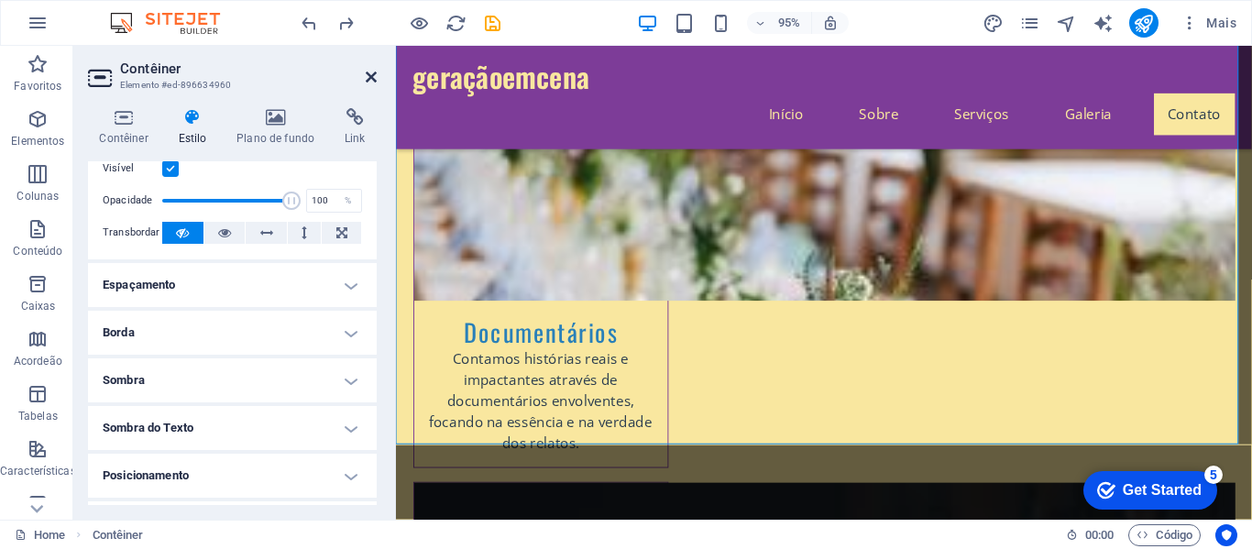
click at [367, 84] on link at bounding box center [371, 78] width 11 height 16
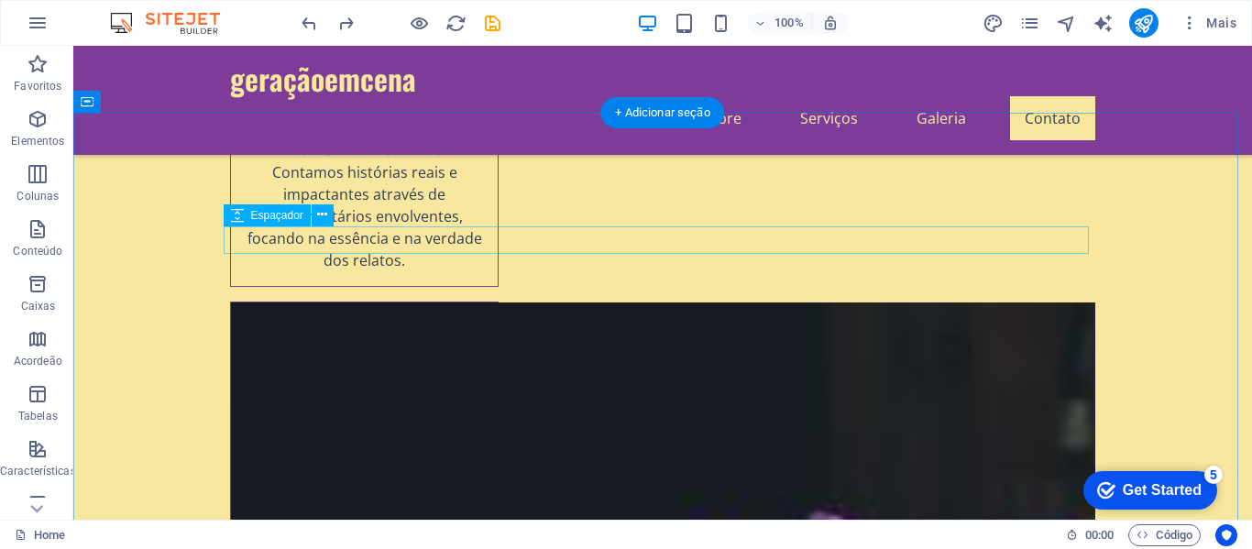
scroll to position [2750, 0]
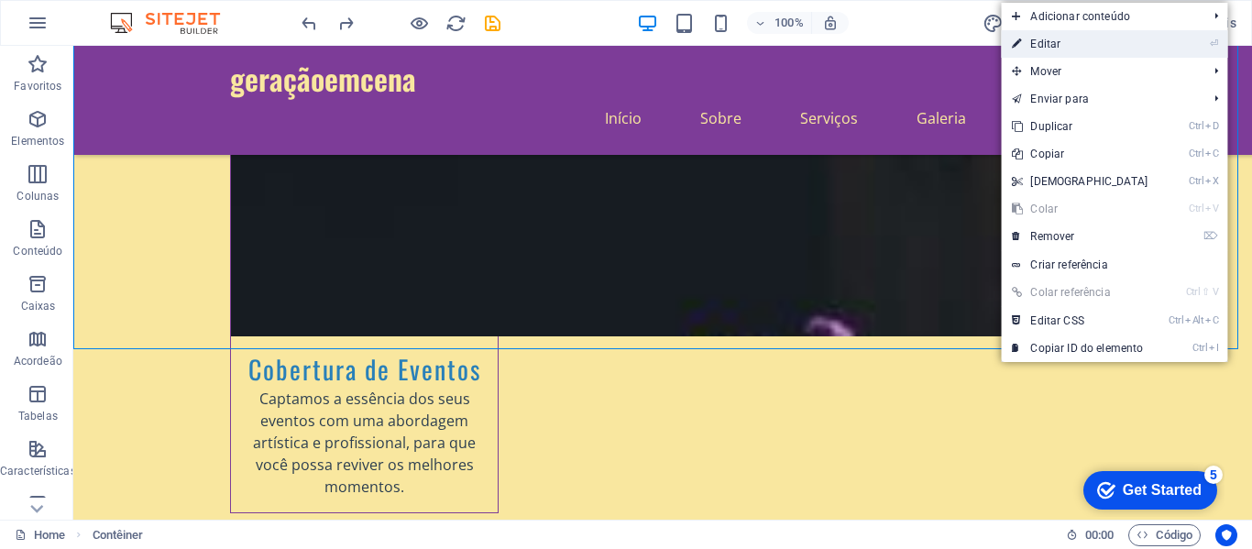
click at [1098, 44] on link "⏎ Editar" at bounding box center [1080, 43] width 158 height 27
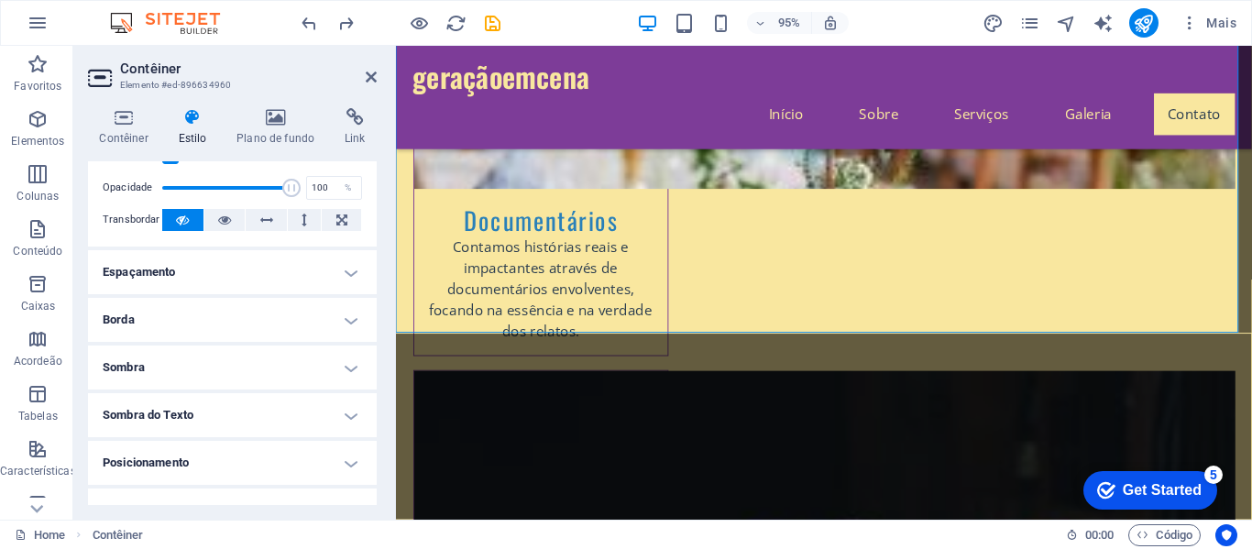
scroll to position [92, 0]
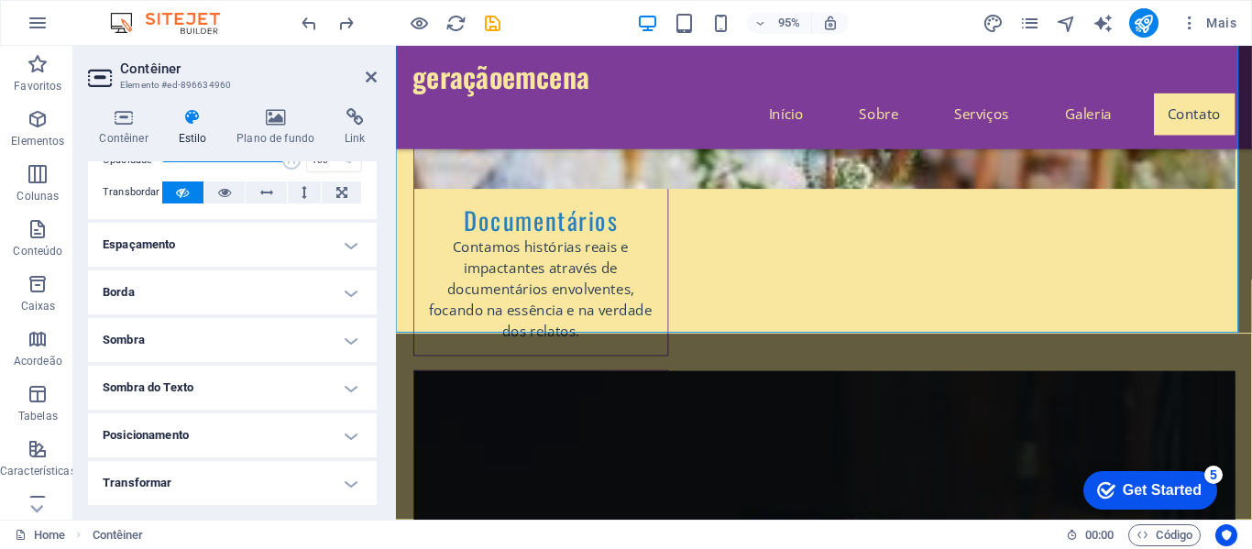
click at [269, 338] on h4 "Sombra" at bounding box center [232, 340] width 289 height 44
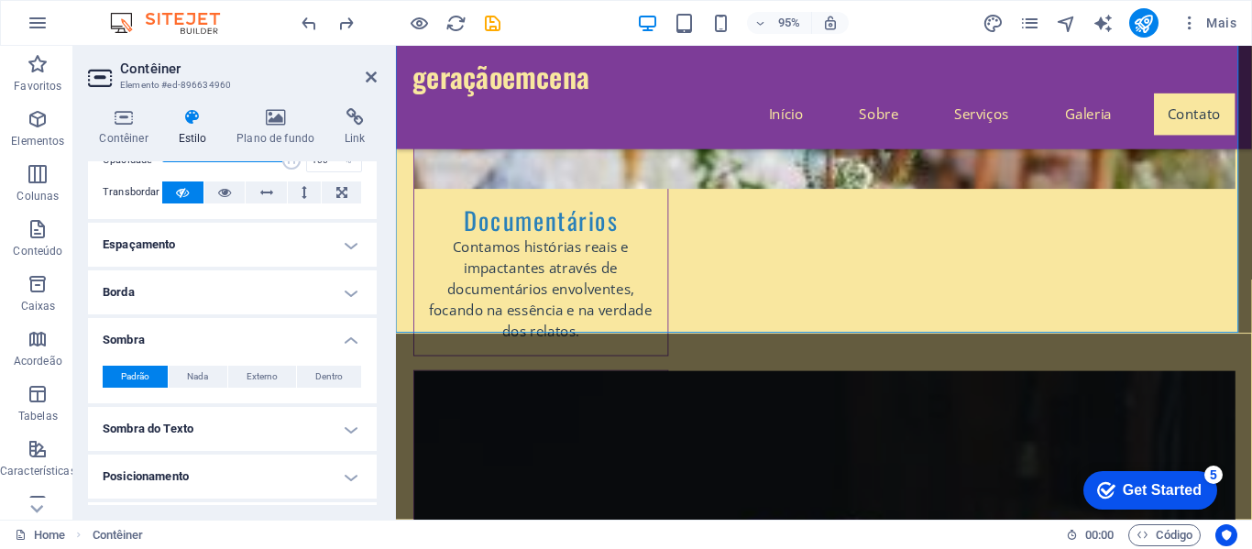
click at [269, 338] on h4 "Sombra" at bounding box center [232, 334] width 289 height 33
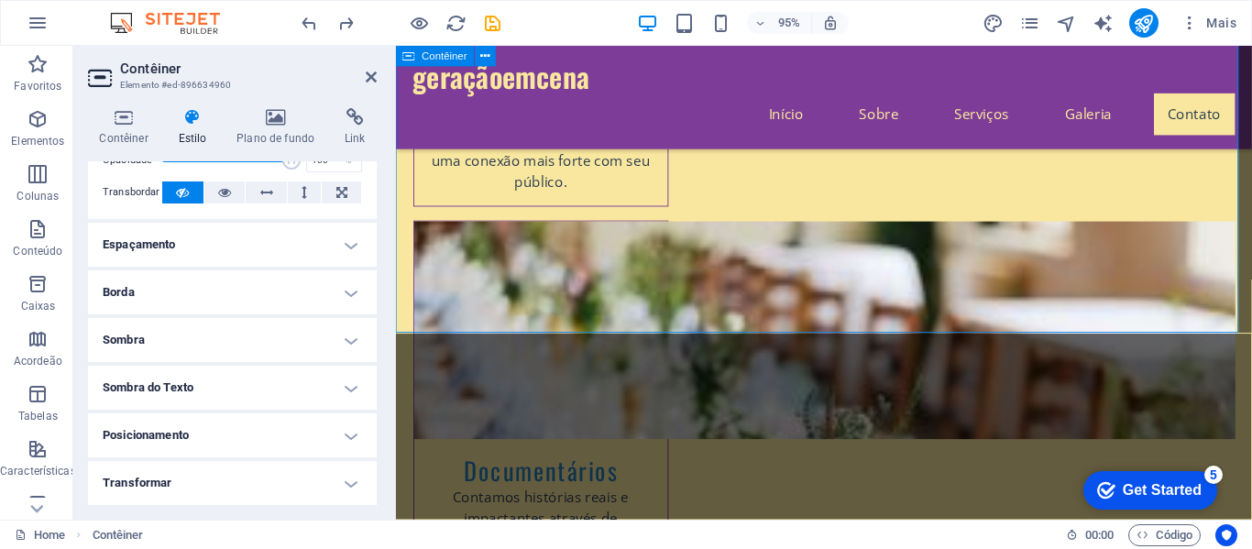
scroll to position [2175, 0]
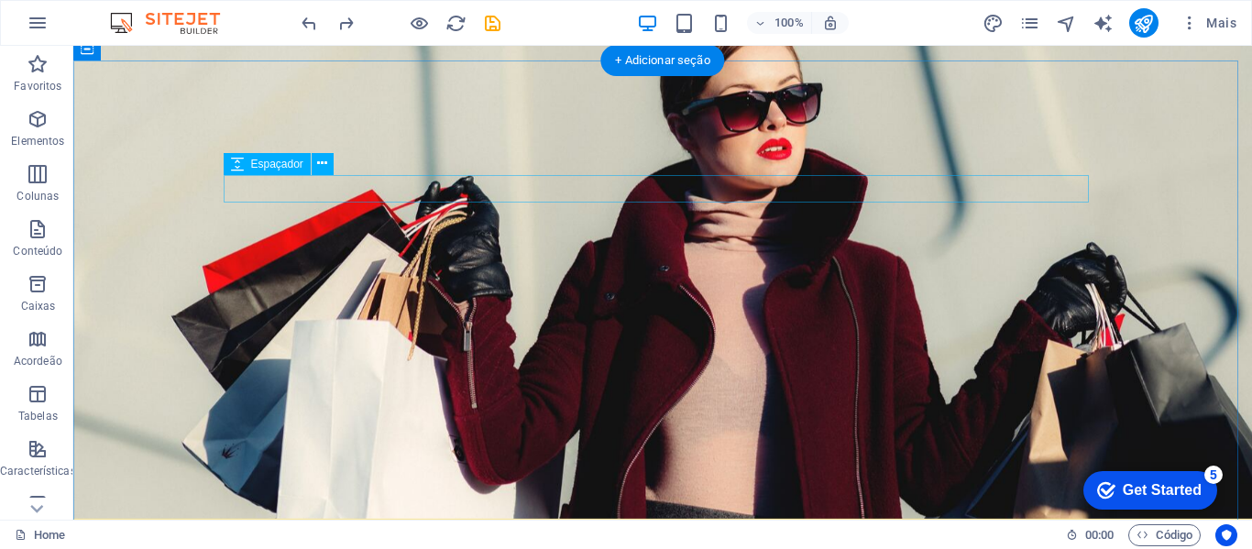
scroll to position [0, 0]
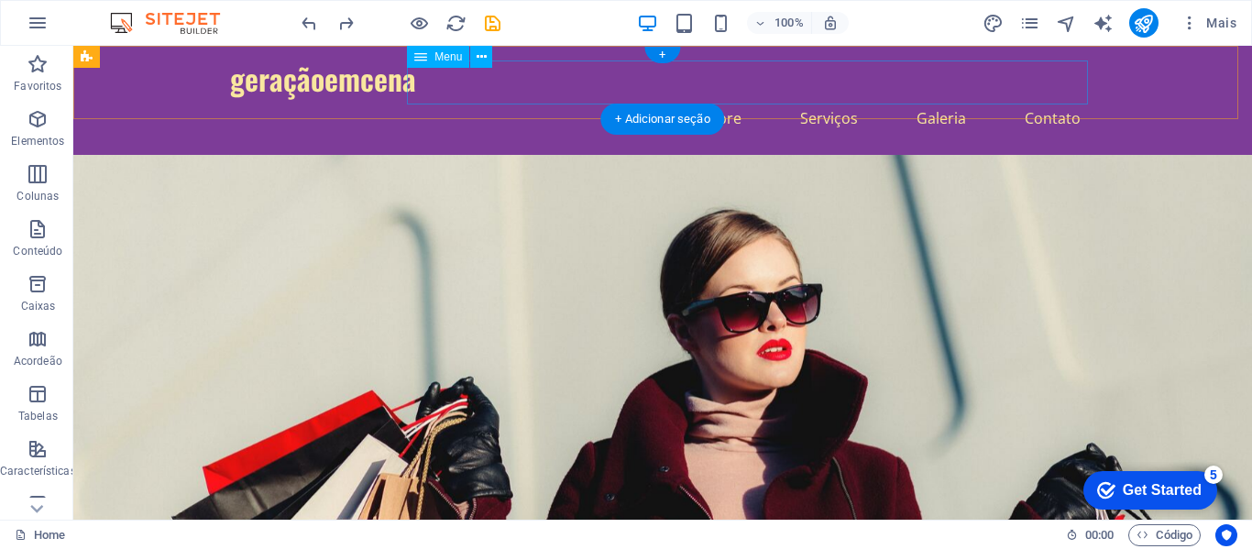
click at [720, 96] on nav "Início Sobre Serviços Galeria Contato" at bounding box center [662, 118] width 865 height 44
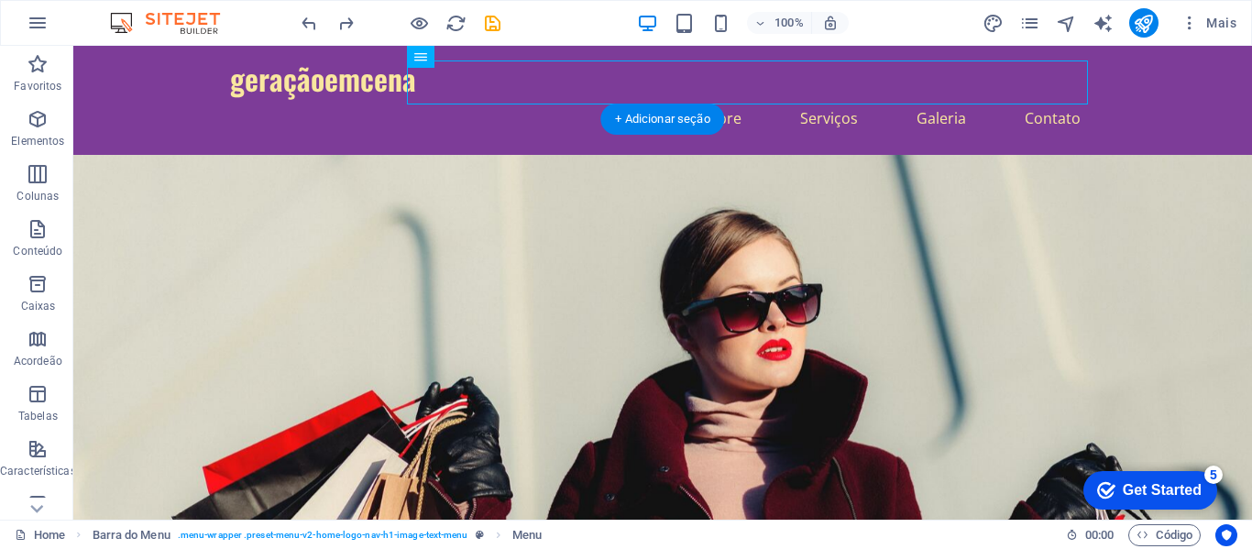
click at [884, 155] on figure at bounding box center [662, 437] width 1179 height 565
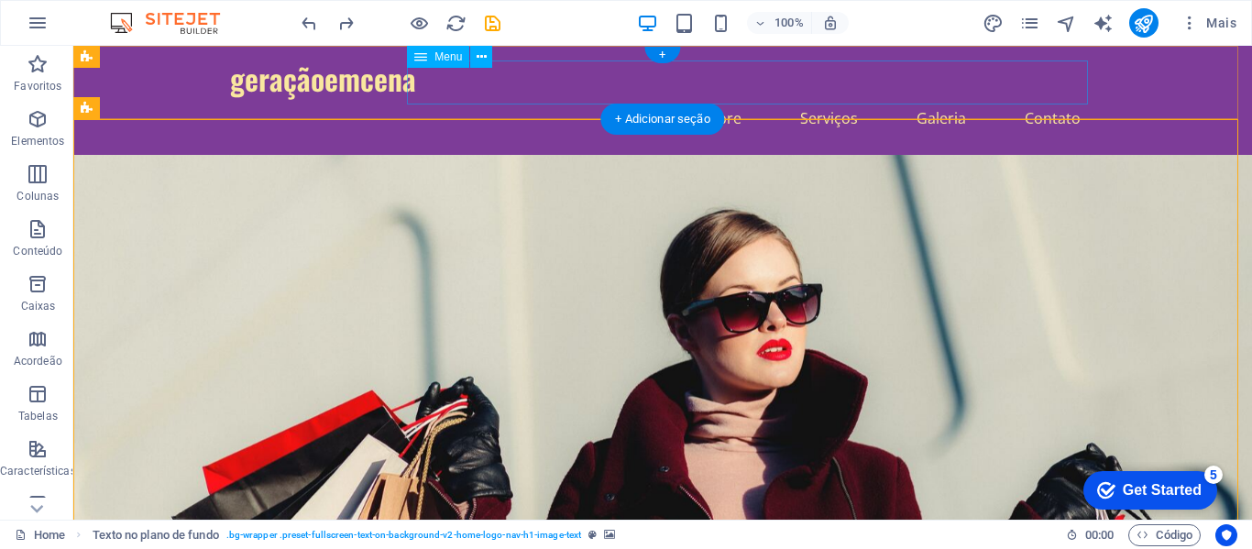
click at [724, 96] on nav "Início Sobre Serviços Galeria Contato" at bounding box center [662, 118] width 865 height 44
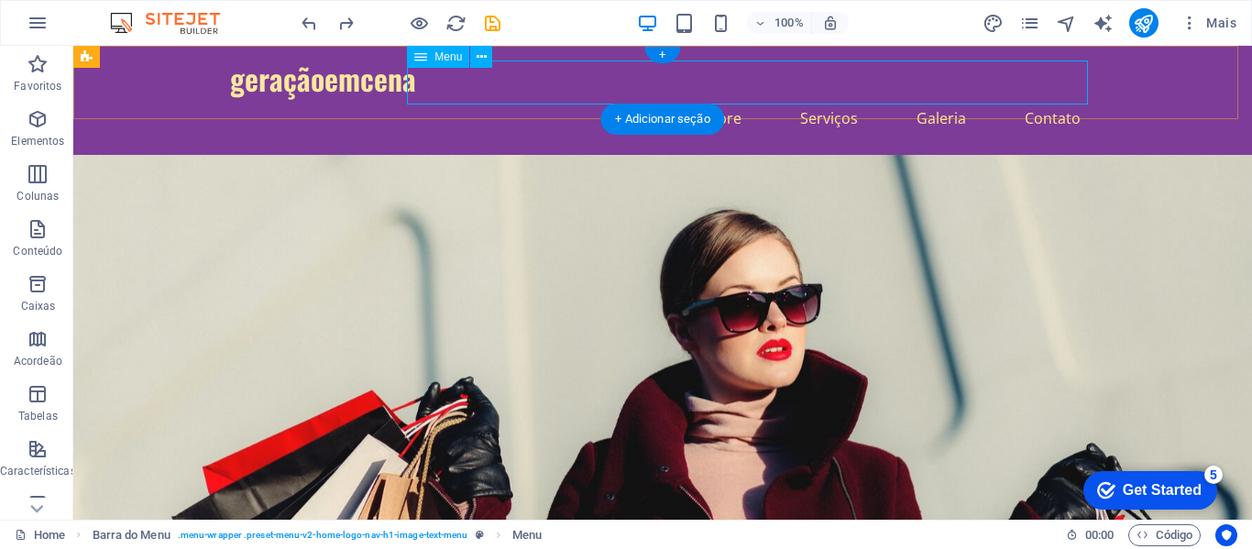
click at [715, 96] on nav "Início Sobre Serviços Galeria Contato" at bounding box center [662, 118] width 865 height 44
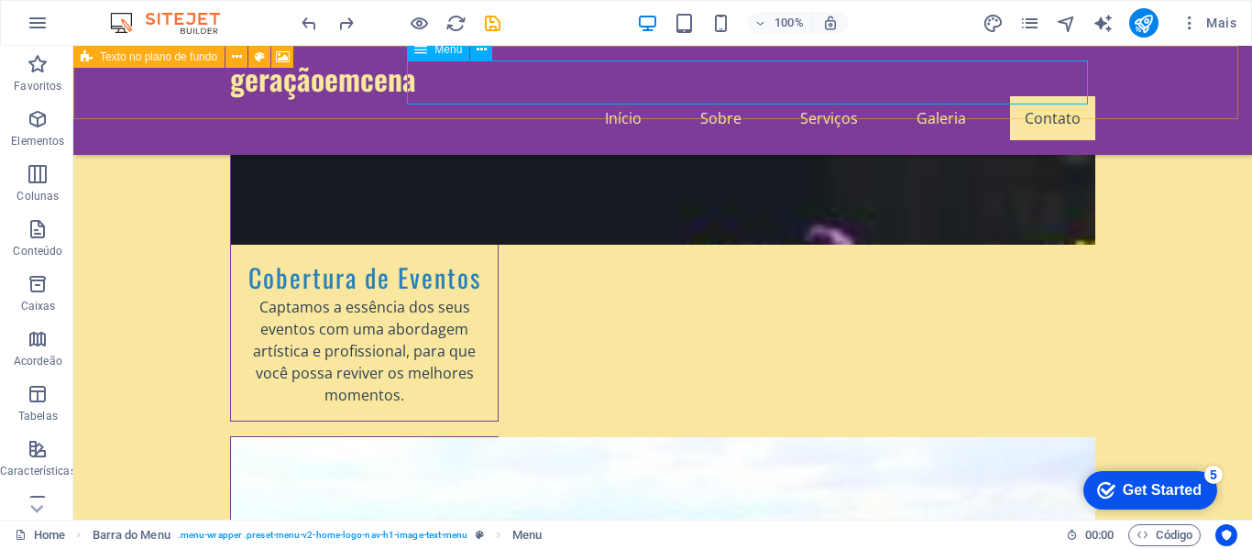
click at [1047, 96] on nav "Início Sobre Serviços Galeria Contato" at bounding box center [662, 118] width 865 height 44
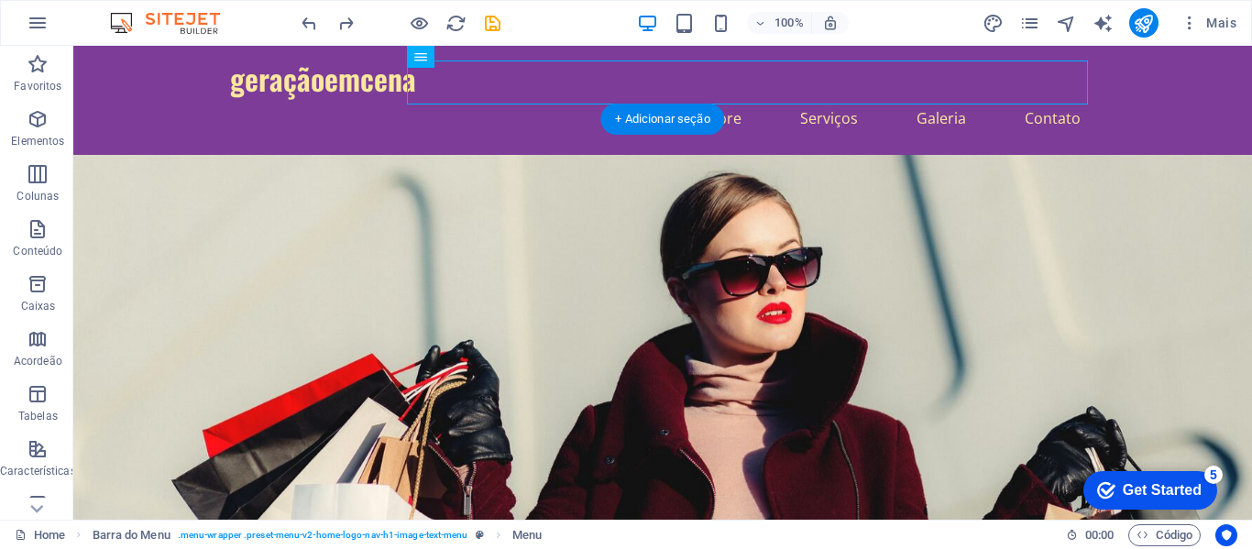
scroll to position [550, 0]
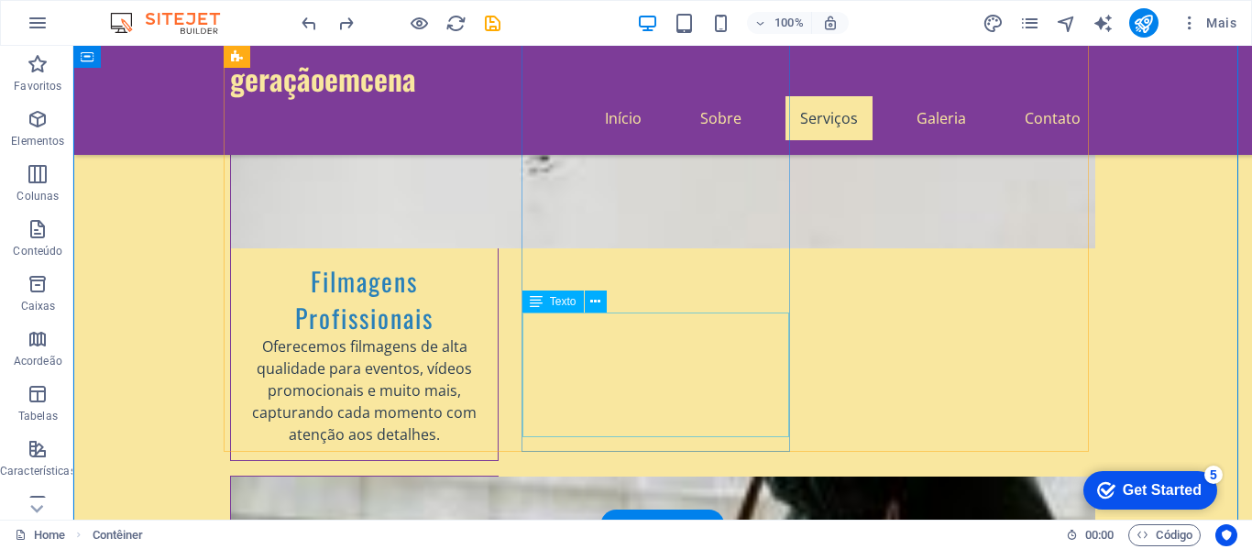
scroll to position [1008, 0]
